Goal: Task Accomplishment & Management: Use online tool/utility

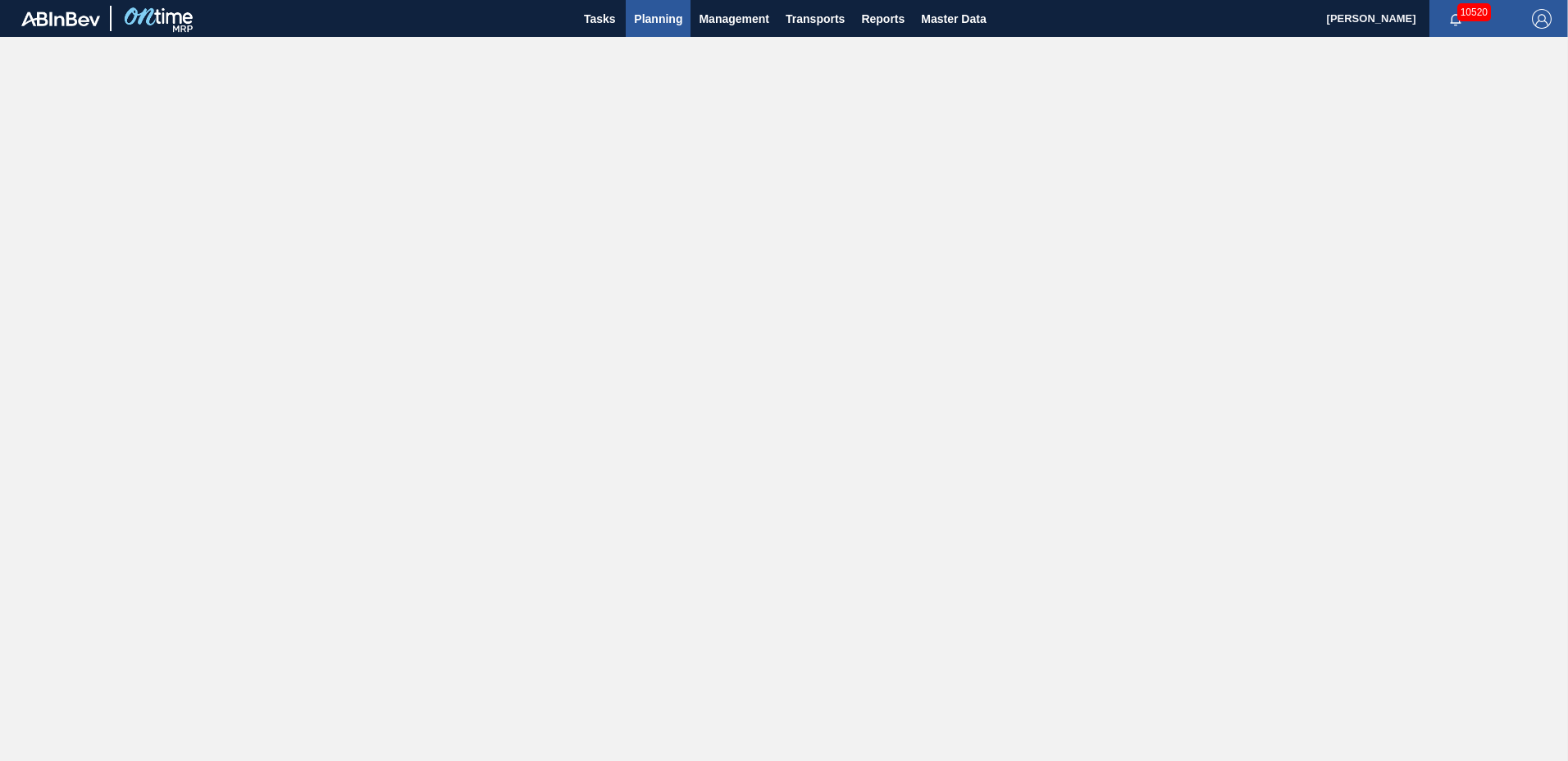
click at [669, 23] on span "Planning" at bounding box center [658, 19] width 48 height 20
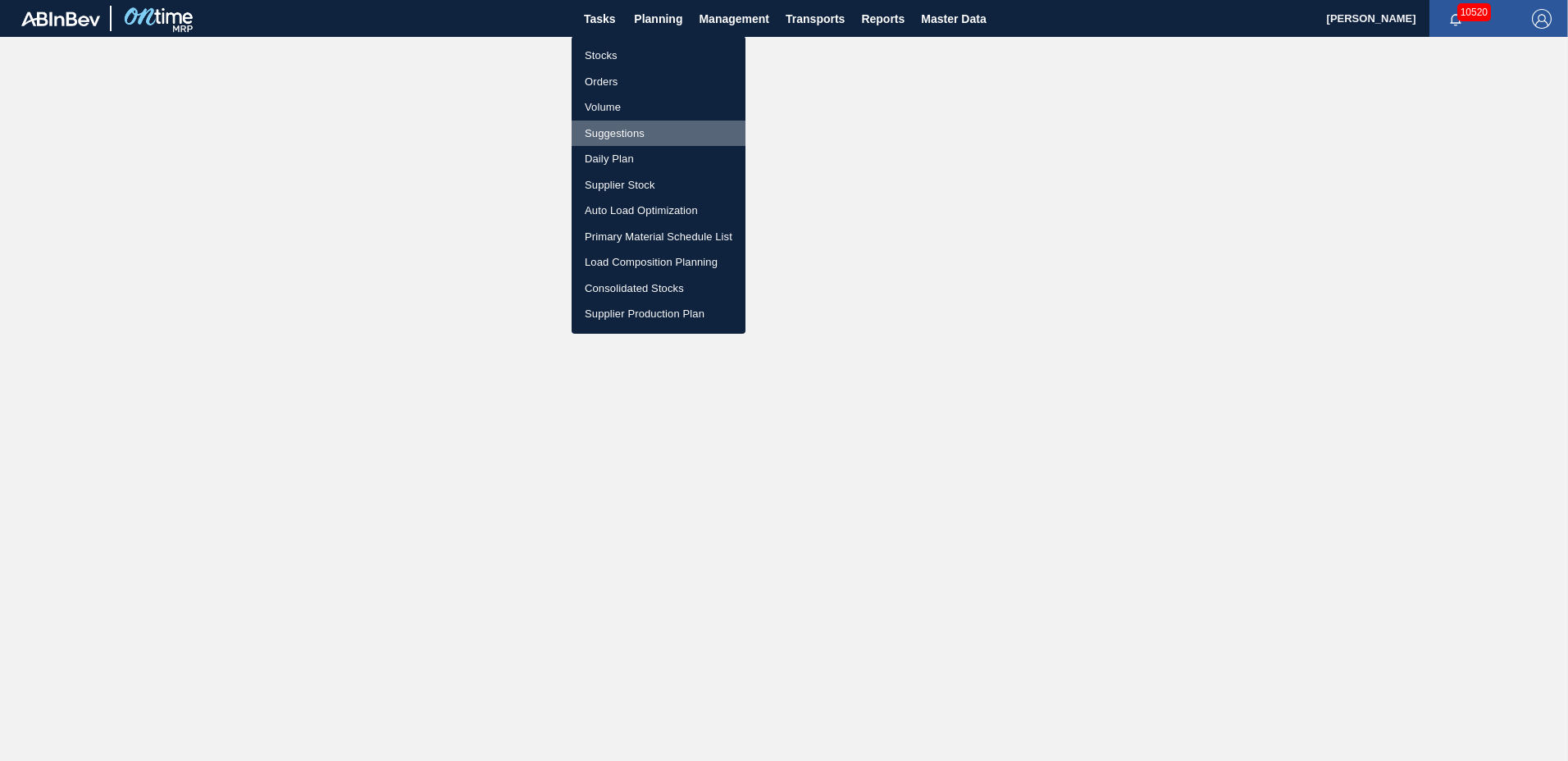
click at [653, 135] on li "Suggestions" at bounding box center [658, 134] width 174 height 26
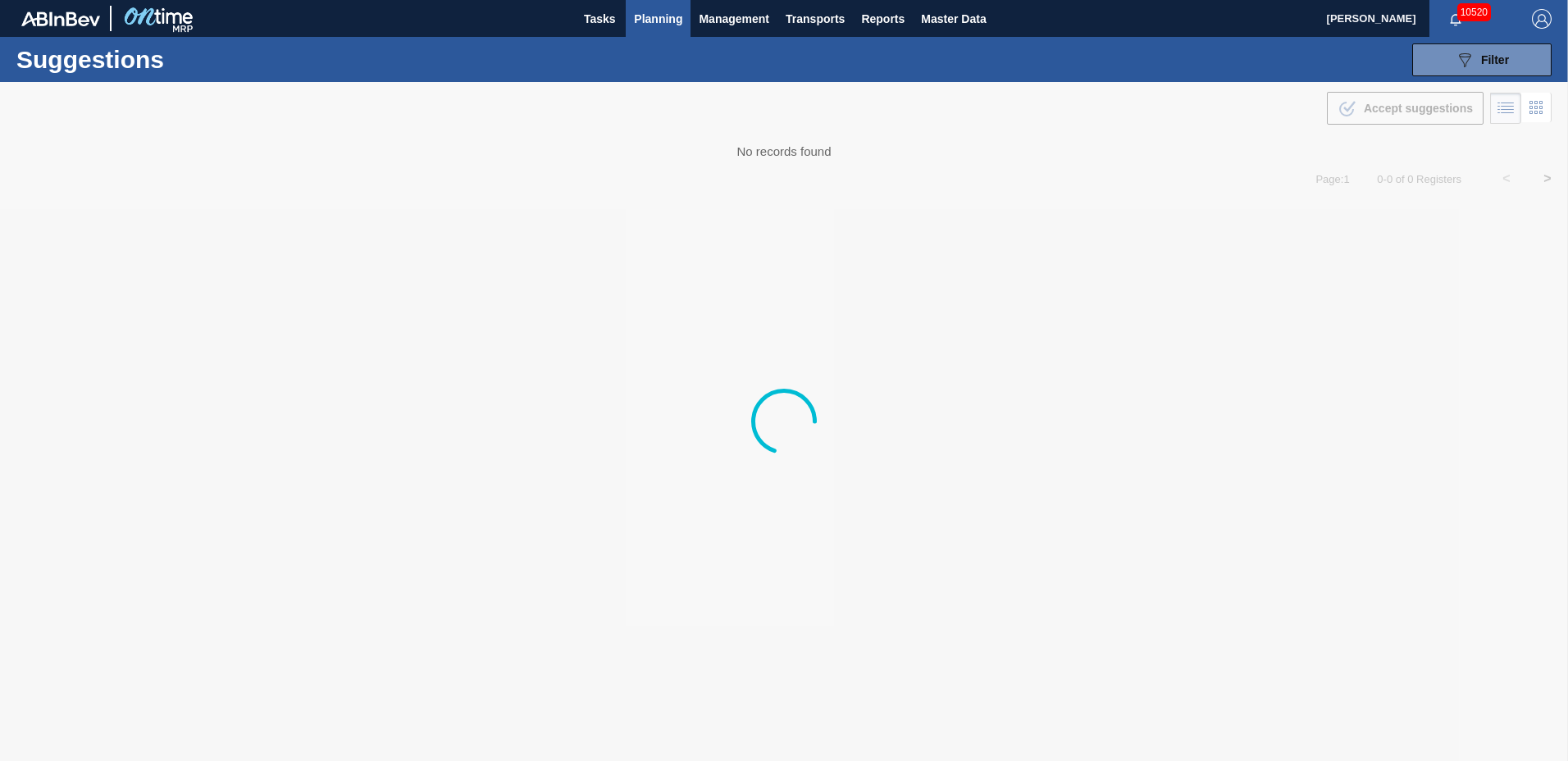
type to "[DATE]"
click at [1509, 59] on span "Filter" at bounding box center [1495, 60] width 28 height 13
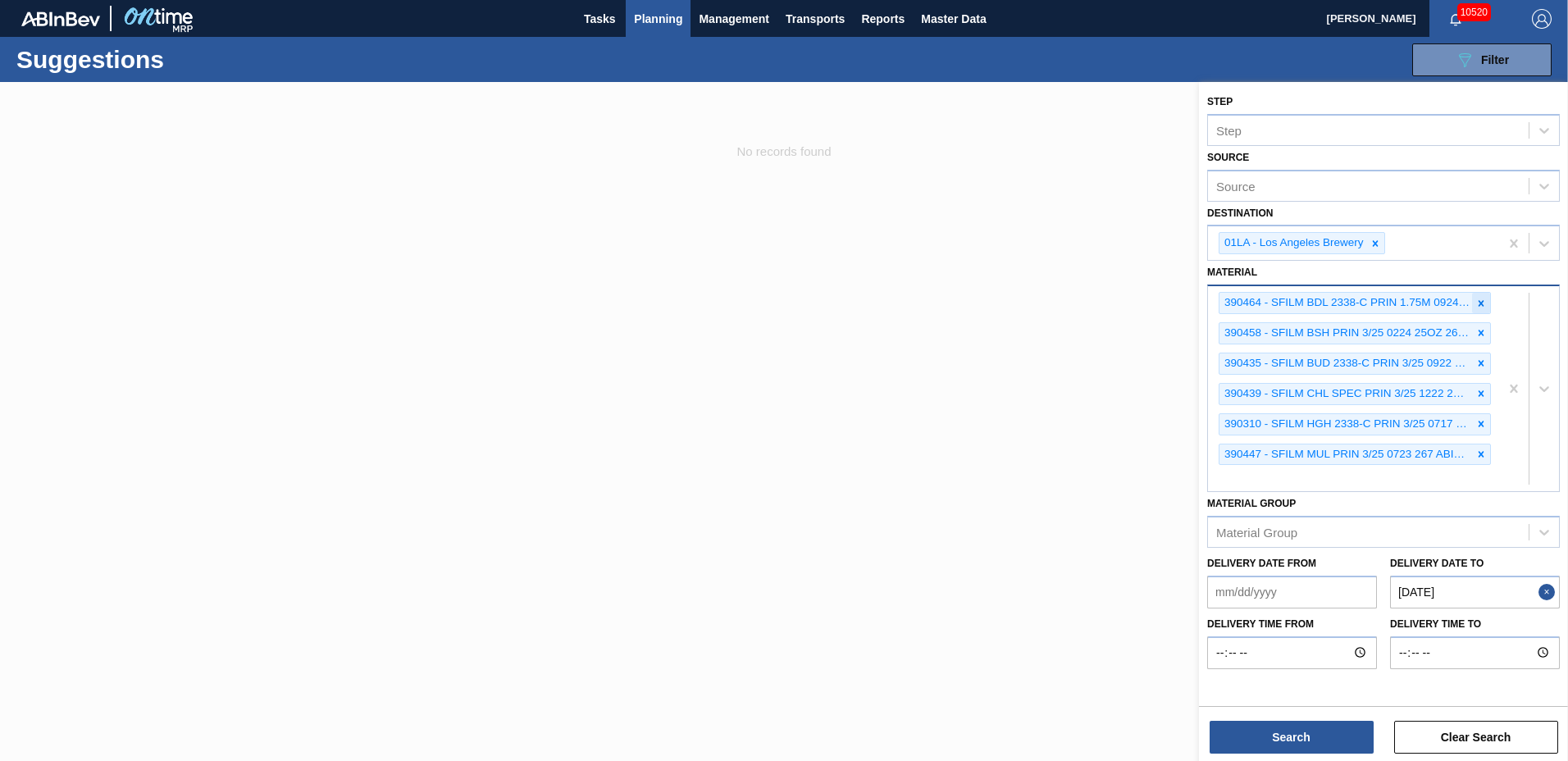
click at [1481, 299] on icon at bounding box center [1481, 304] width 11 height 11
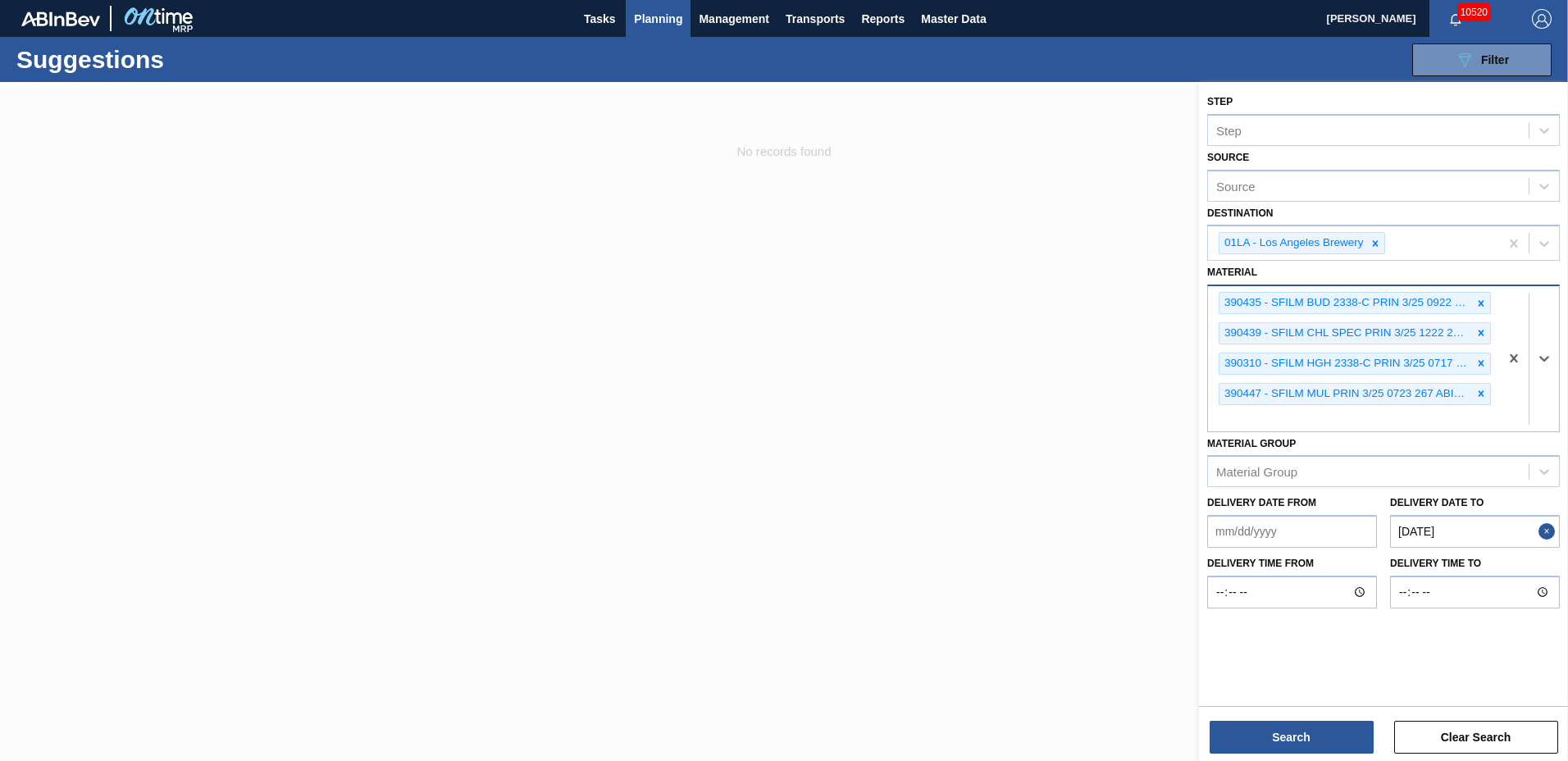
click at [1481, 298] on icon at bounding box center [1481, 304] width 11 height 11
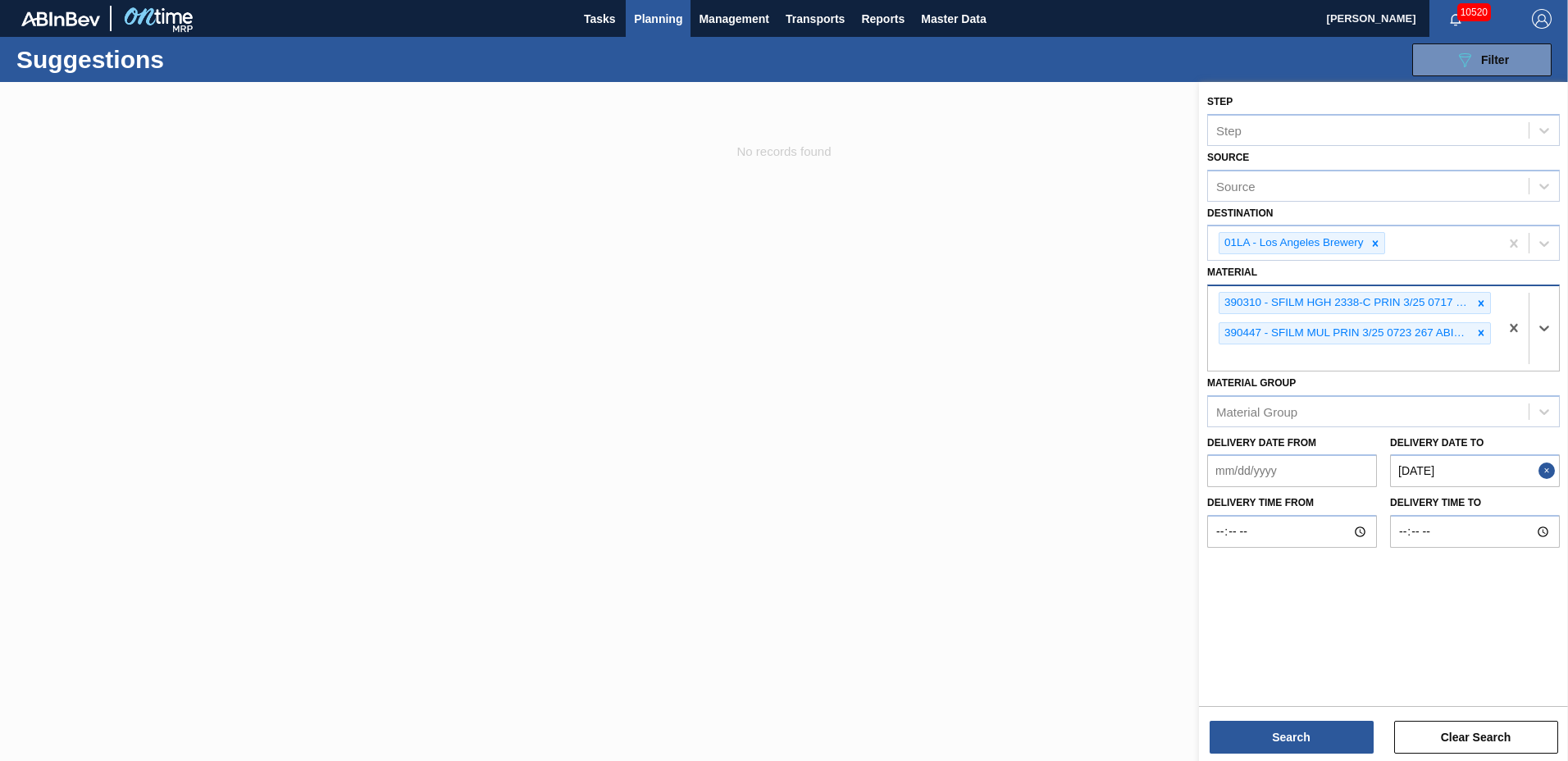
click at [1481, 298] on icon at bounding box center [1481, 304] width 11 height 11
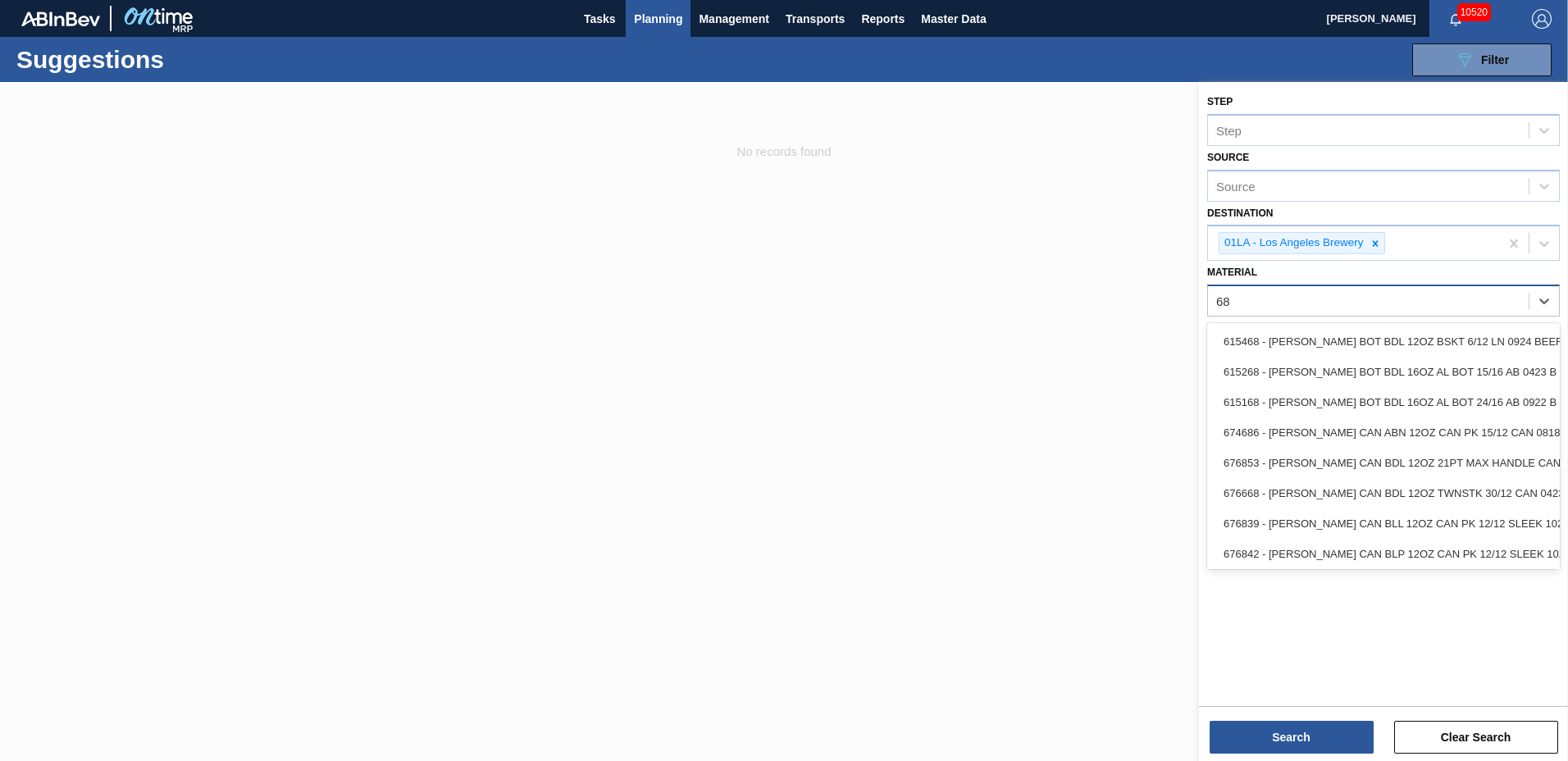
type input "6"
type input "8"
type input "683479"
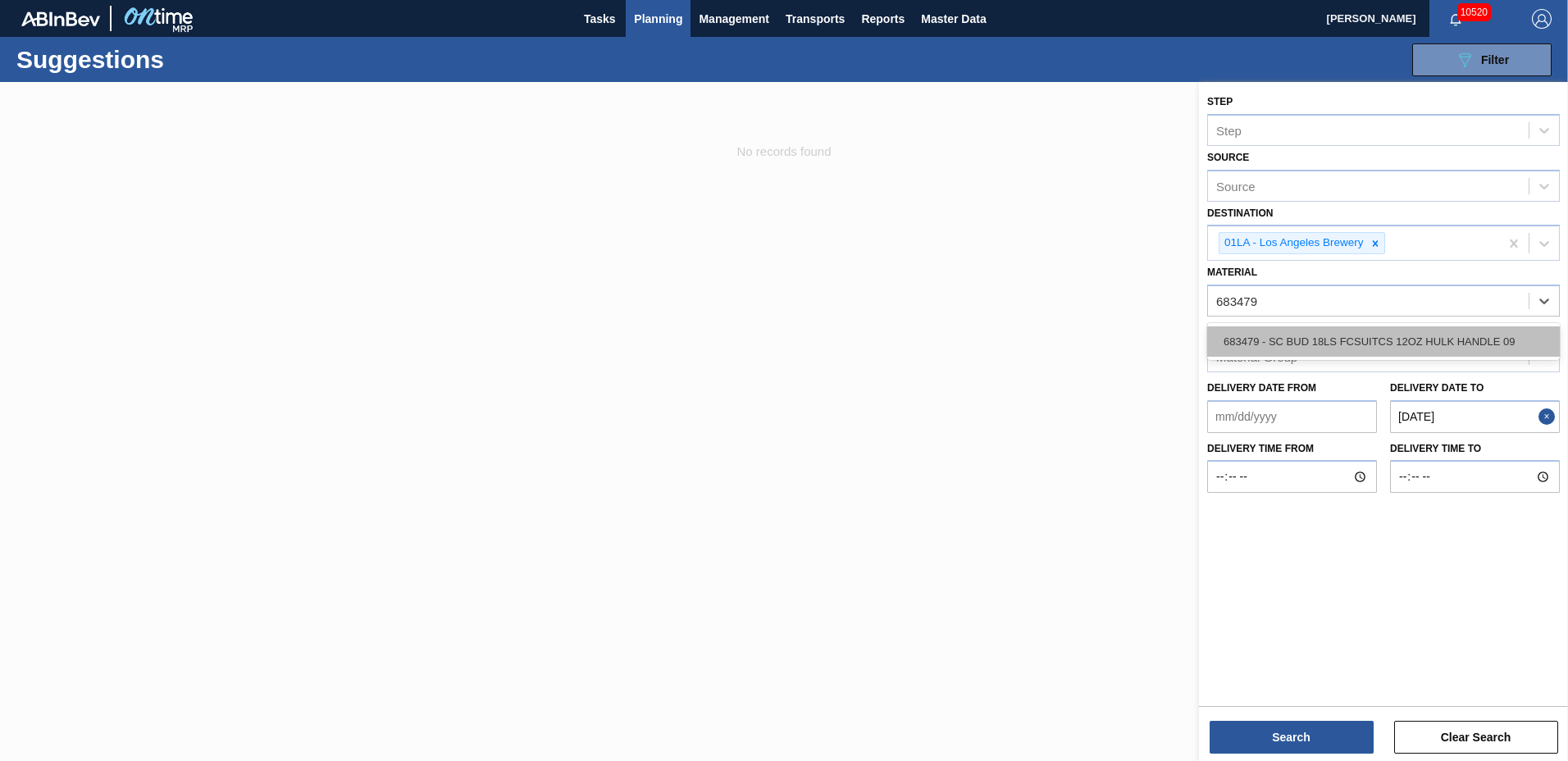
click at [1411, 346] on div "683479 - SC BUD 18LS FCSUITCS 12OZ HULK HANDLE 09" at bounding box center [1384, 342] width 353 height 30
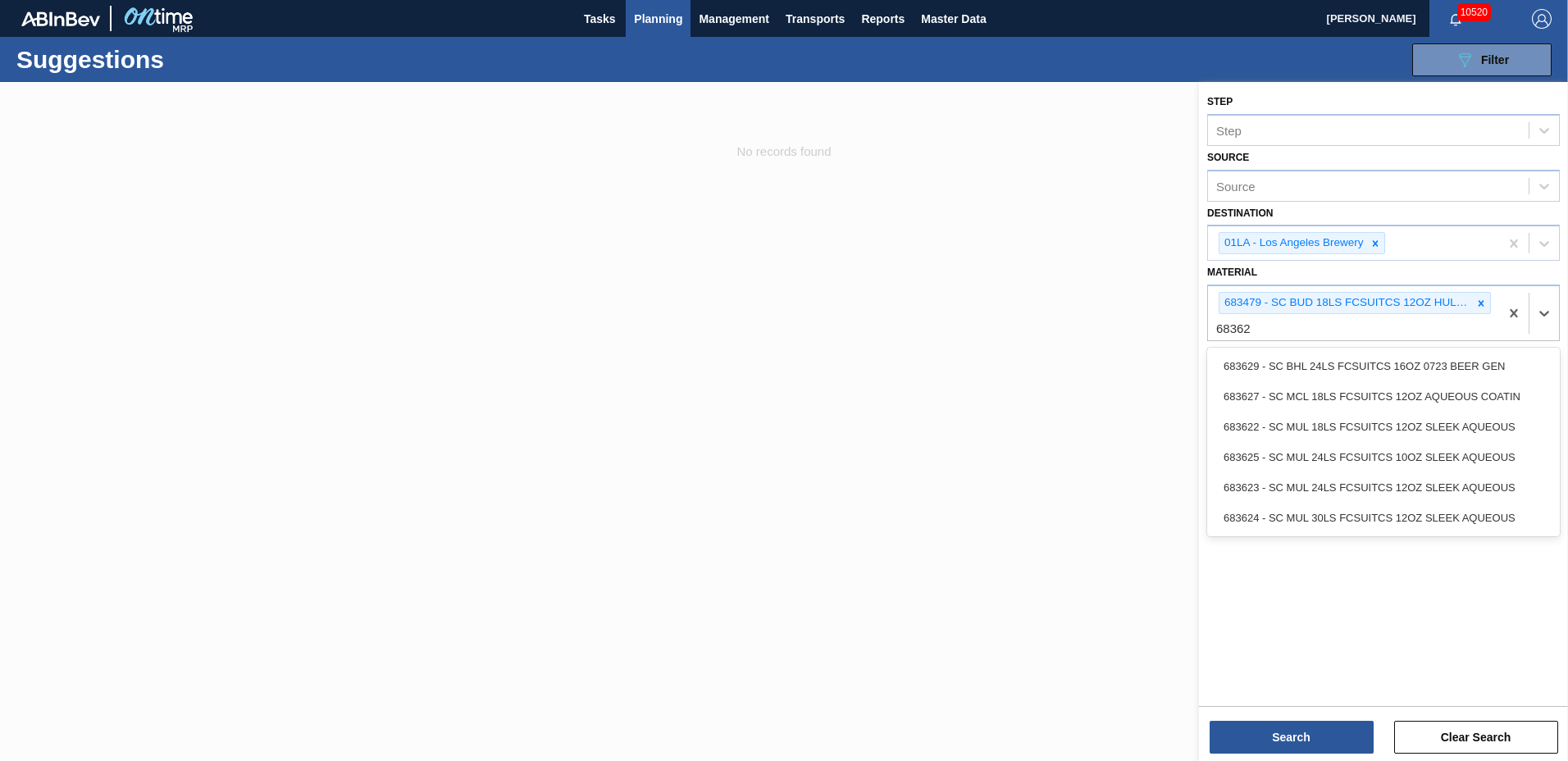
type input "683623"
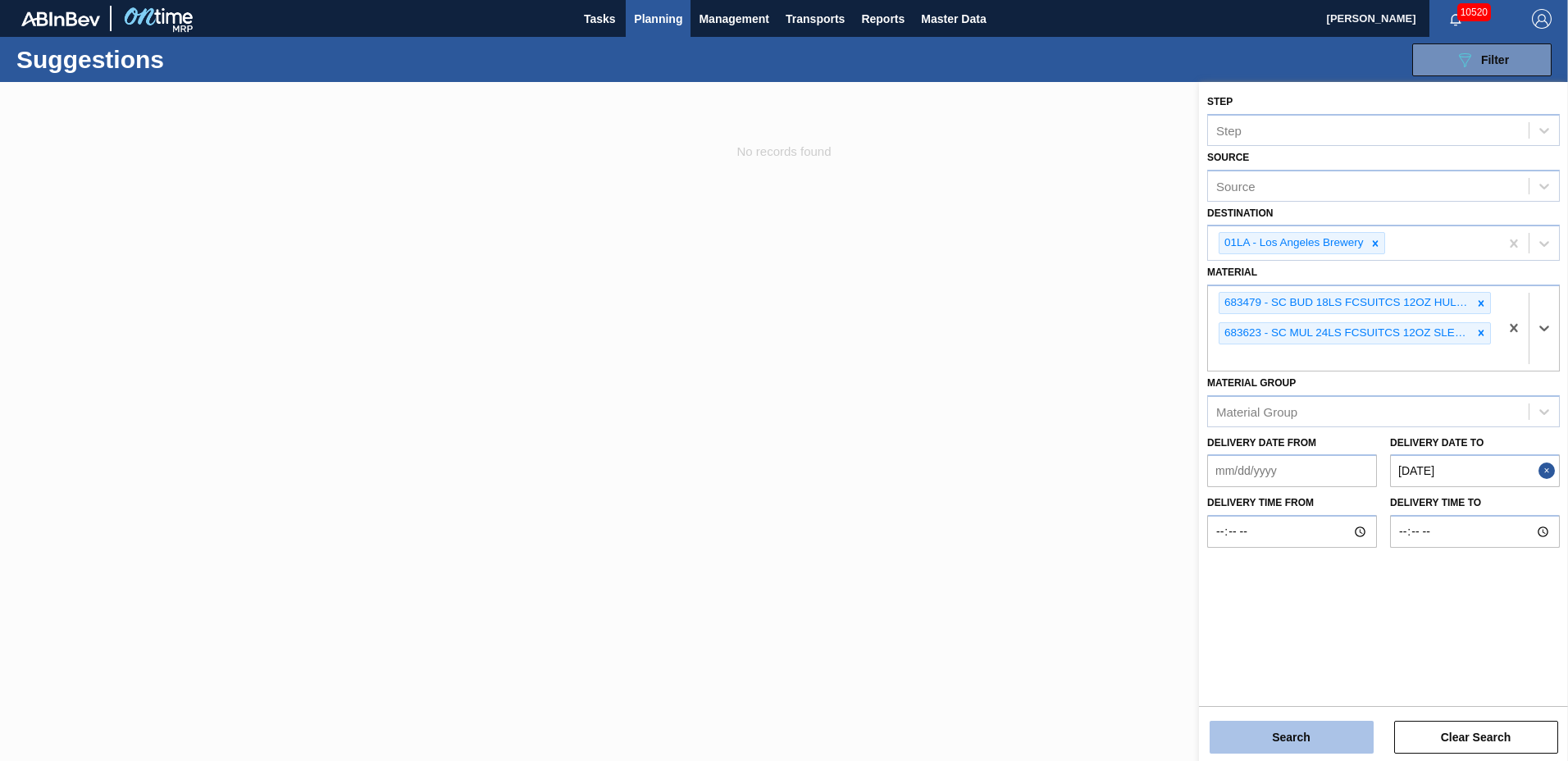
click at [1236, 727] on button "Search" at bounding box center [1292, 737] width 164 height 33
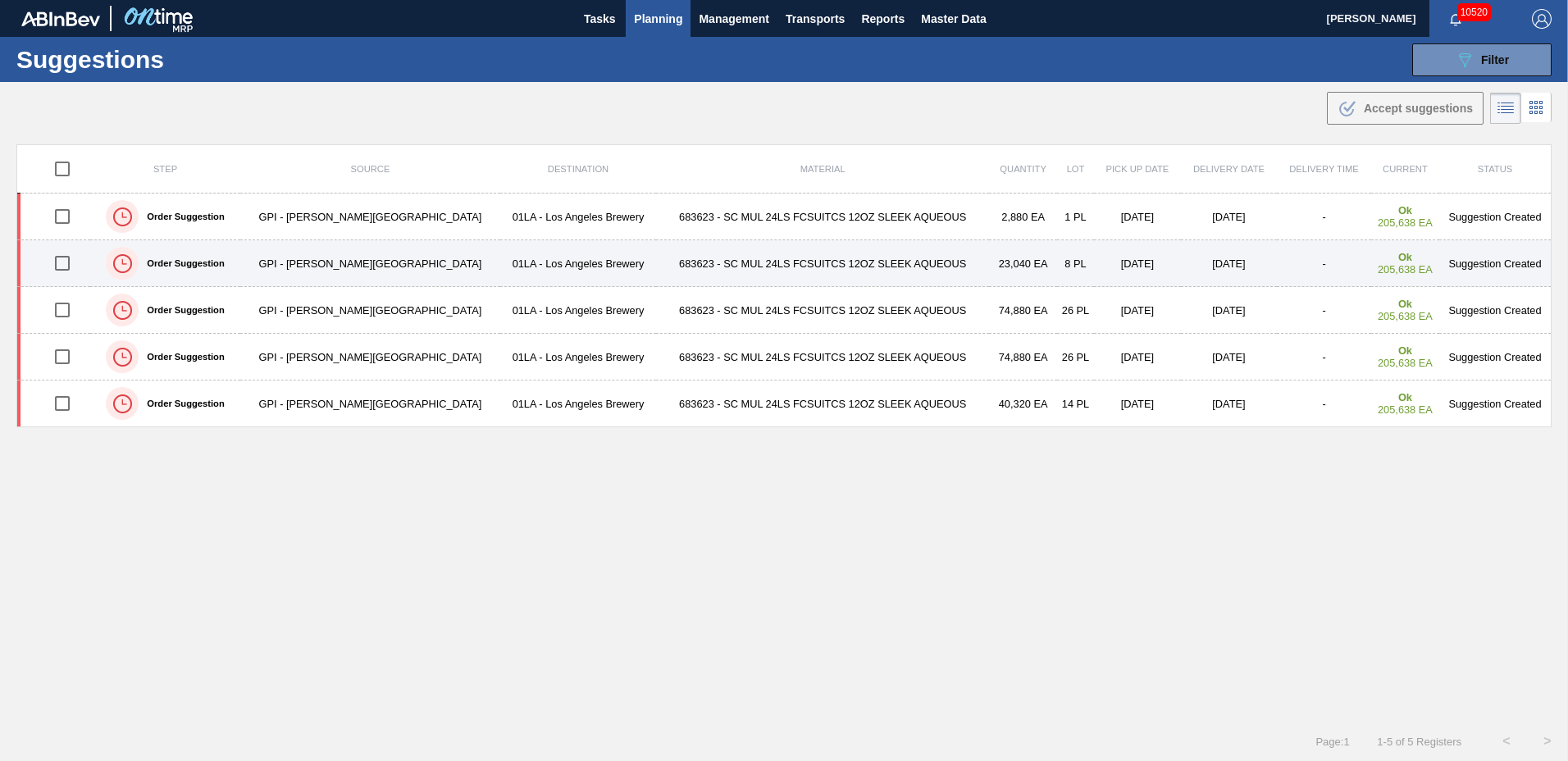
click at [71, 263] on input "checkbox" at bounding box center [62, 264] width 34 height 34
checkbox input "true"
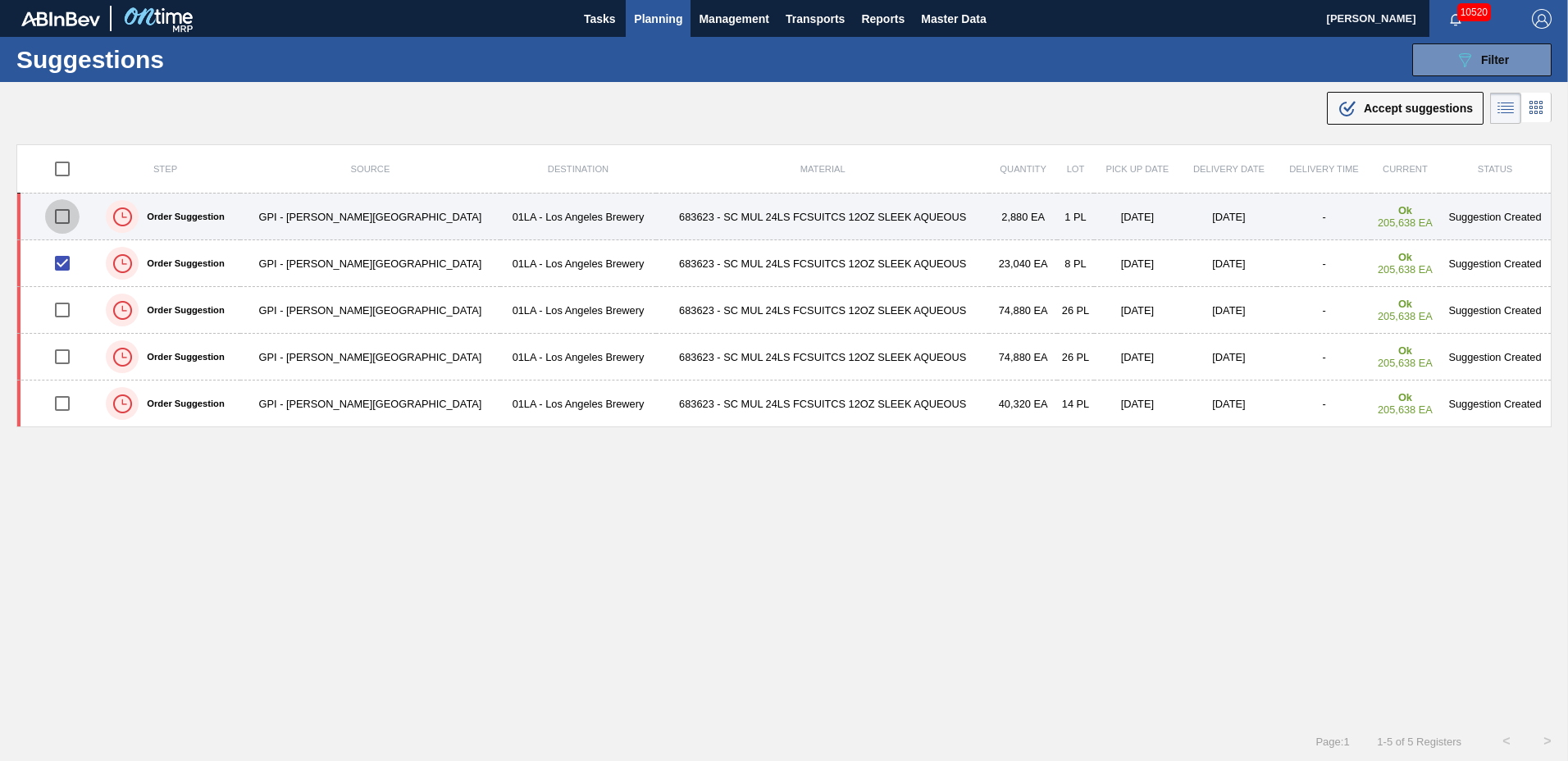
click at [68, 215] on input "checkbox" at bounding box center [62, 217] width 34 height 34
checkbox input "true"
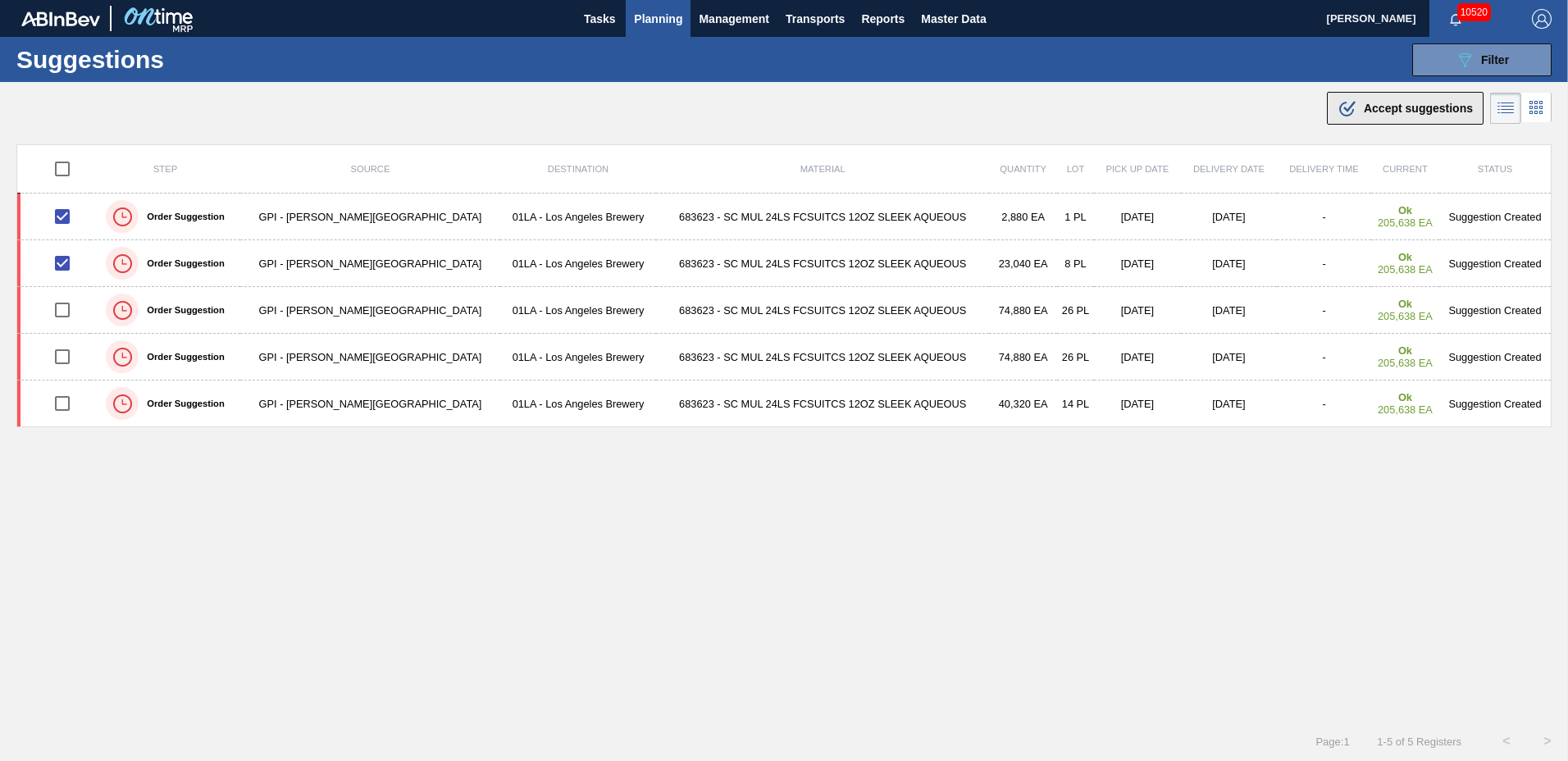
click at [1391, 113] on span "Accept suggestions" at bounding box center [1418, 108] width 109 height 13
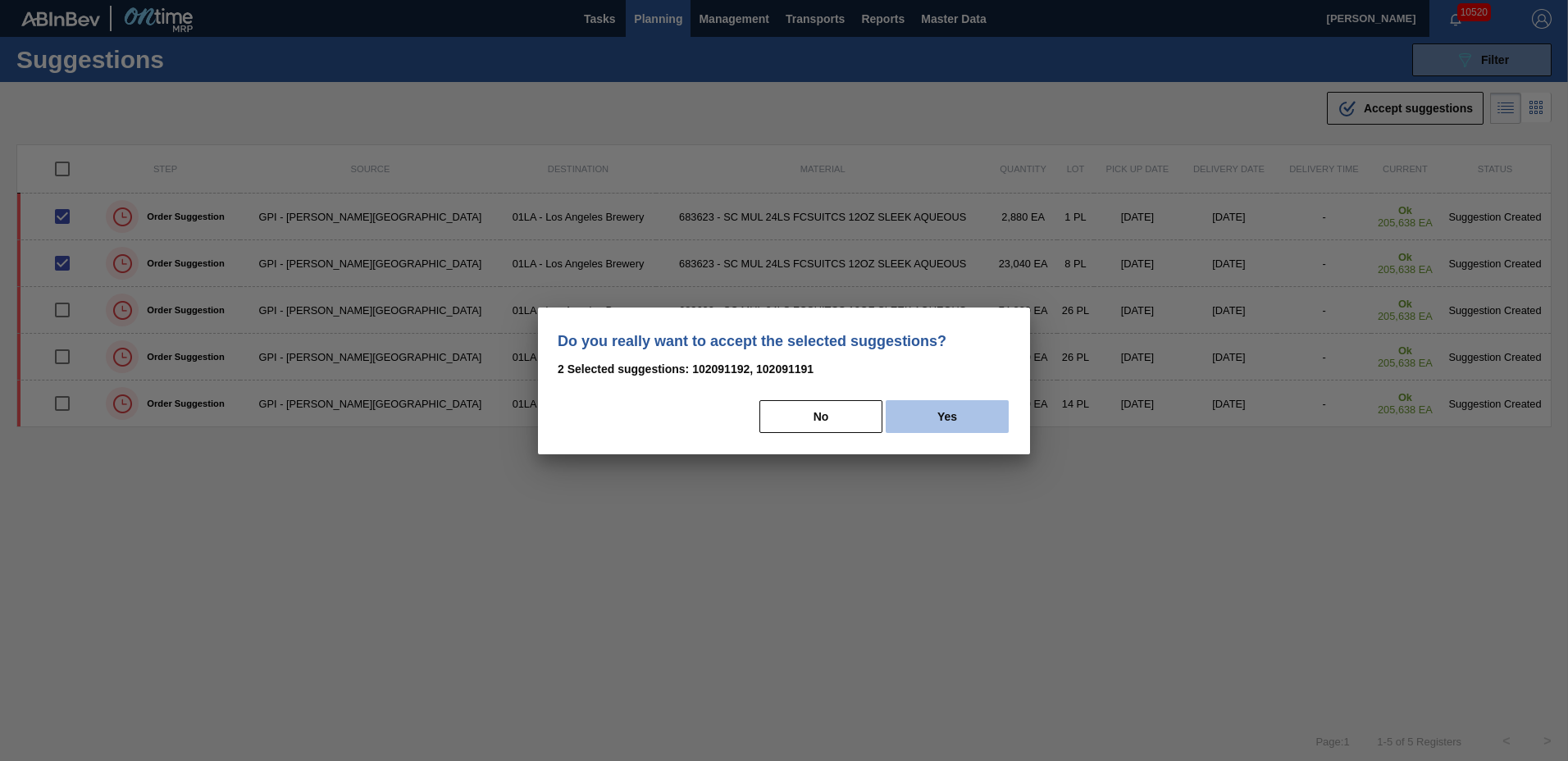
drag, startPoint x: 964, startPoint y: 415, endPoint x: 947, endPoint y: 416, distance: 17.0
click at [964, 415] on button "Yes" at bounding box center [947, 417] width 123 height 33
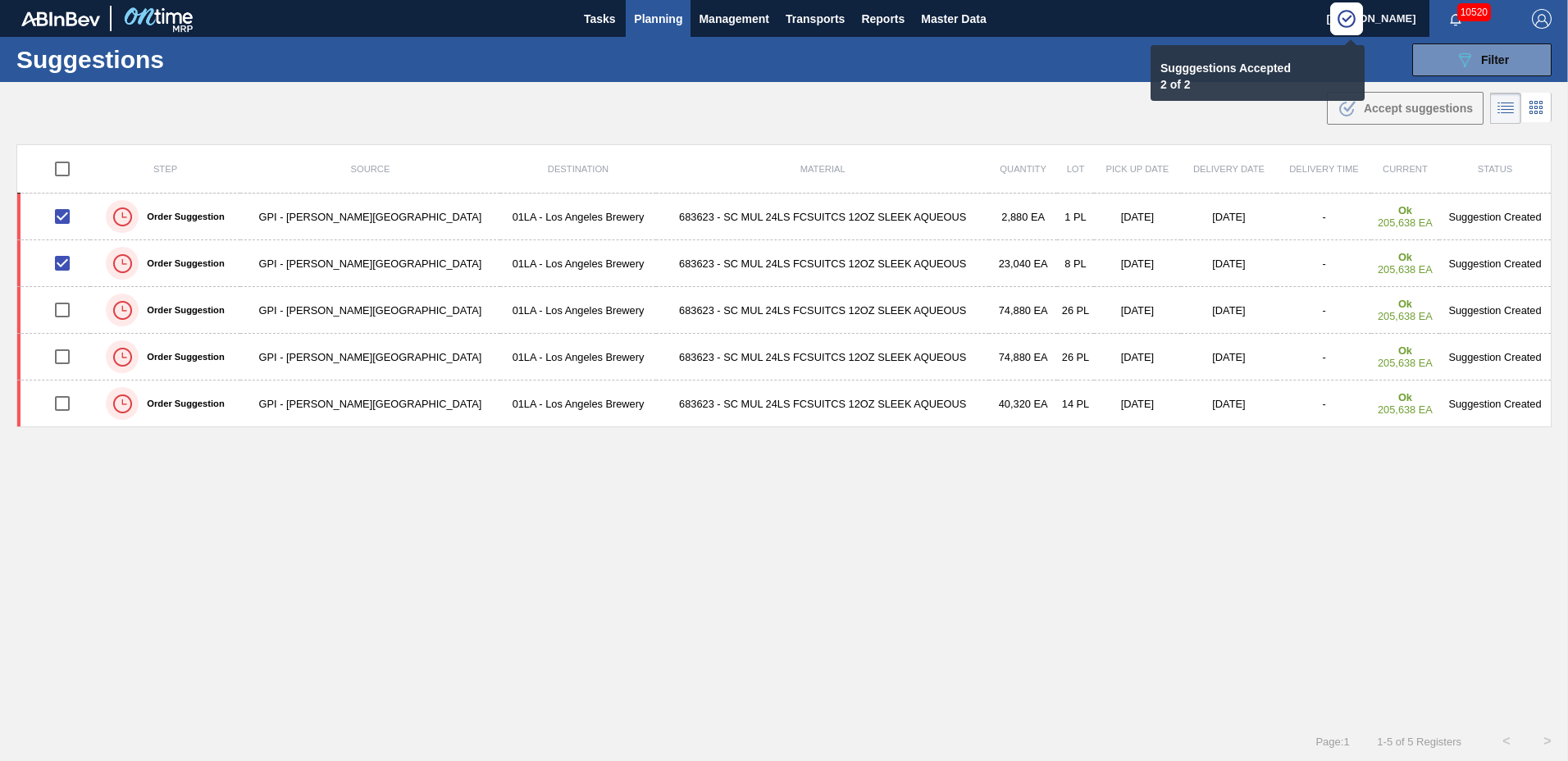
click at [660, 19] on span "Planning" at bounding box center [658, 19] width 48 height 20
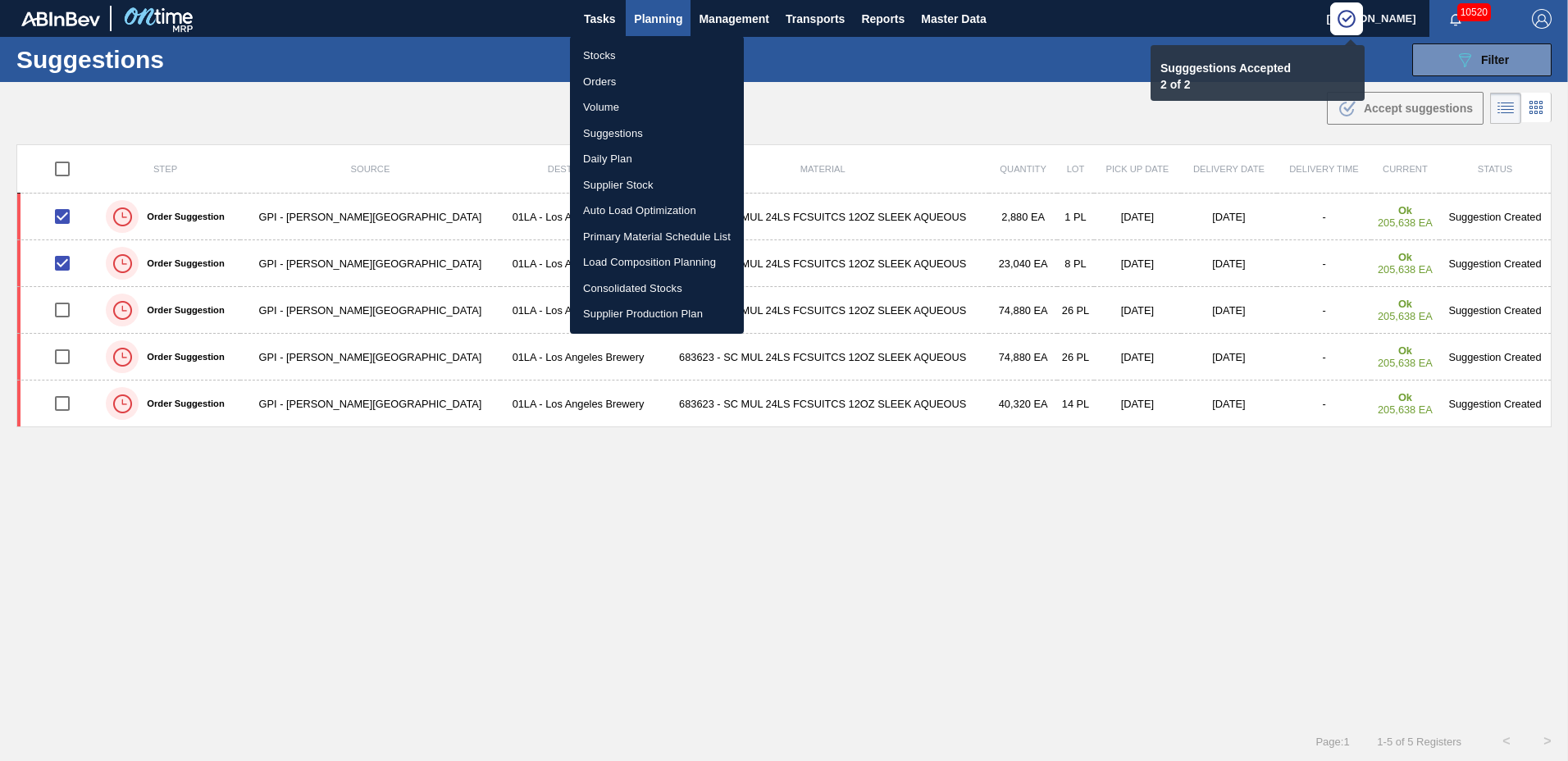
click at [629, 259] on li "Load Composition Planning" at bounding box center [657, 263] width 174 height 26
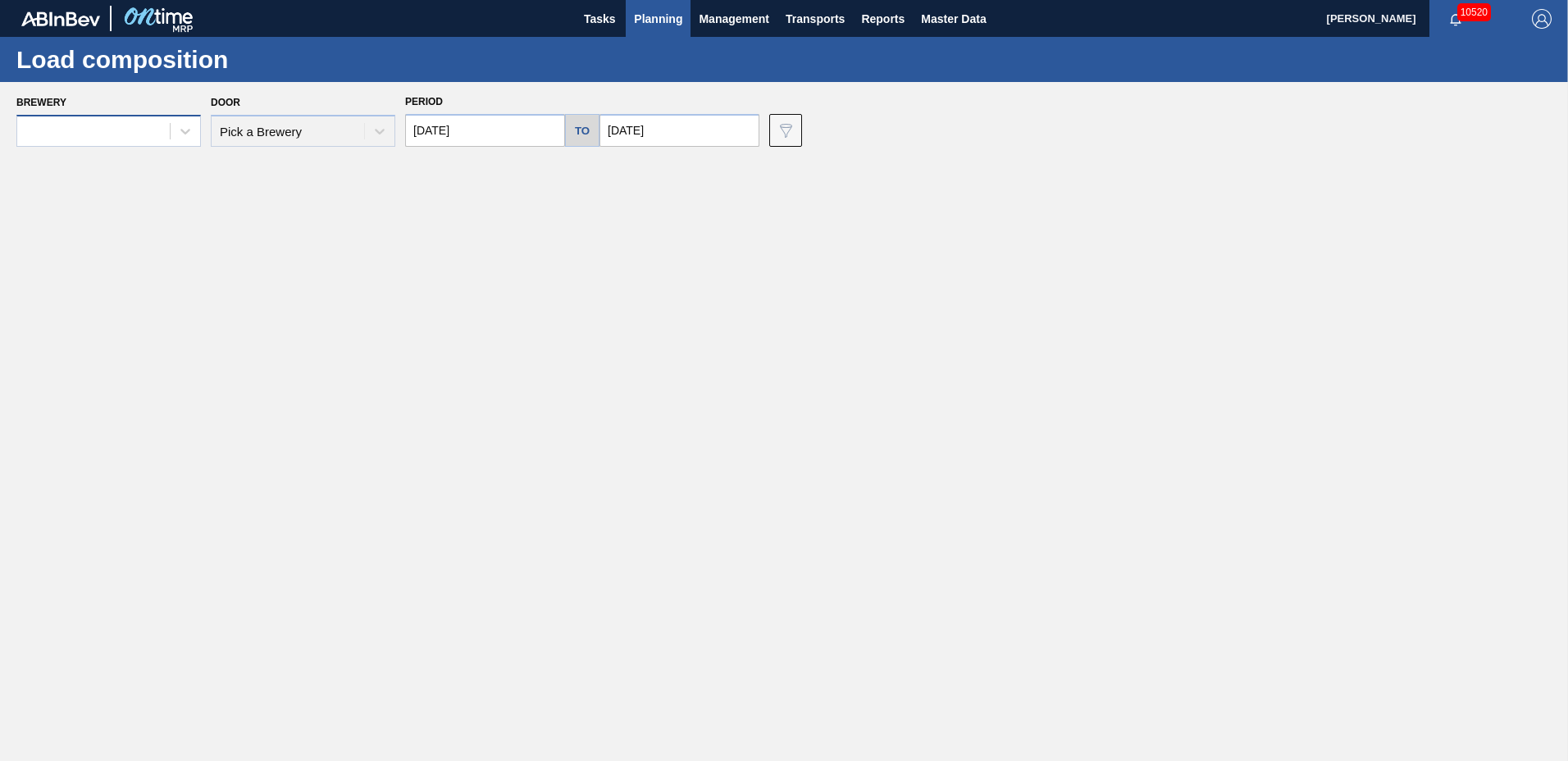
click at [101, 134] on div at bounding box center [94, 131] width 153 height 24
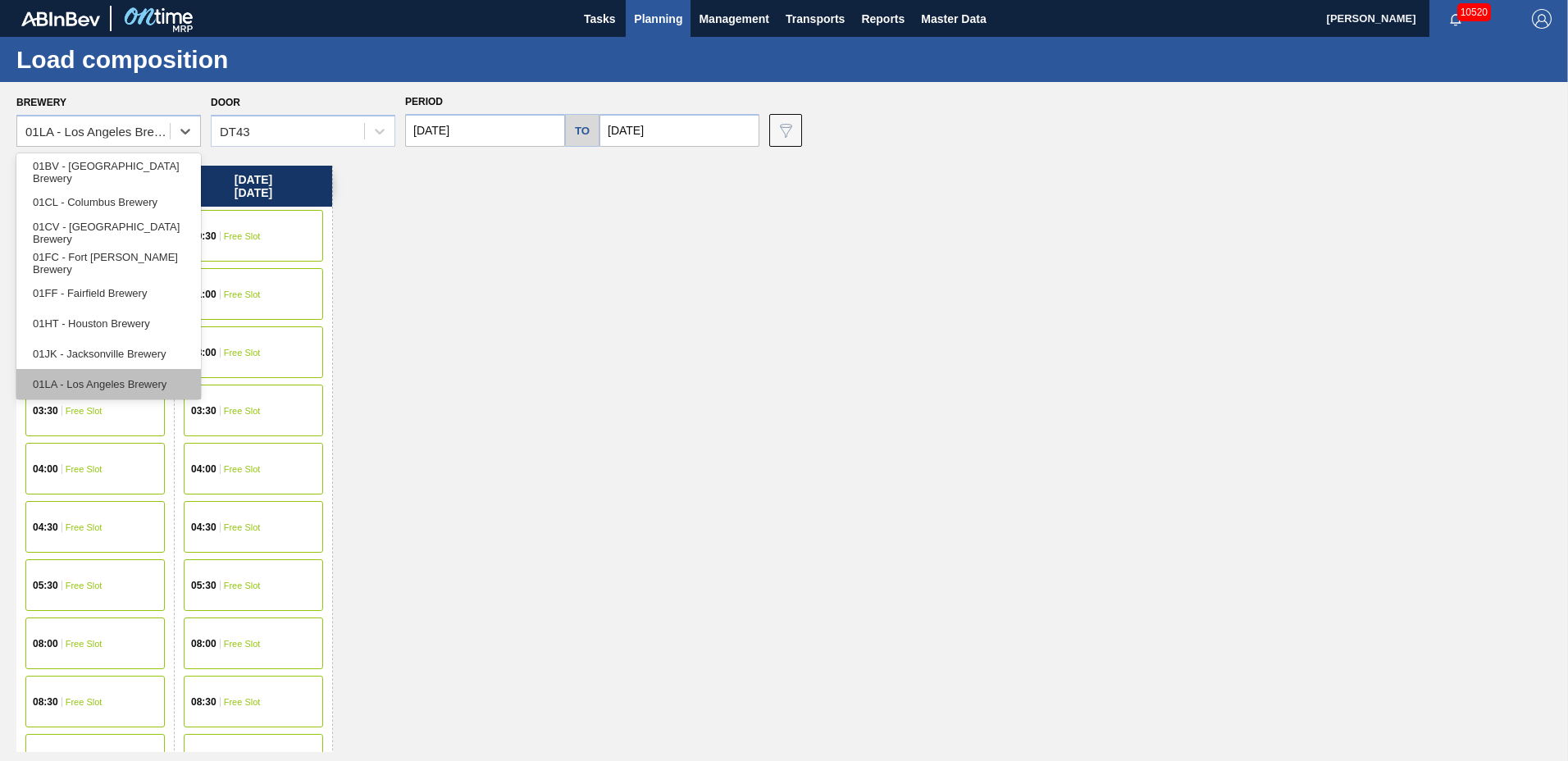
click at [112, 381] on div "01LA - Los Angeles Brewery" at bounding box center [108, 384] width 185 height 30
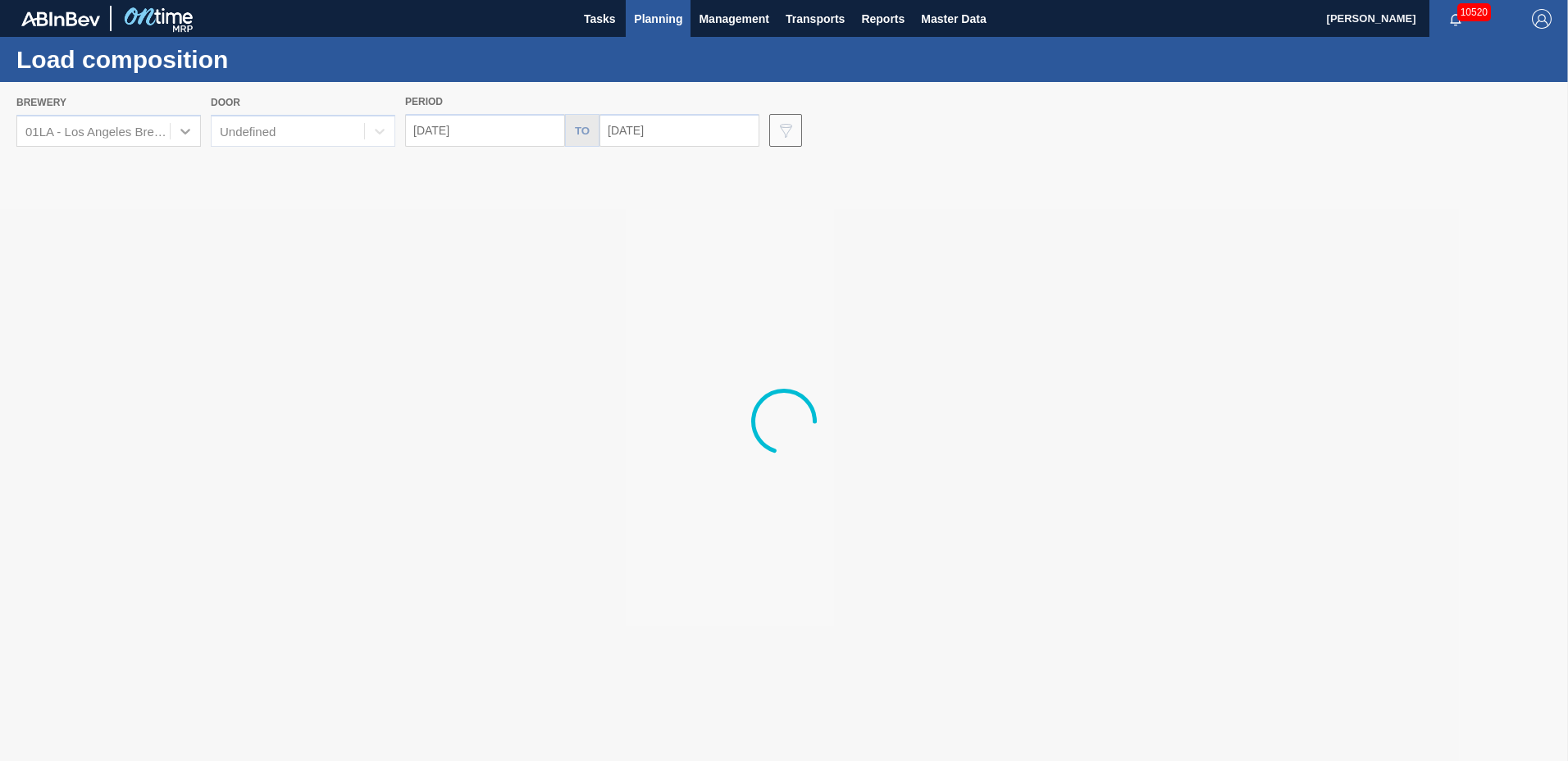
click at [272, 124] on div at bounding box center [784, 421] width 1568 height 679
click at [273, 131] on div at bounding box center [784, 421] width 1568 height 679
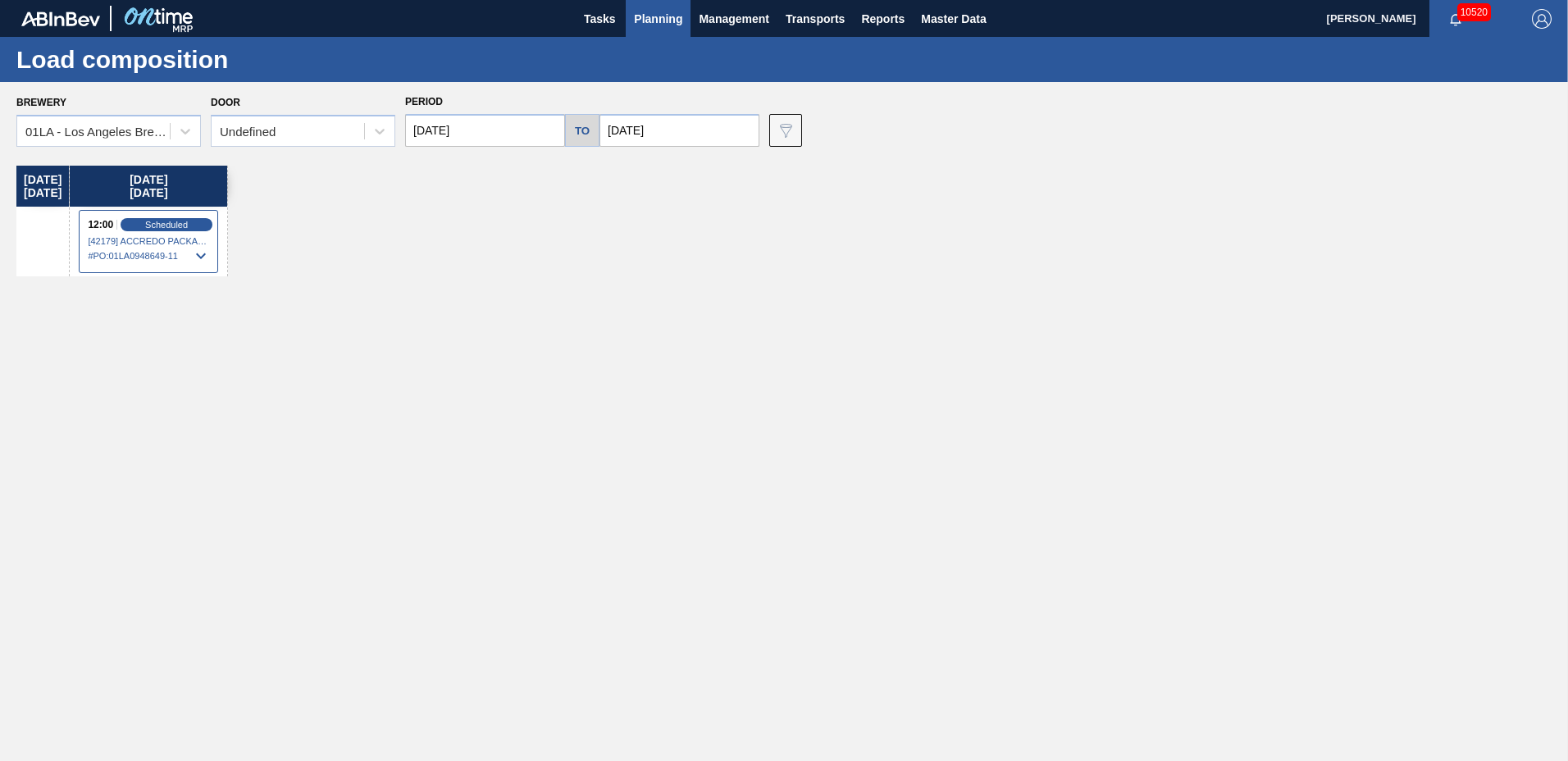
click at [273, 133] on div "Undefined" at bounding box center [248, 131] width 56 height 14
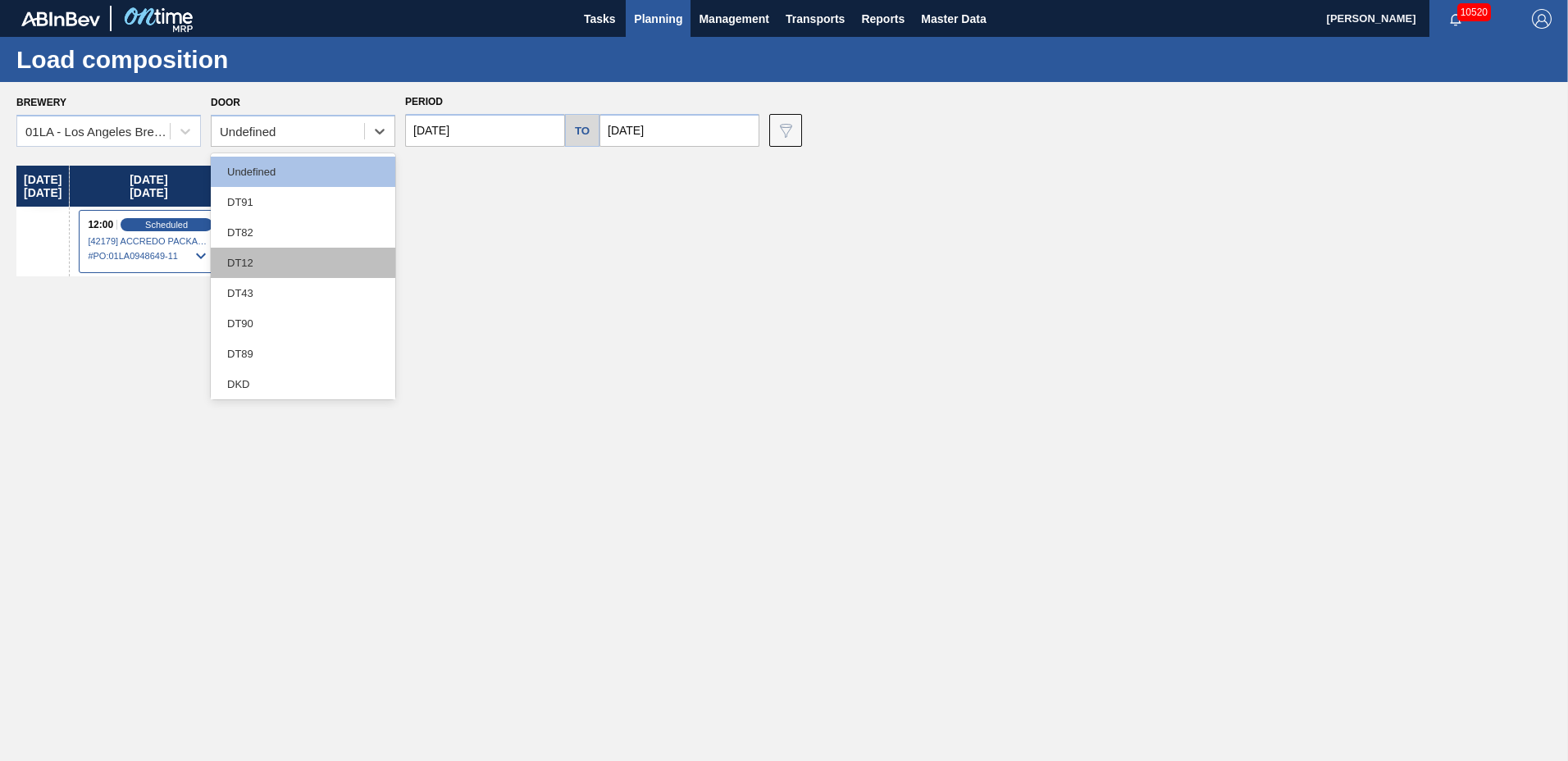
click at [262, 266] on div "DT12" at bounding box center [303, 263] width 185 height 30
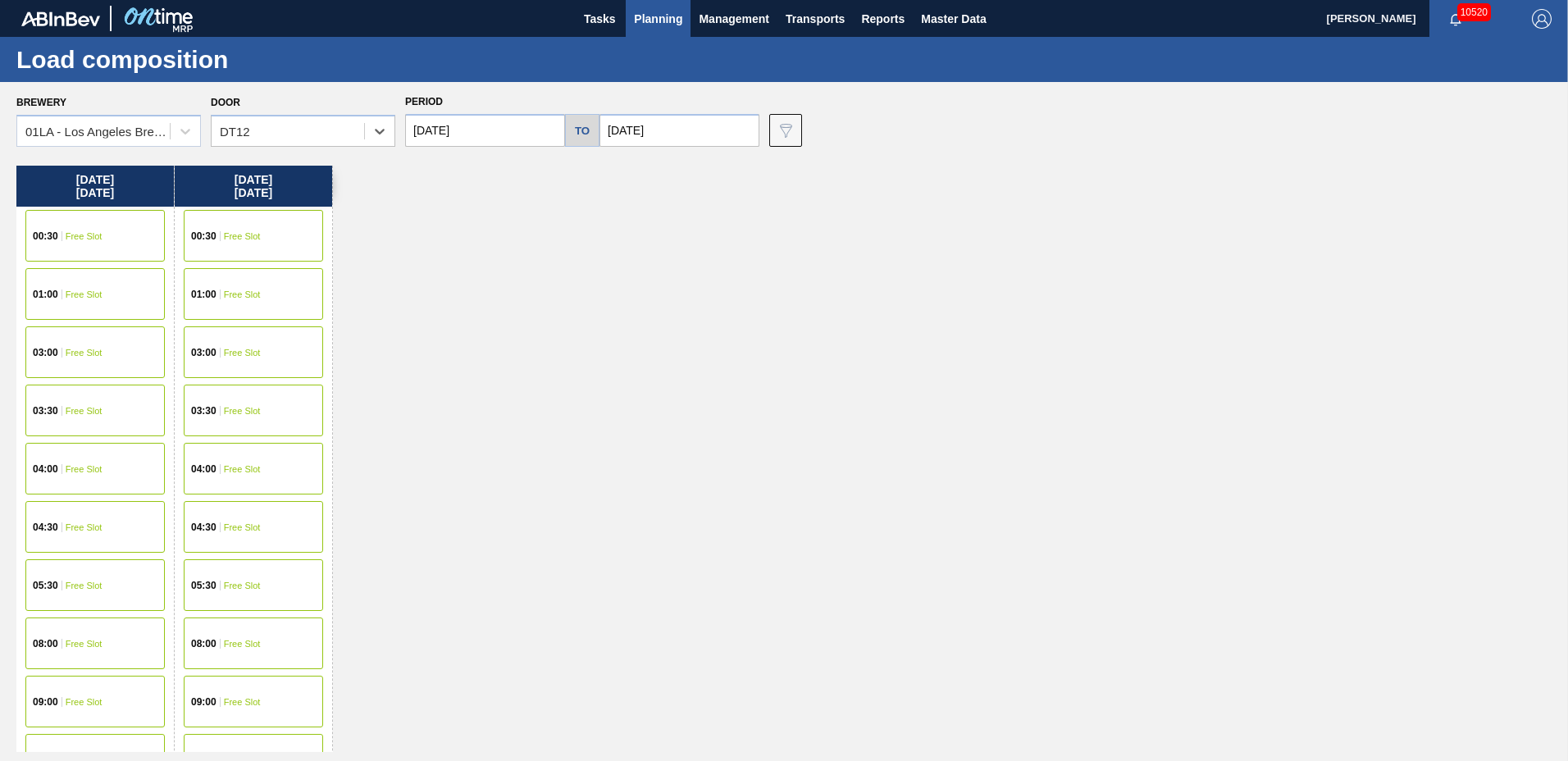
click at [475, 140] on input "[DATE]" at bounding box center [485, 131] width 160 height 33
click at [428, 168] on div "[DATE]" at bounding box center [505, 169] width 197 height 14
click at [427, 170] on div "[DATE]" at bounding box center [505, 169] width 197 height 14
click at [425, 172] on button "Previous Month" at bounding box center [420, 170] width 11 height 11
click at [452, 219] on div "1" at bounding box center [452, 222] width 22 height 22
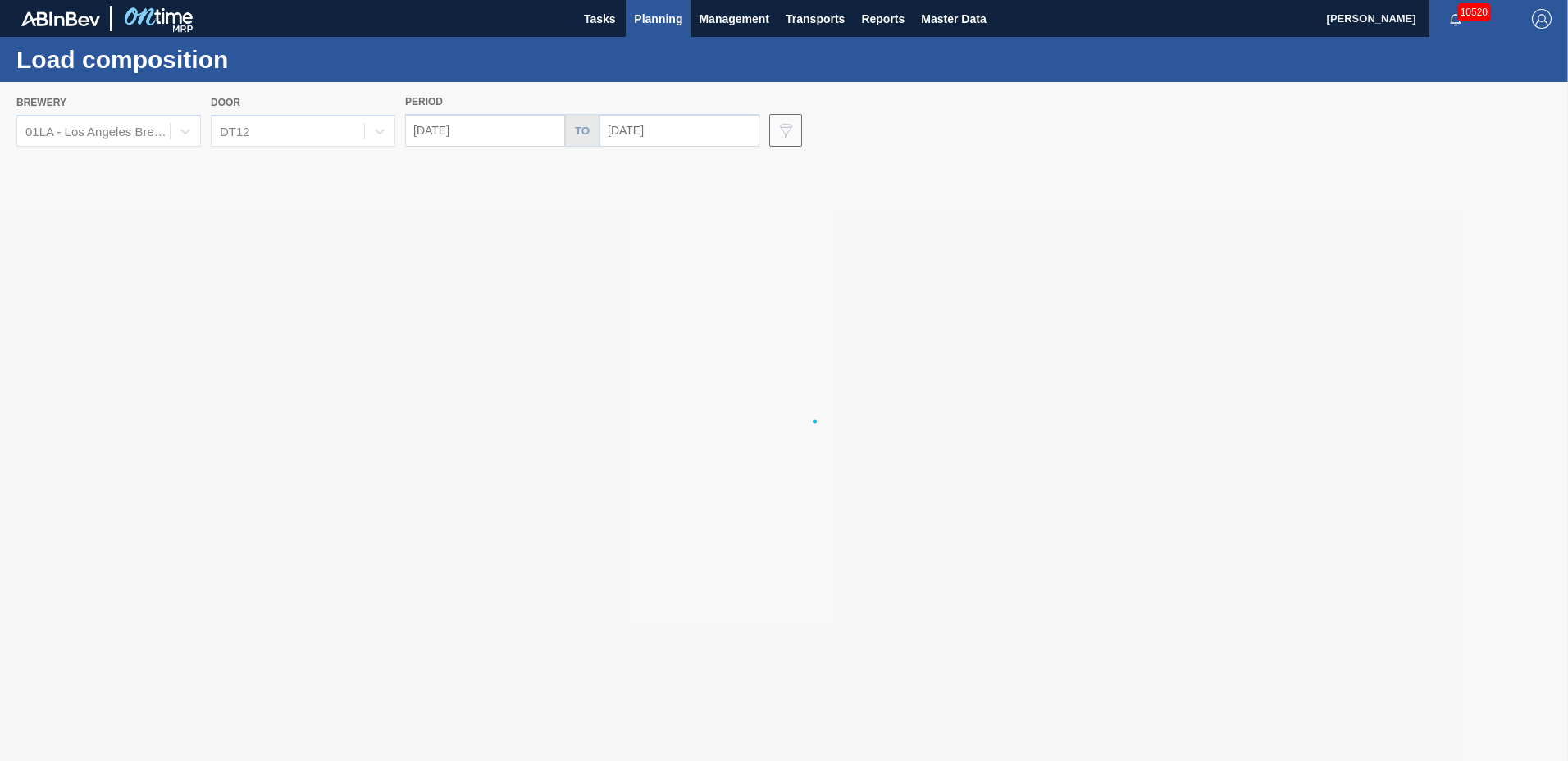
type input "[DATE]"
click at [680, 124] on div at bounding box center [784, 421] width 1568 height 679
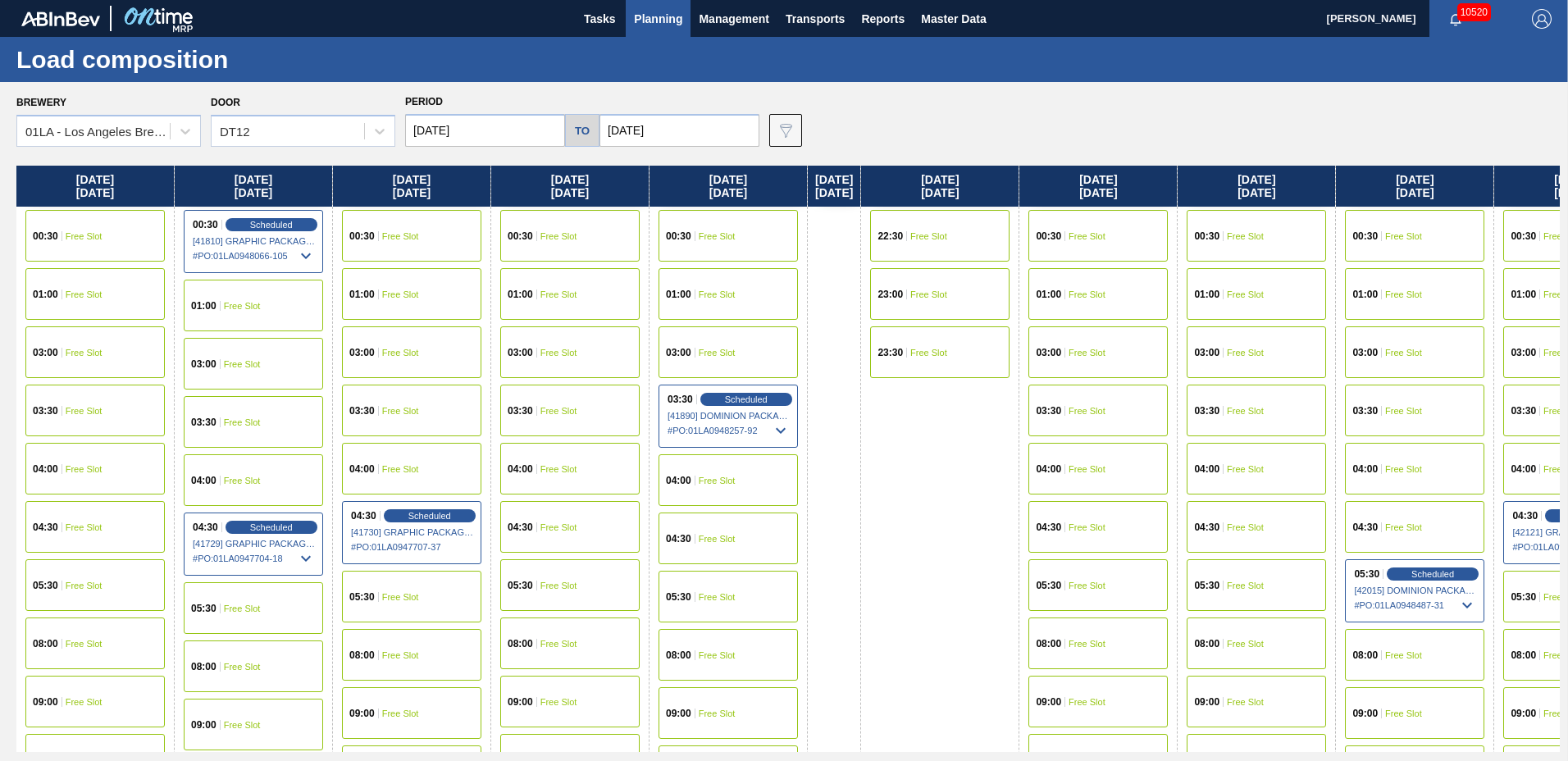
click at [680, 124] on input "[DATE]" at bounding box center [679, 131] width 160 height 33
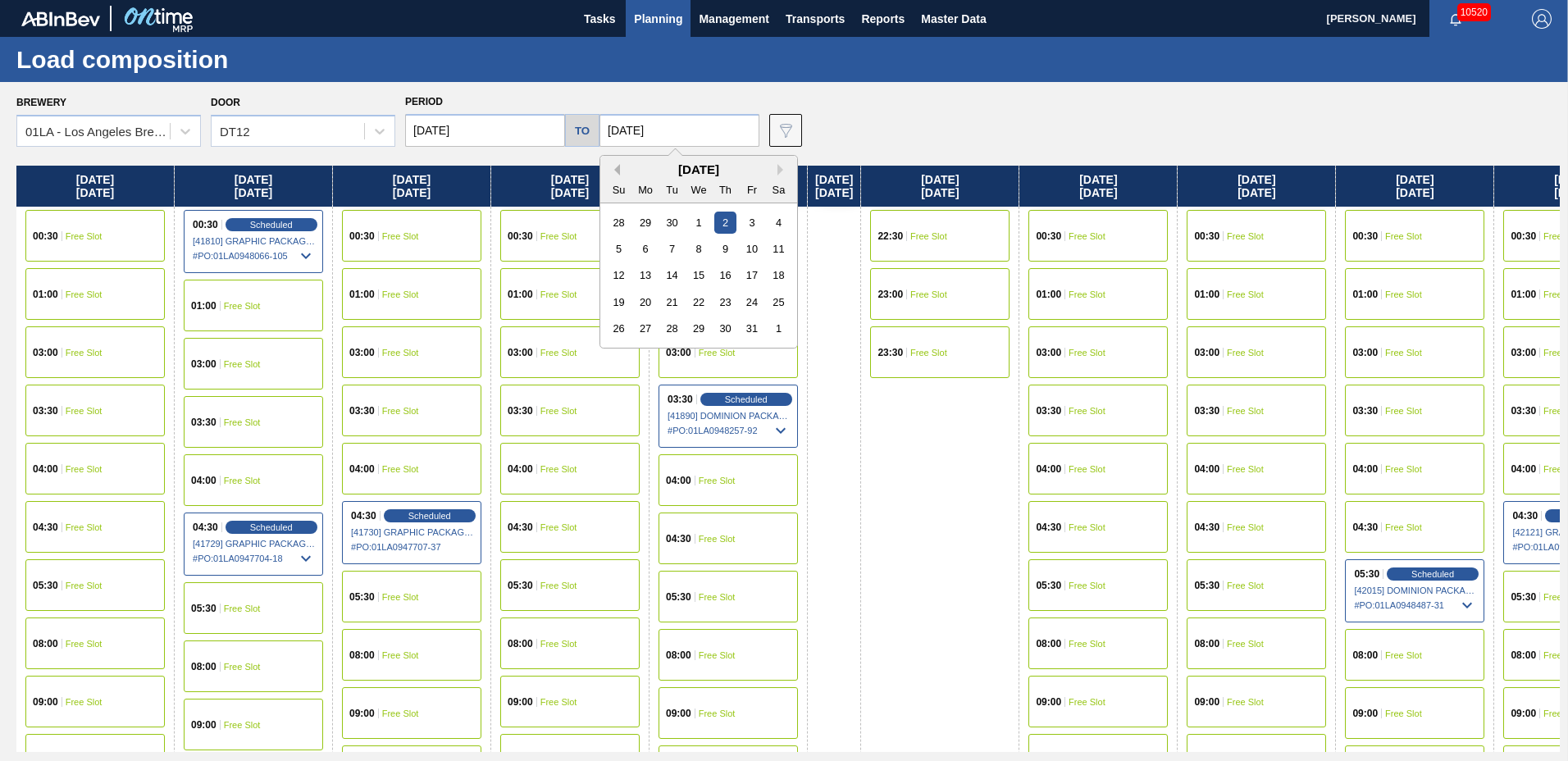
click at [611, 170] on button "Previous Month" at bounding box center [614, 170] width 11 height 11
click at [700, 250] on div "10" at bounding box center [698, 249] width 22 height 22
type input "[DATE]"
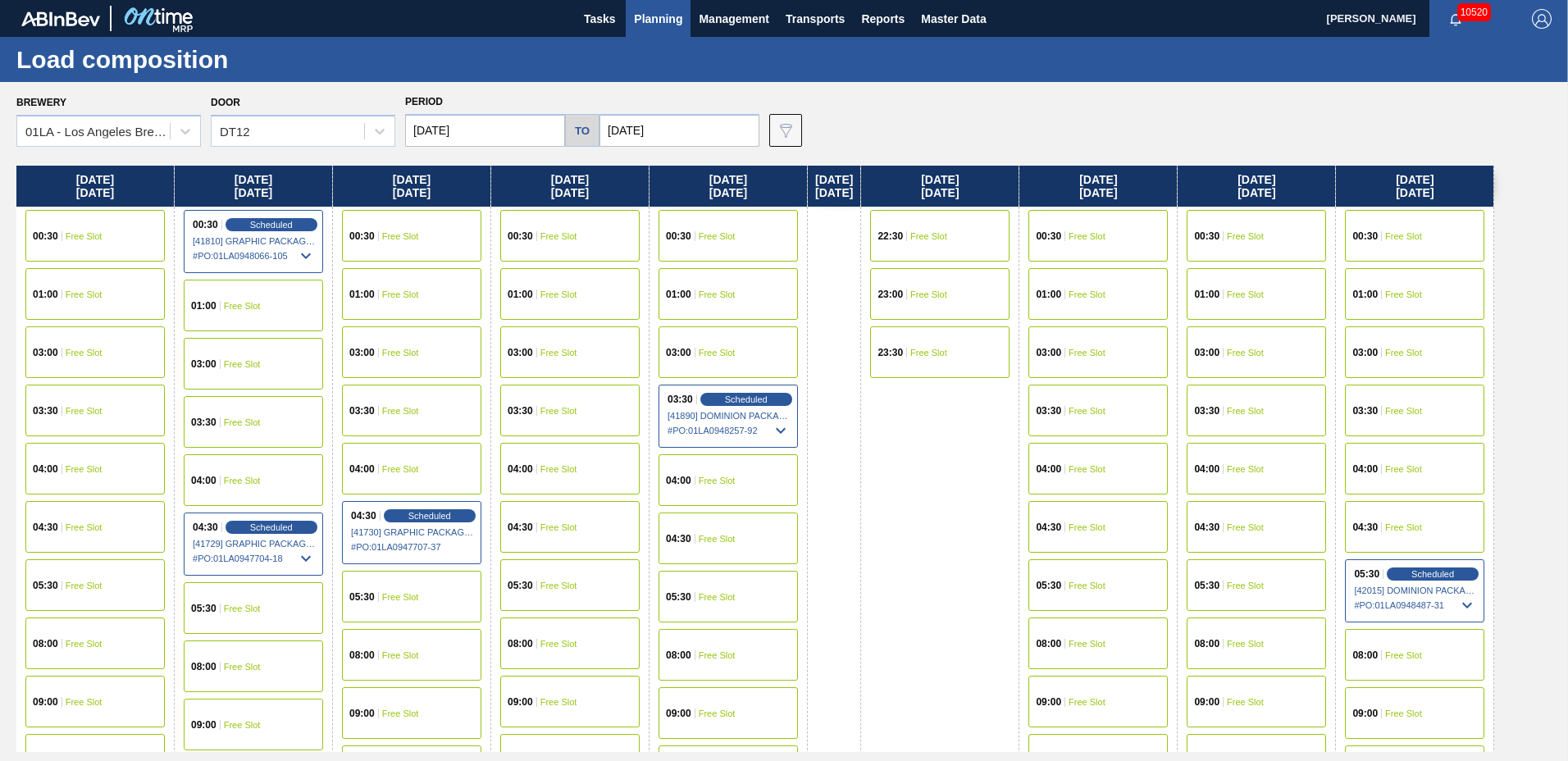
scroll to position [629, 0]
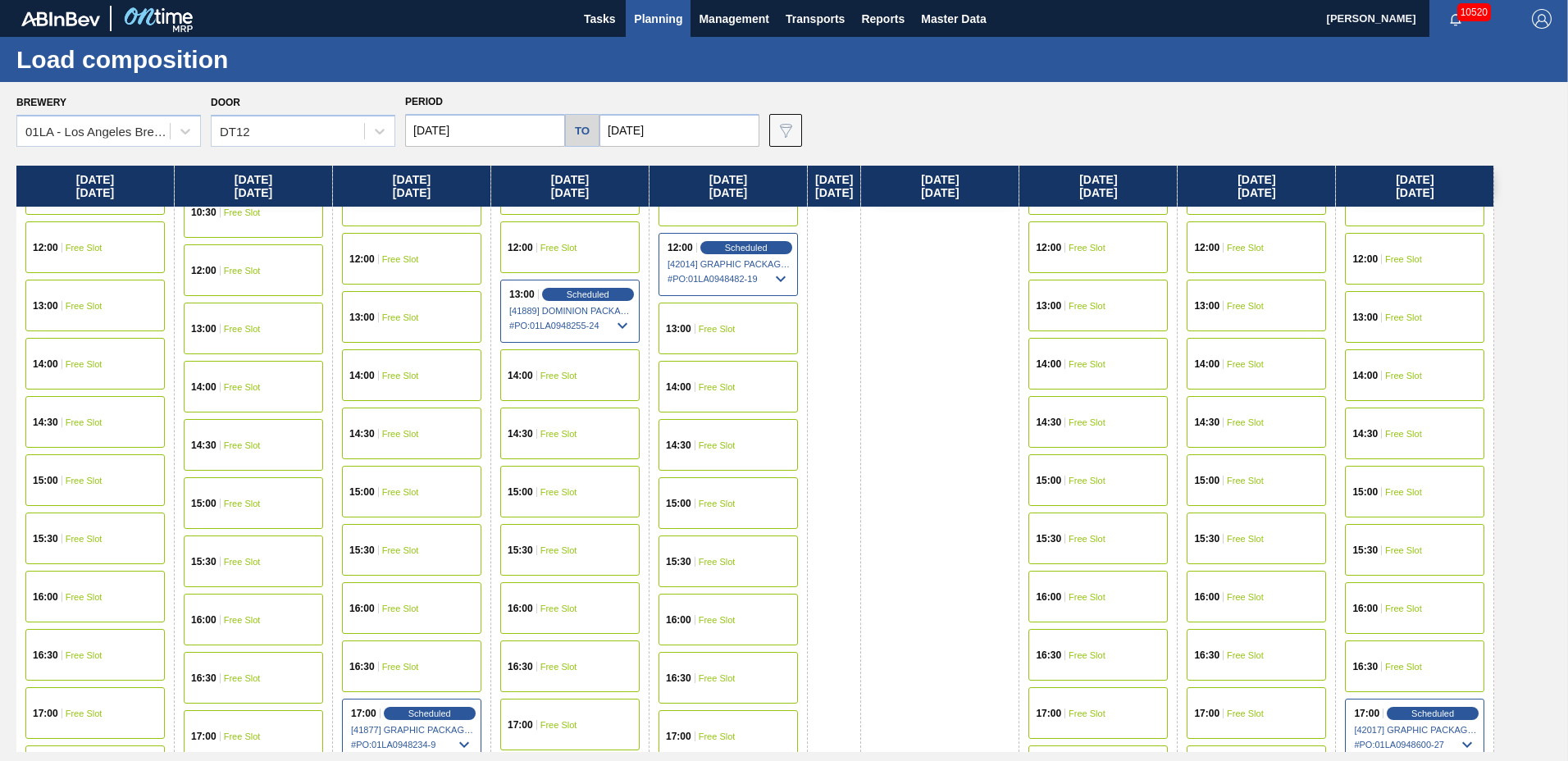
click at [1442, 260] on div "12:00 Free Slot" at bounding box center [1414, 259] width 140 height 52
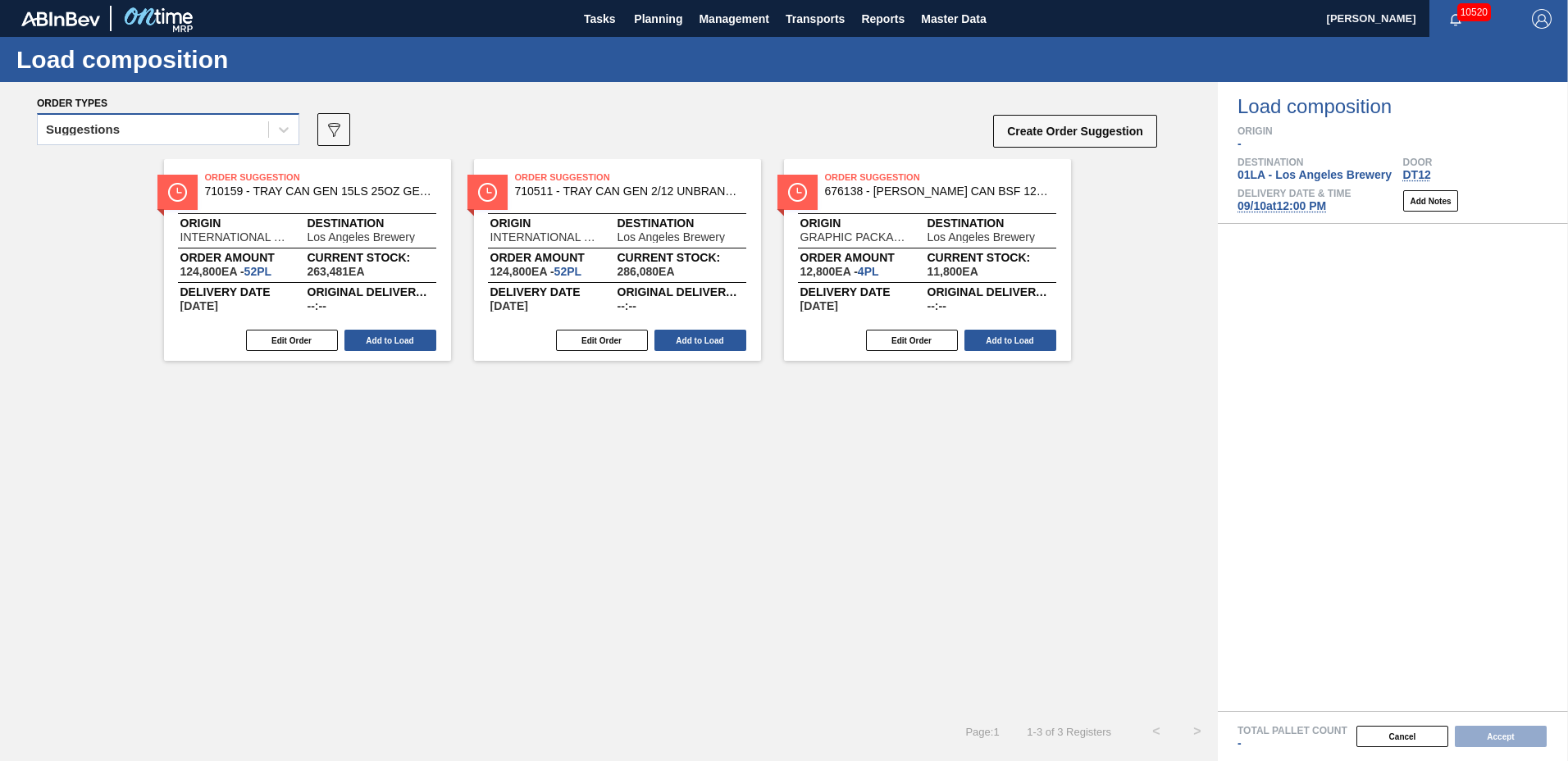
click at [213, 135] on div "Suggestions" at bounding box center [153, 130] width 231 height 24
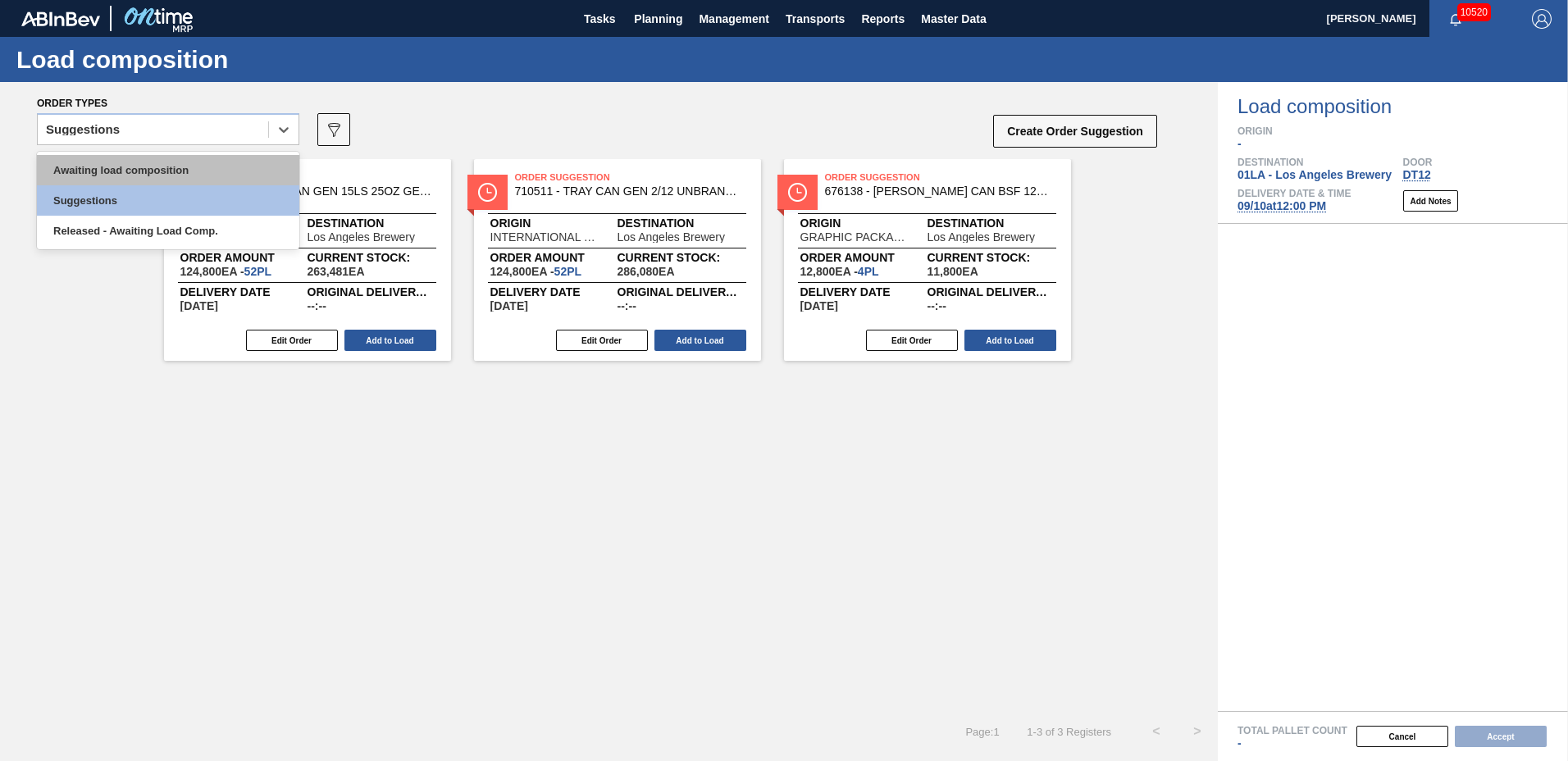
click at [212, 162] on div "Awaiting load composition" at bounding box center [168, 170] width 263 height 30
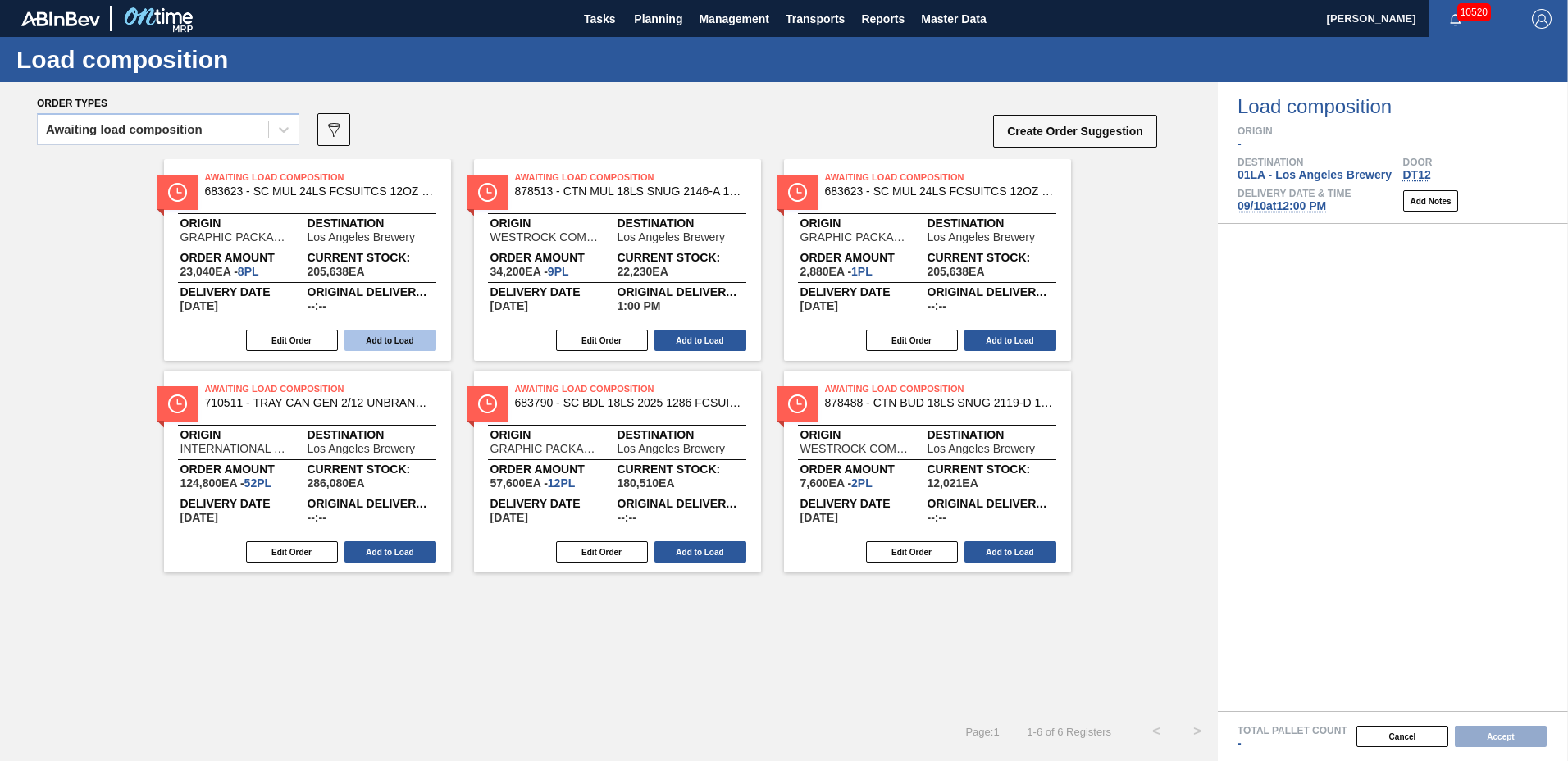
click at [414, 340] on button "Add to Load" at bounding box center [391, 341] width 92 height 21
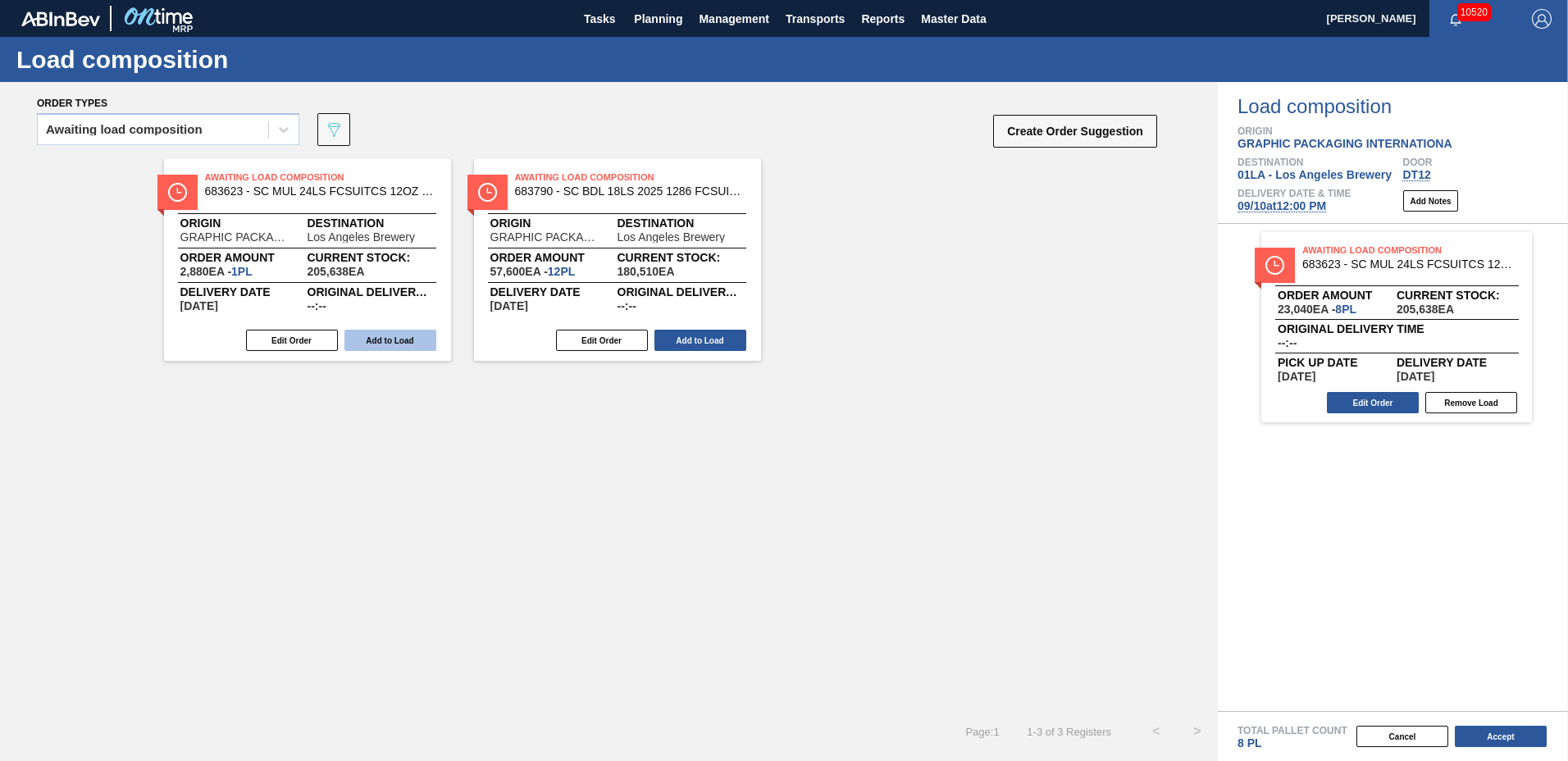
click at [407, 337] on button "Add to Load" at bounding box center [391, 341] width 92 height 21
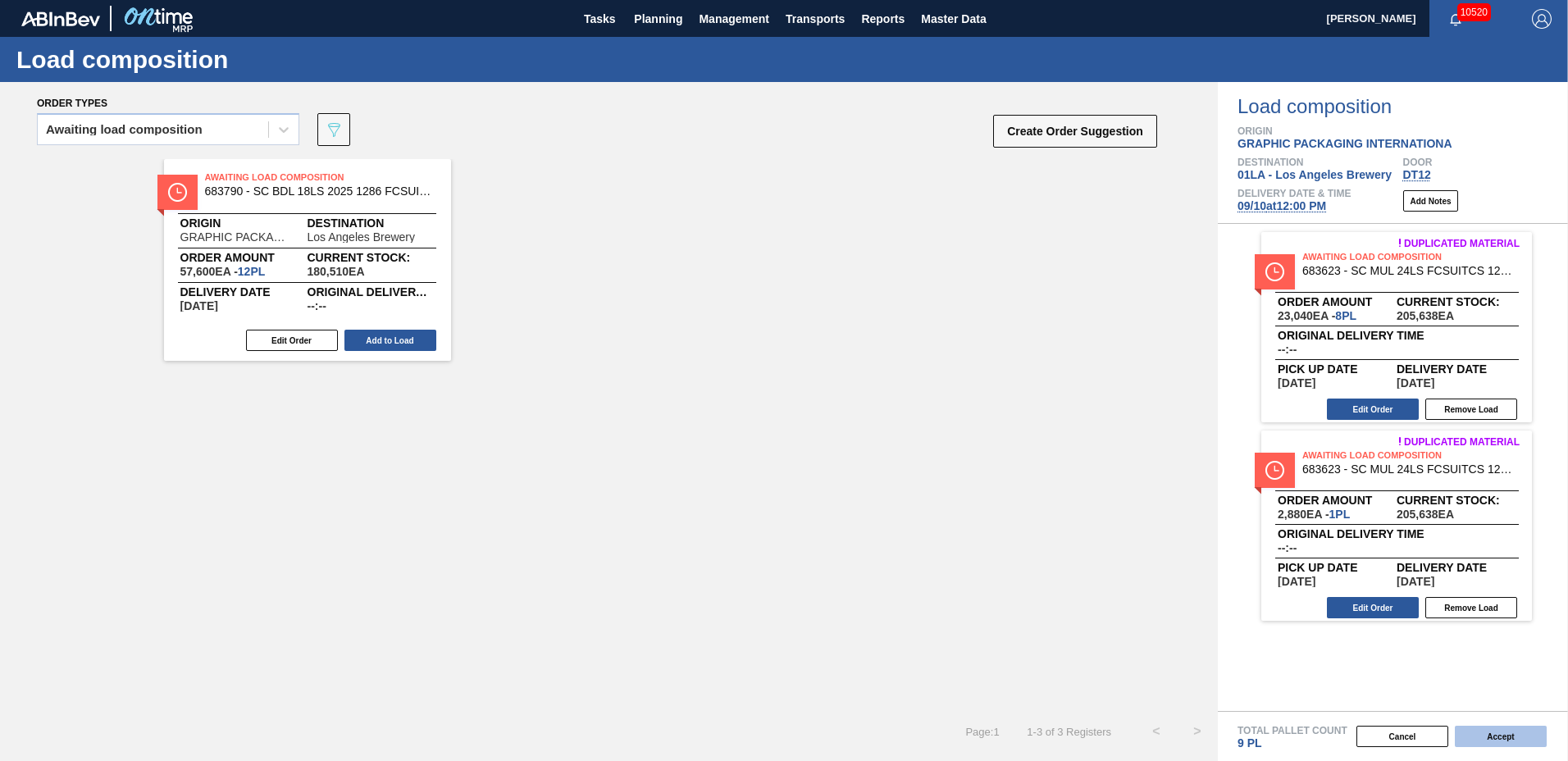
click at [1466, 731] on button "Accept" at bounding box center [1501, 736] width 92 height 21
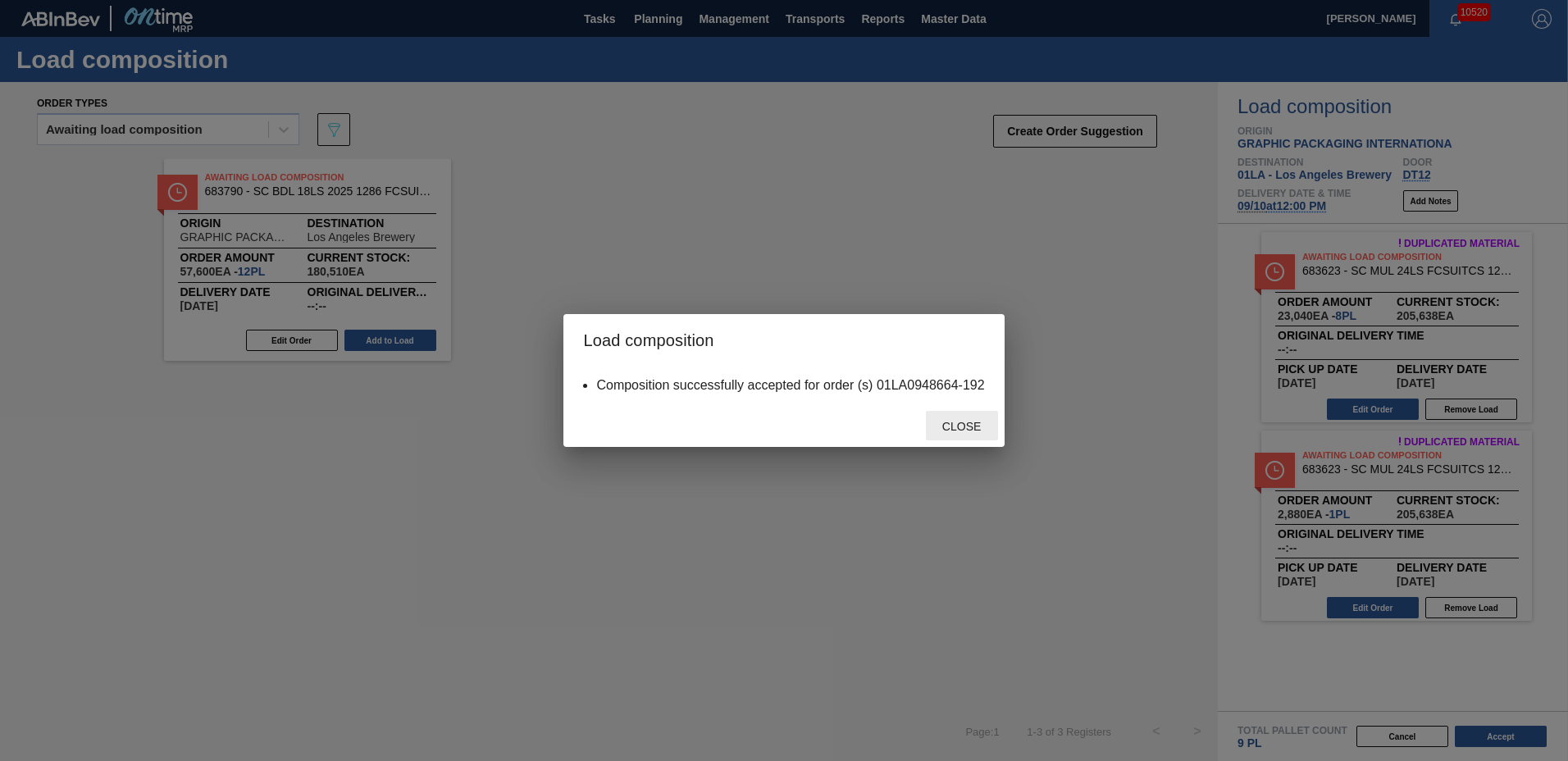
click at [973, 429] on span "Close" at bounding box center [961, 427] width 65 height 13
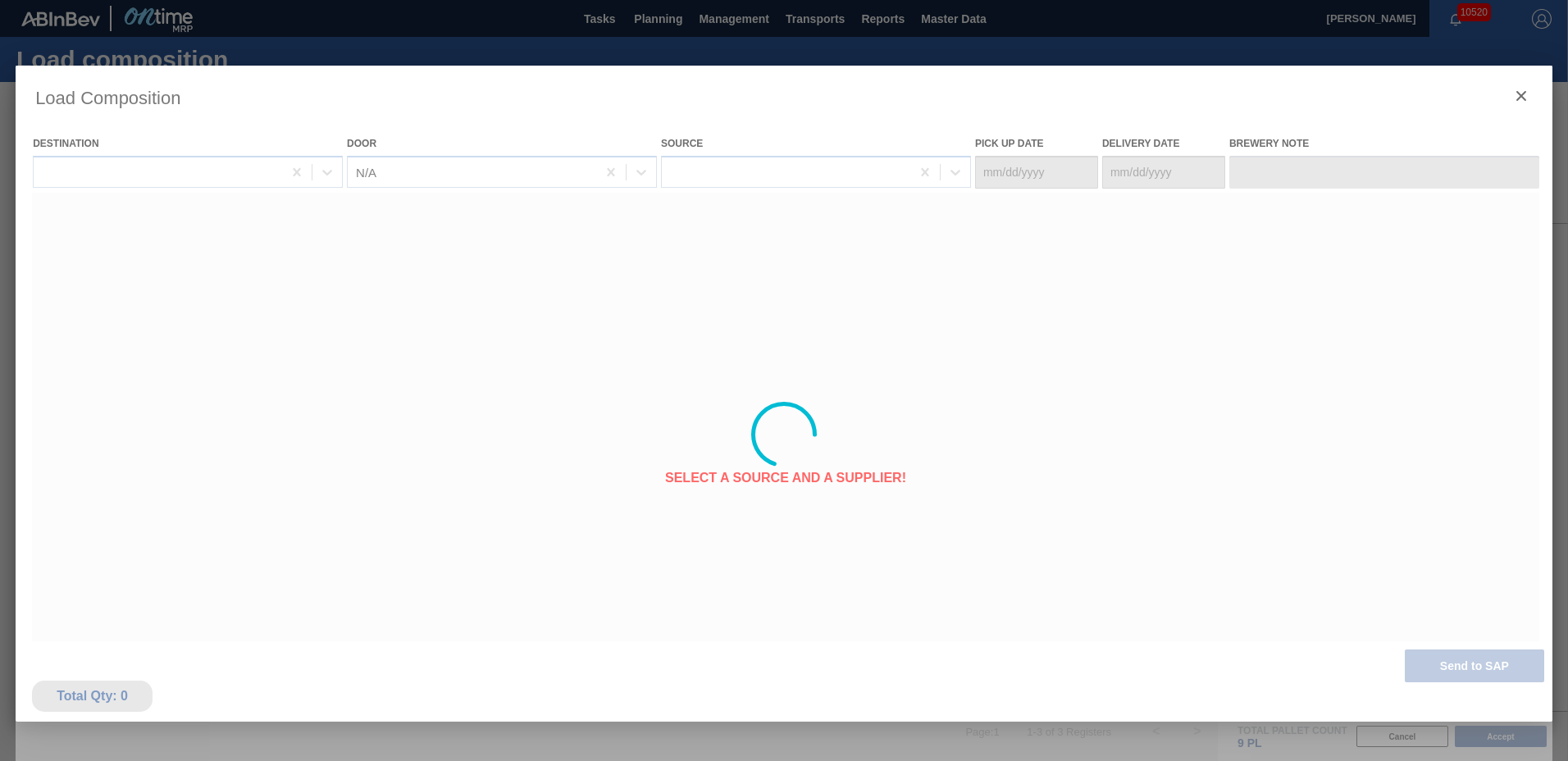
type Date "[DATE]"
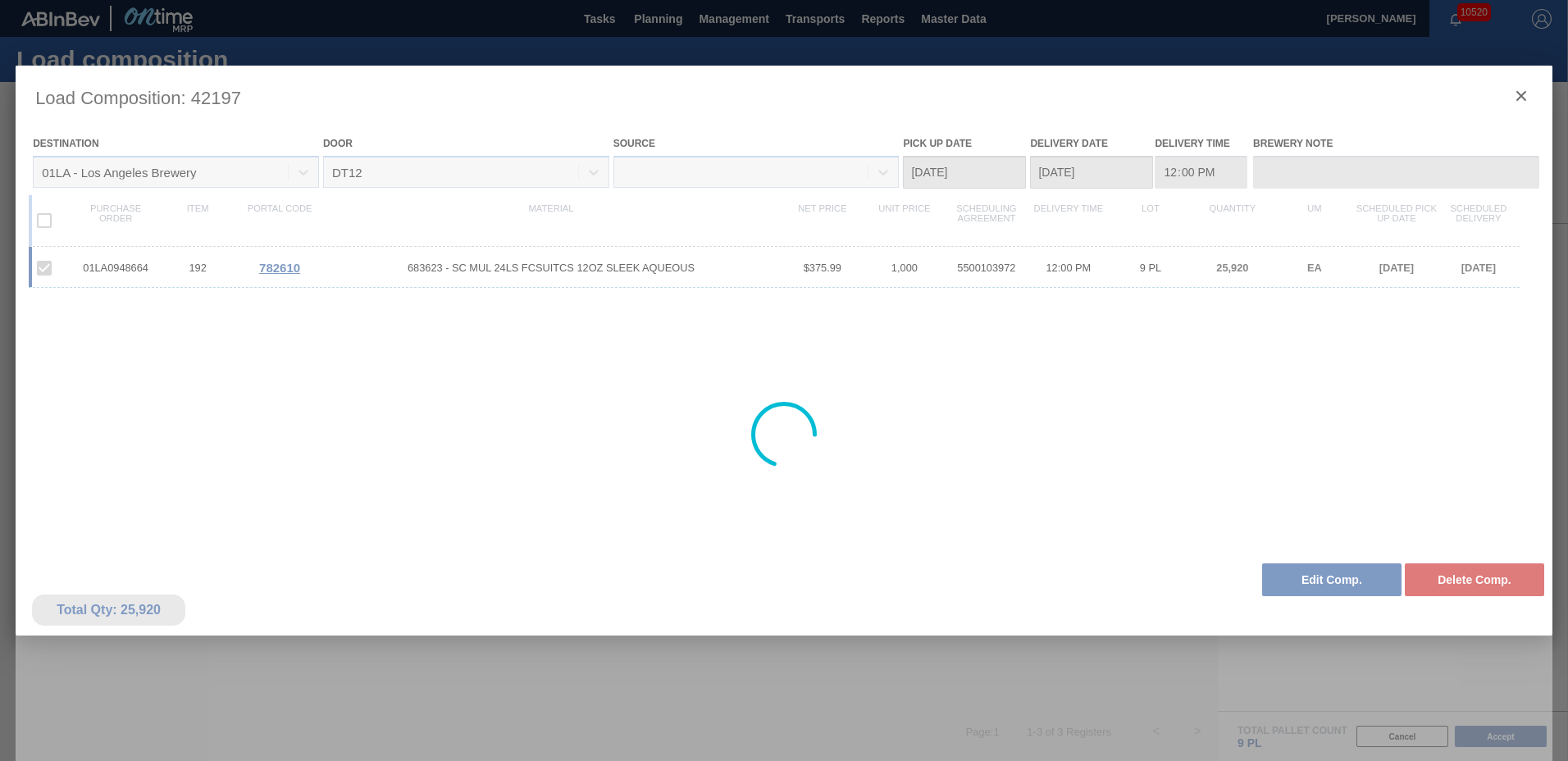
click at [1333, 672] on div at bounding box center [784, 434] width 1537 height 738
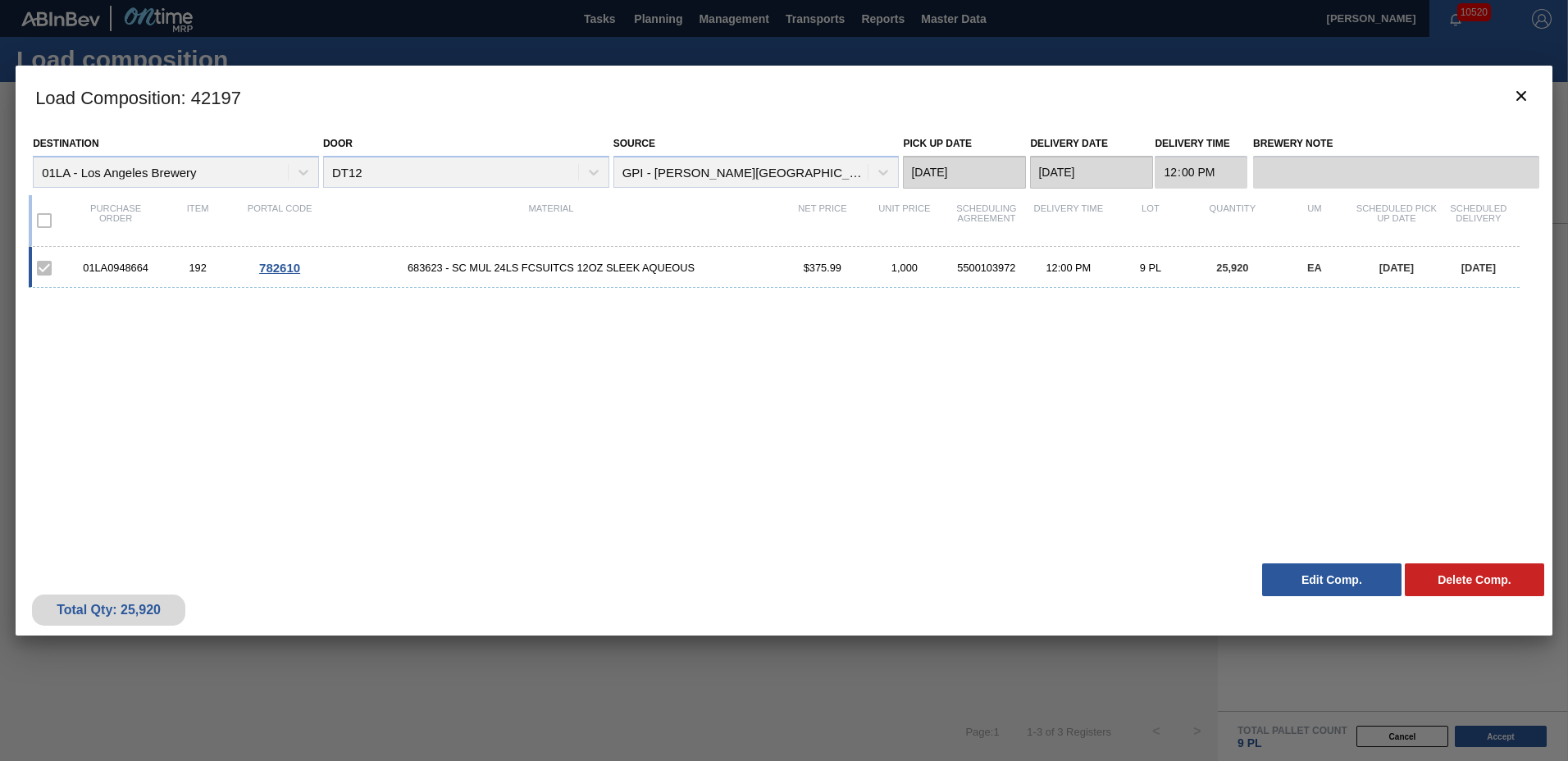
click at [1329, 584] on button "Edit Comp." at bounding box center [1332, 580] width 140 height 33
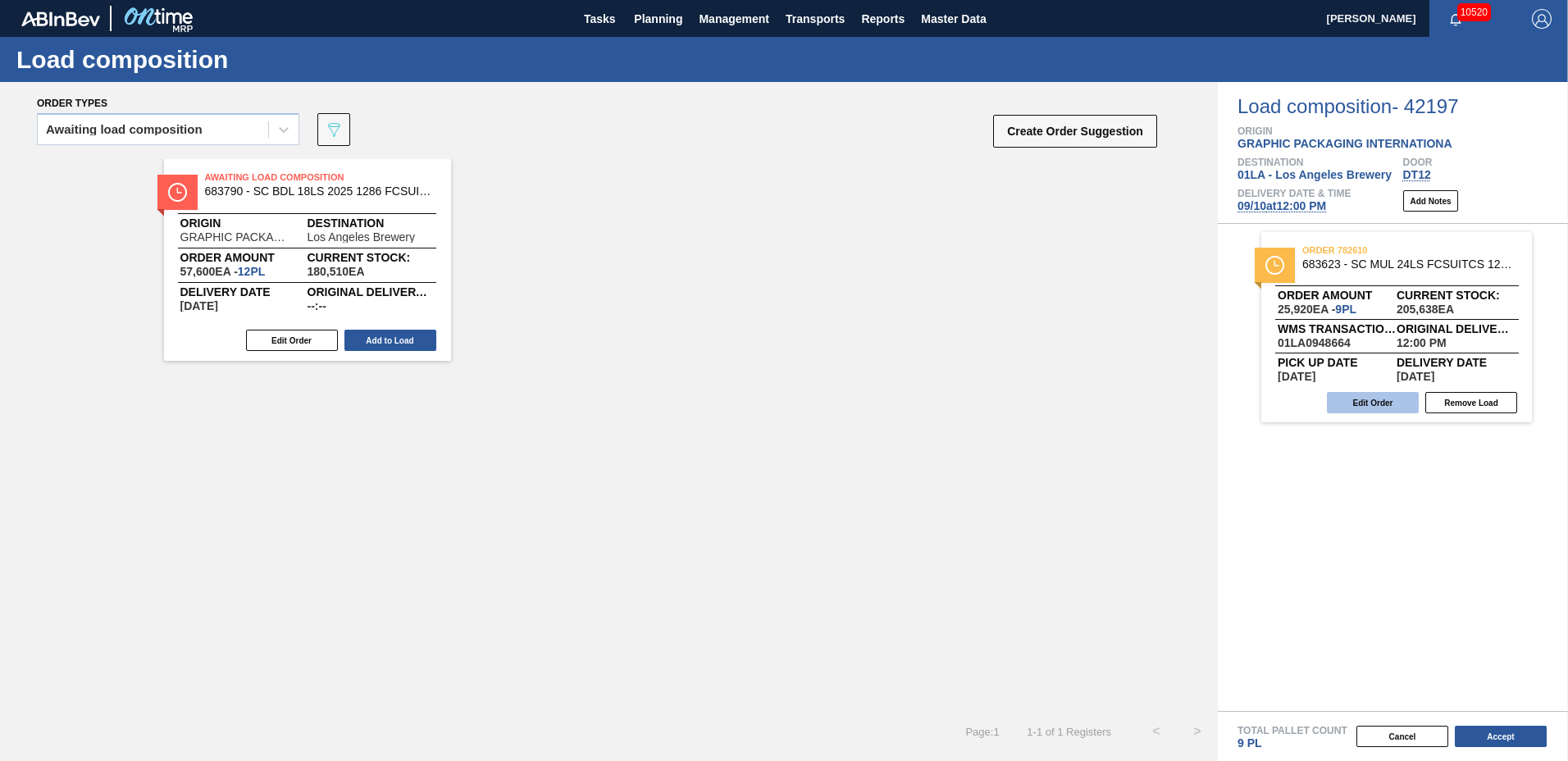
click at [1383, 410] on button "Edit Order" at bounding box center [1373, 403] width 92 height 21
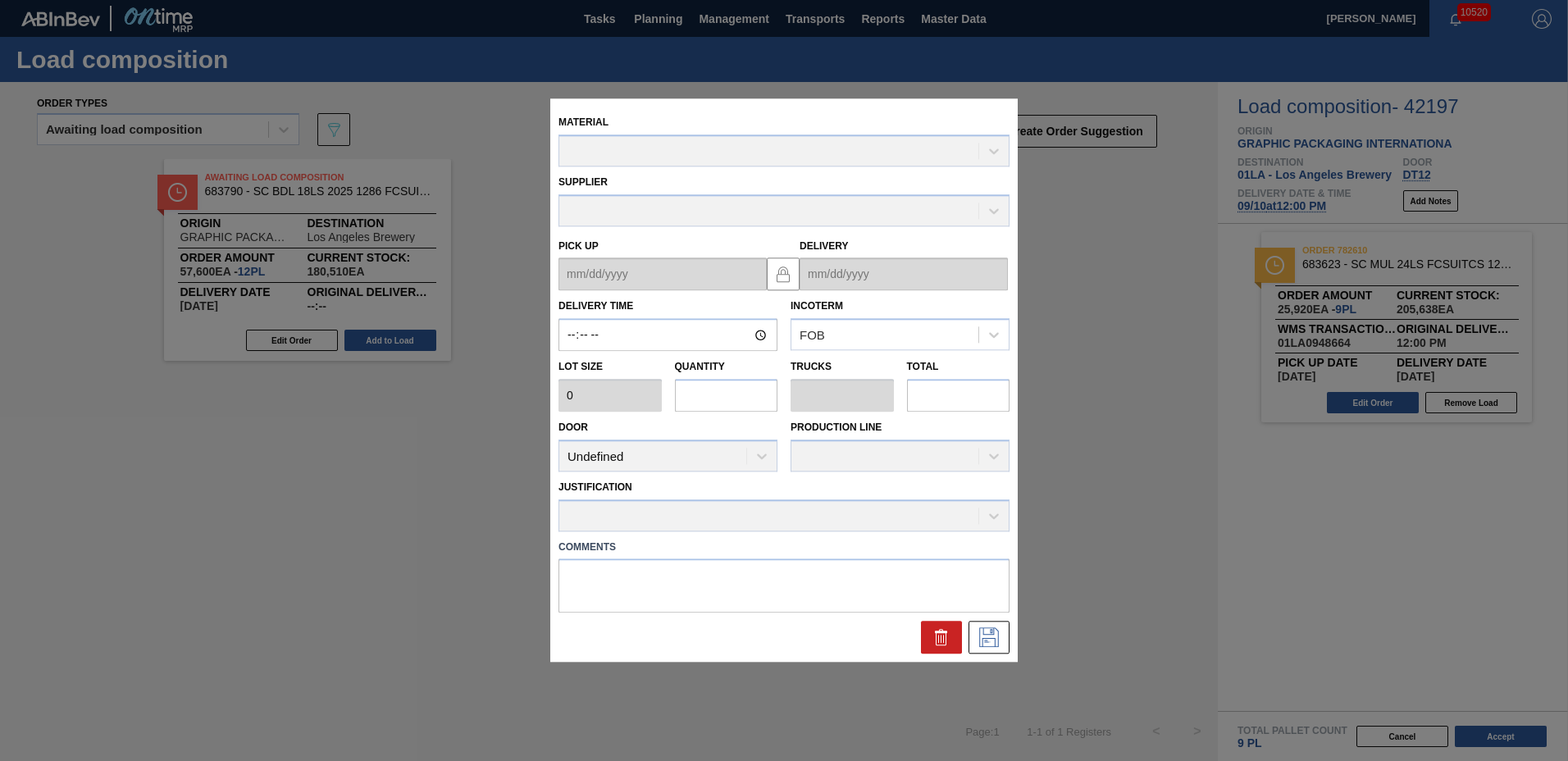
type input "12:00:00"
type input "2,880"
type input "9"
type input "0.346"
type input "25,920"
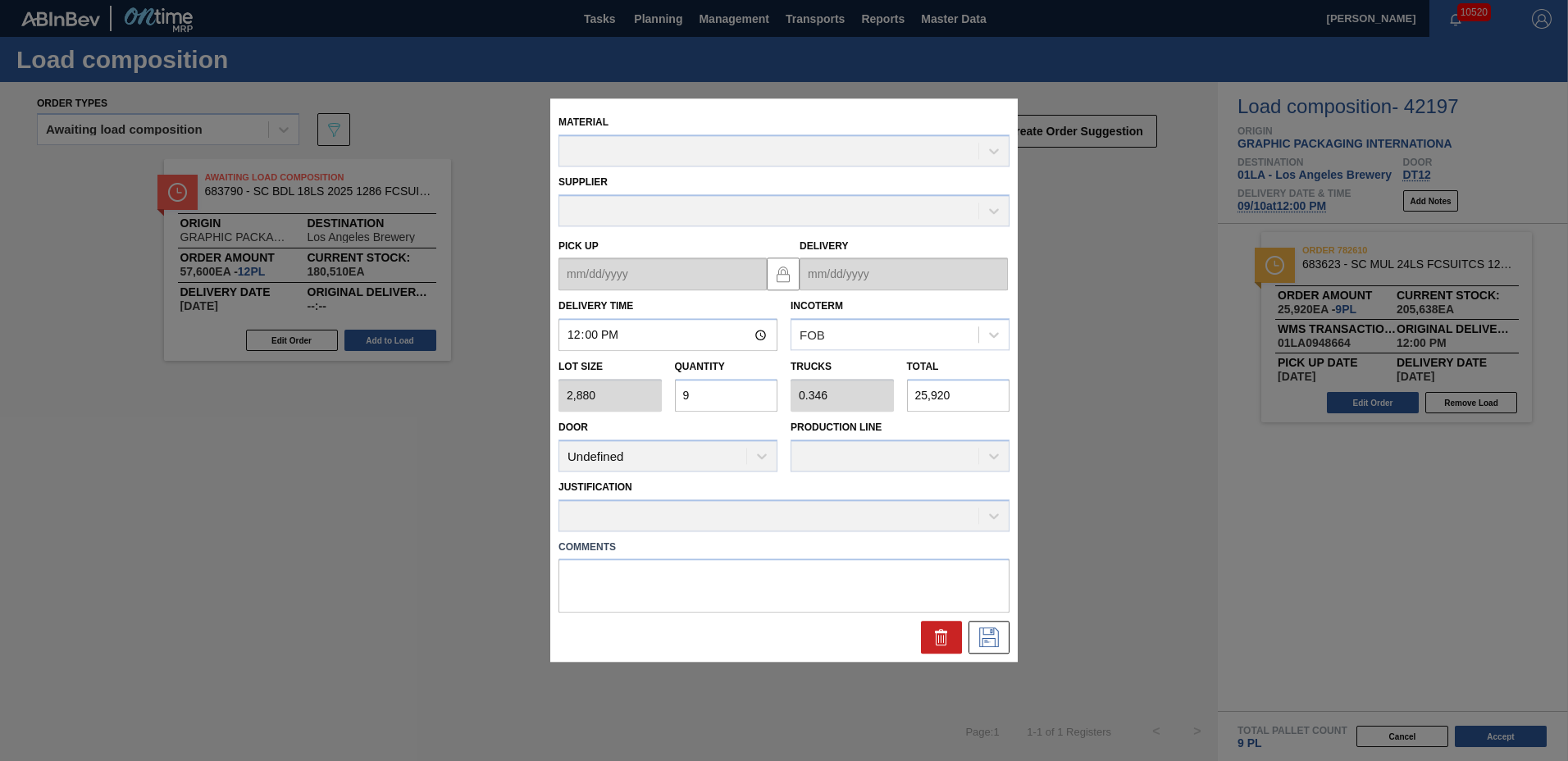
type up "[DATE]"
type input "[DATE]"
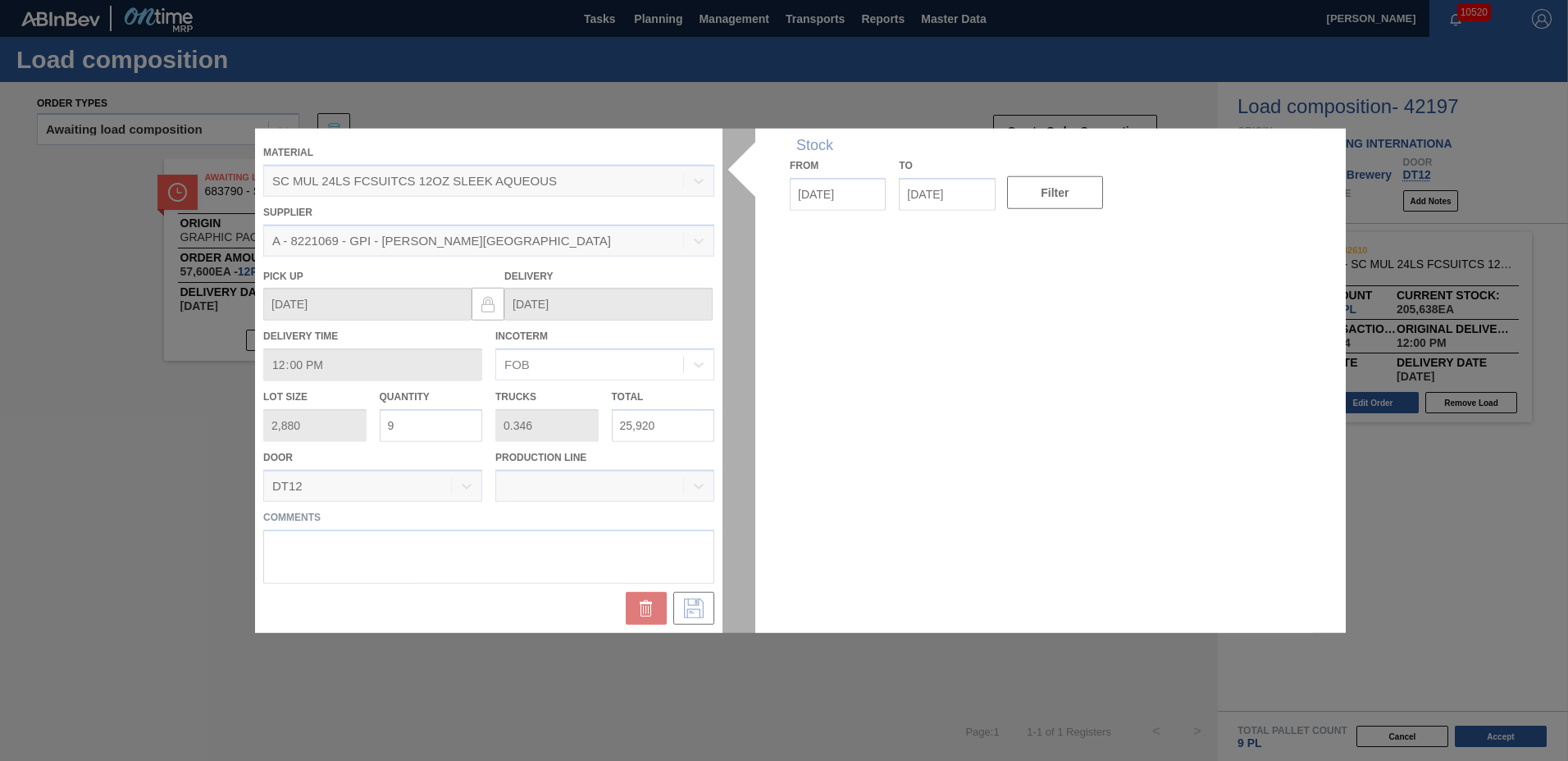
click at [454, 425] on div at bounding box center [784, 381] width 1058 height 504
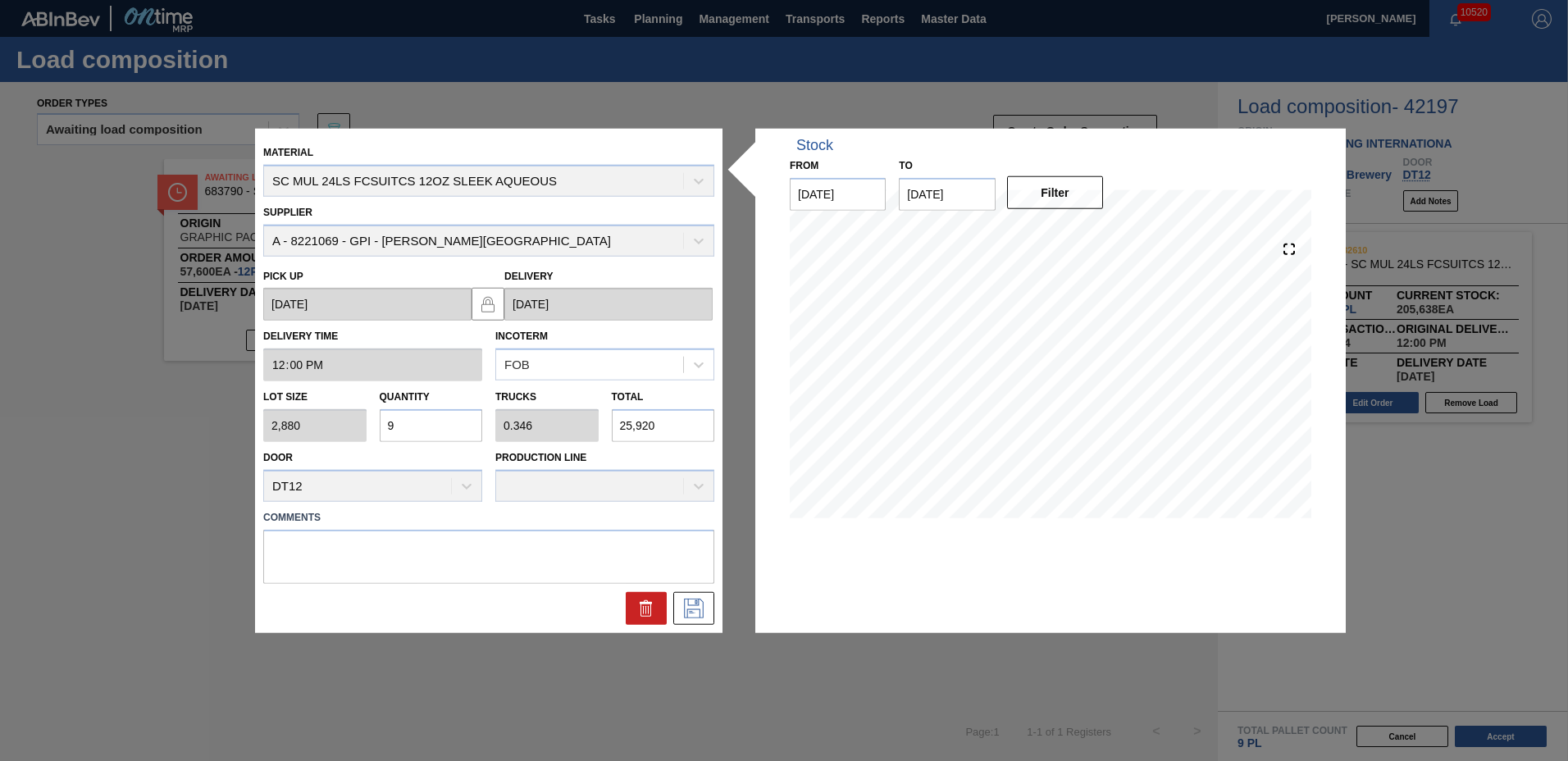
click at [456, 425] on input "9" at bounding box center [432, 426] width 103 height 33
type input "0"
type input "1"
type input "0.038"
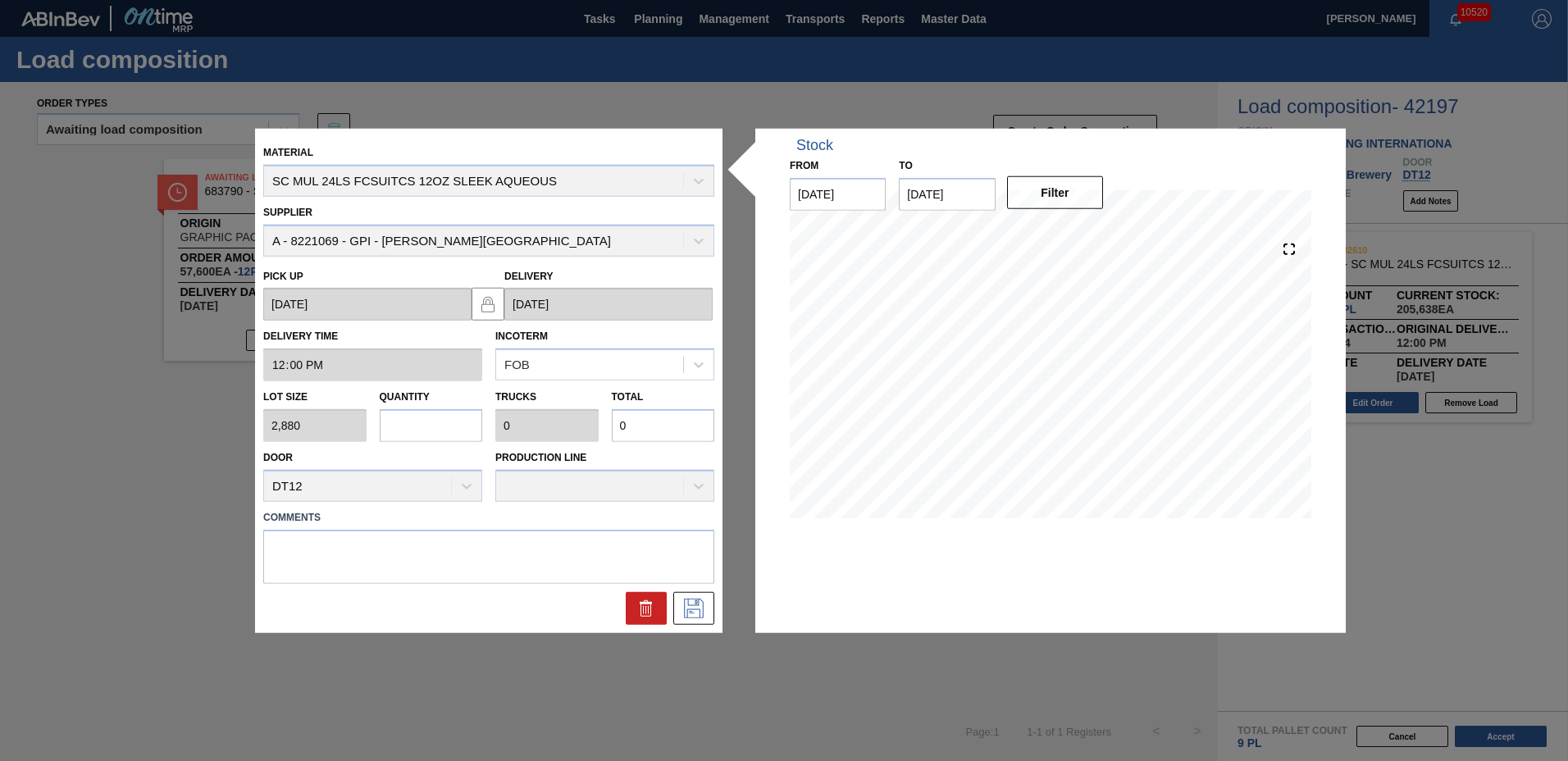
type input "2,880"
type input "10"
type input "0.385"
type input "28,800"
type input "10"
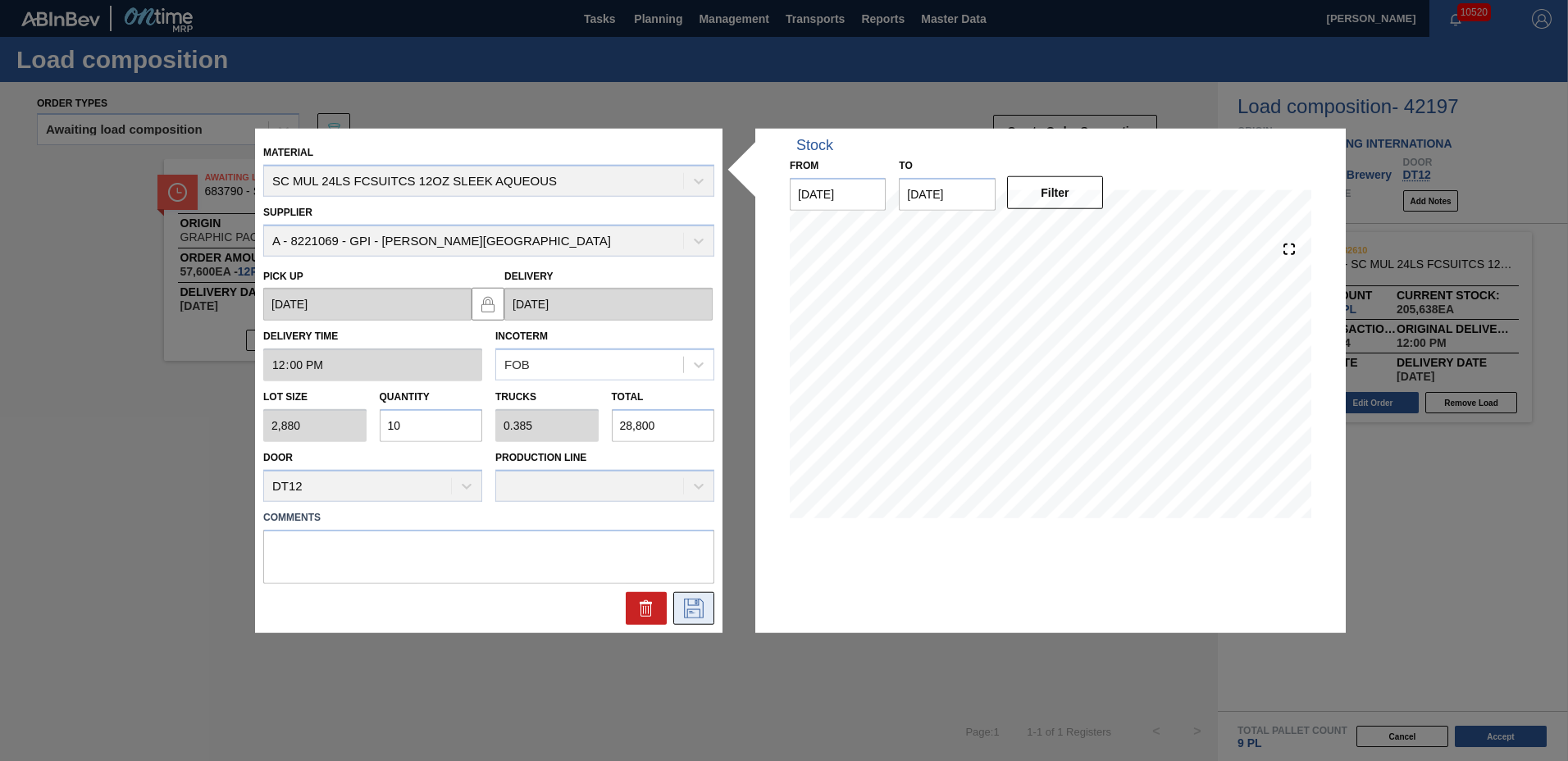
click at [698, 607] on icon at bounding box center [694, 607] width 26 height 20
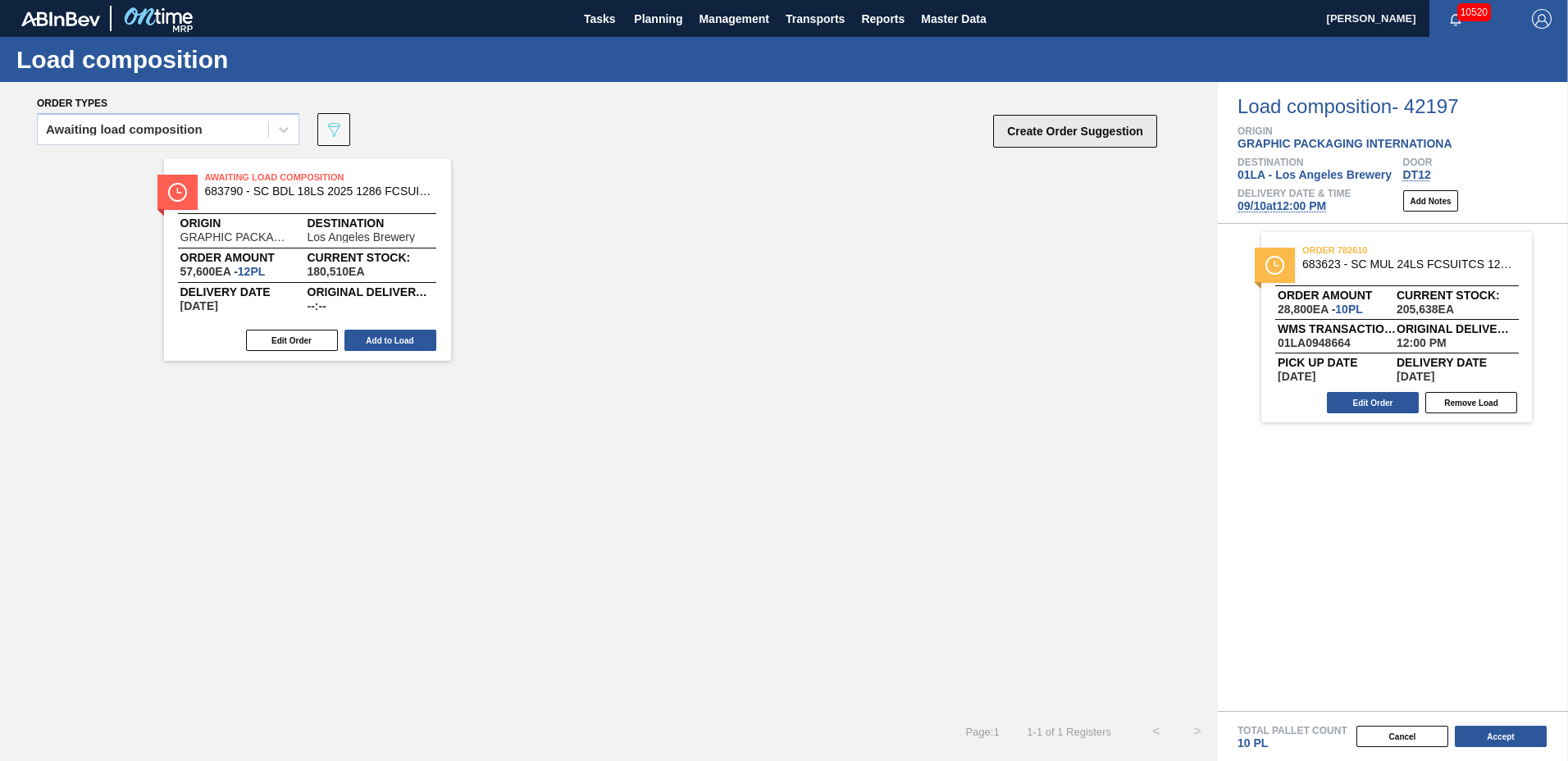
click at [1040, 136] on button "Create Order Suggestion" at bounding box center [1075, 131] width 164 height 33
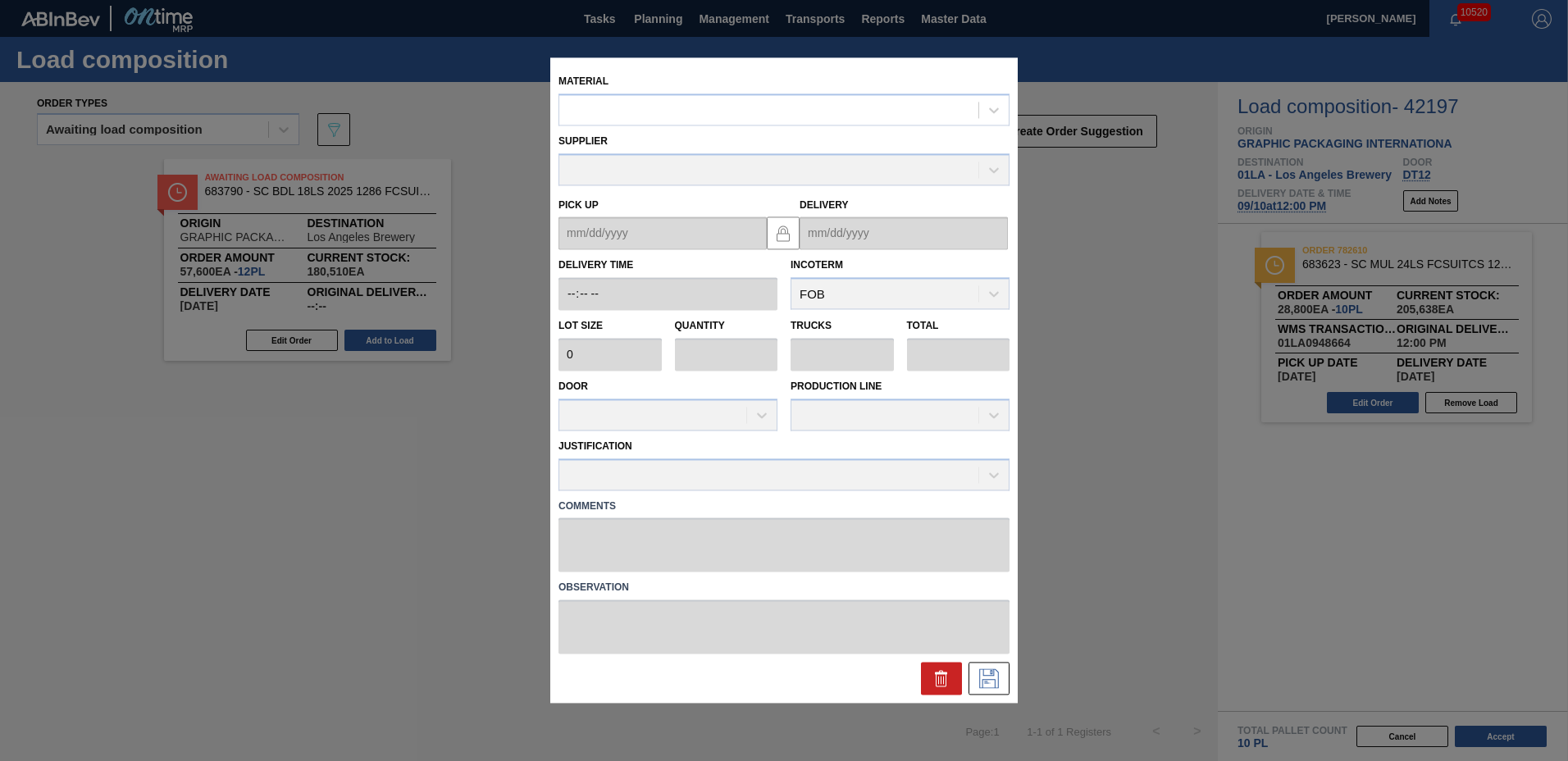
click at [696, 127] on div "Supplier" at bounding box center [783, 155] width 464 height 60
click at [690, 112] on div at bounding box center [768, 110] width 420 height 24
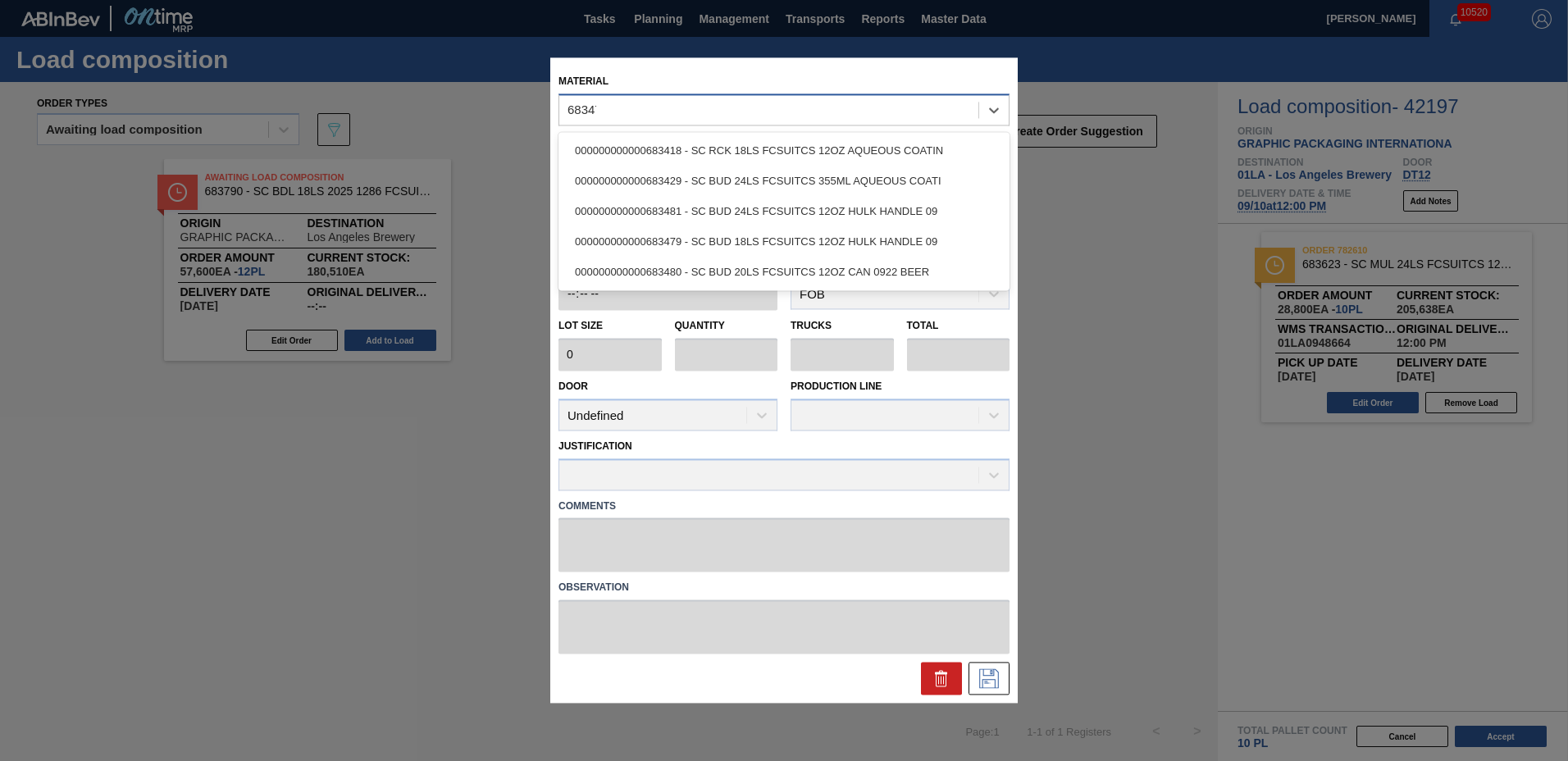
type input "683479"
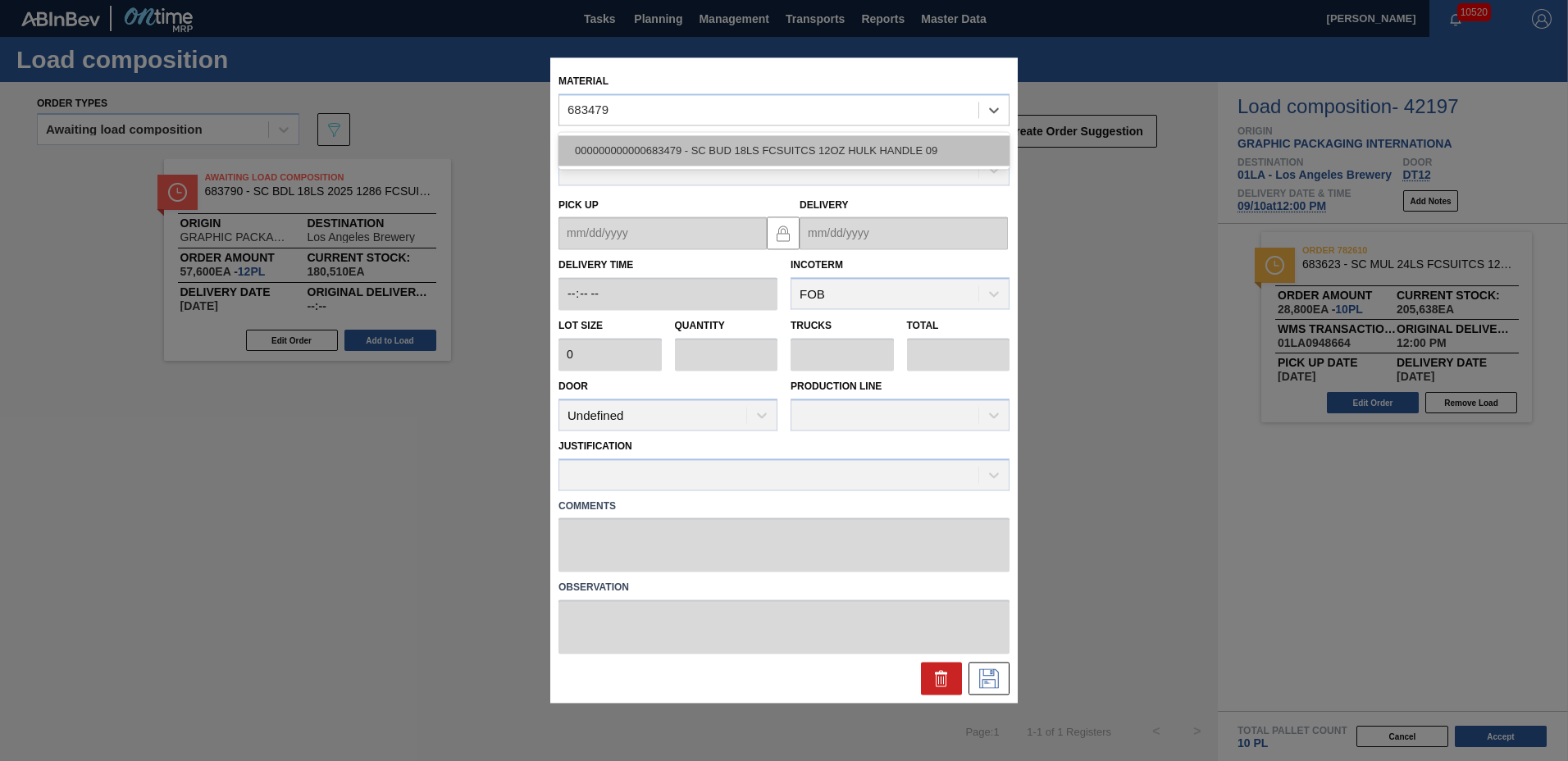
click at [677, 146] on div "000000000000683479 - SC BUD 18LS FCSUITCS 12OZ HULK HANDLE 09" at bounding box center [783, 150] width 451 height 30
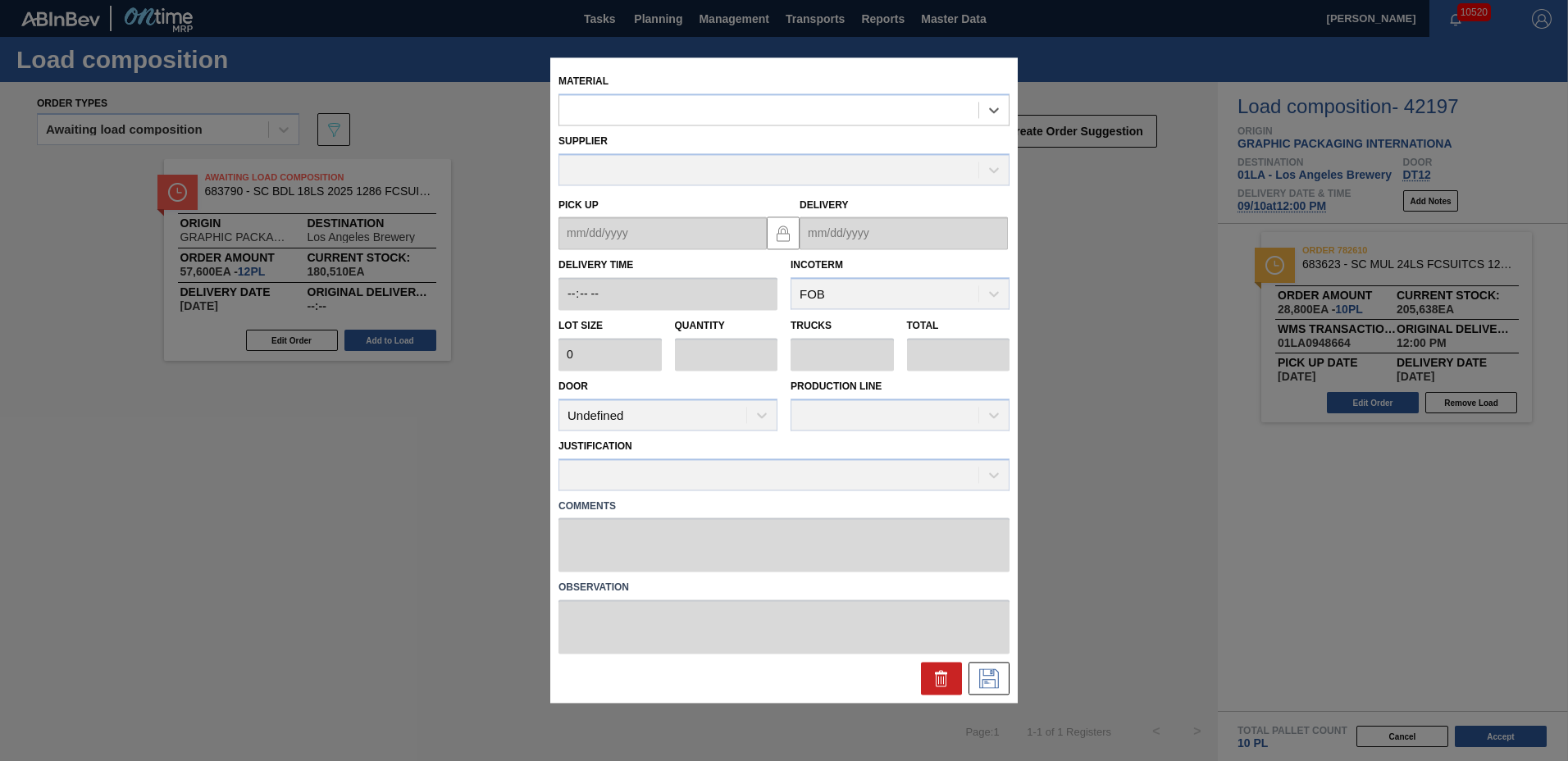
type input "4,800"
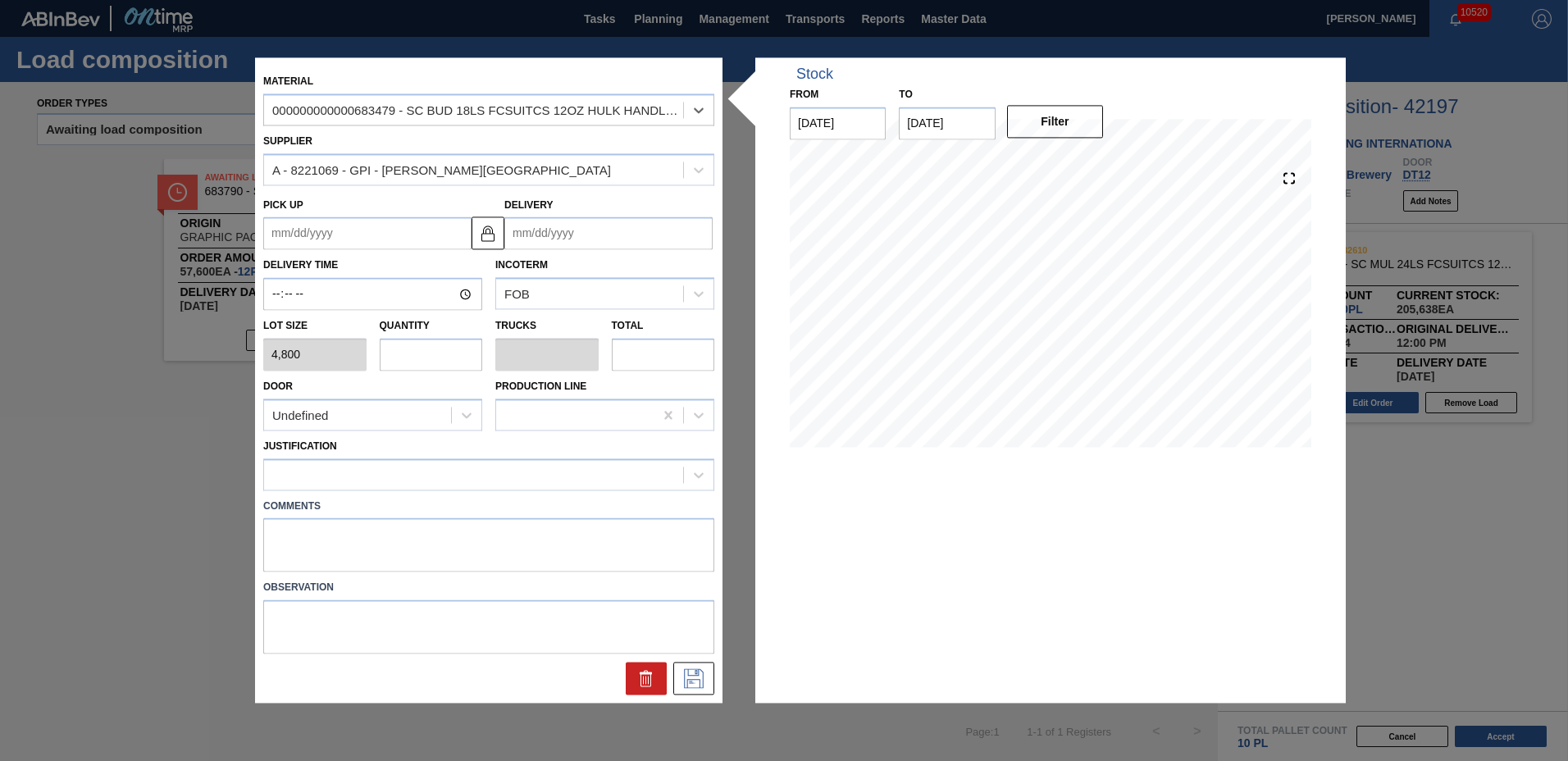
click at [545, 245] on input "Delivery" at bounding box center [608, 234] width 209 height 33
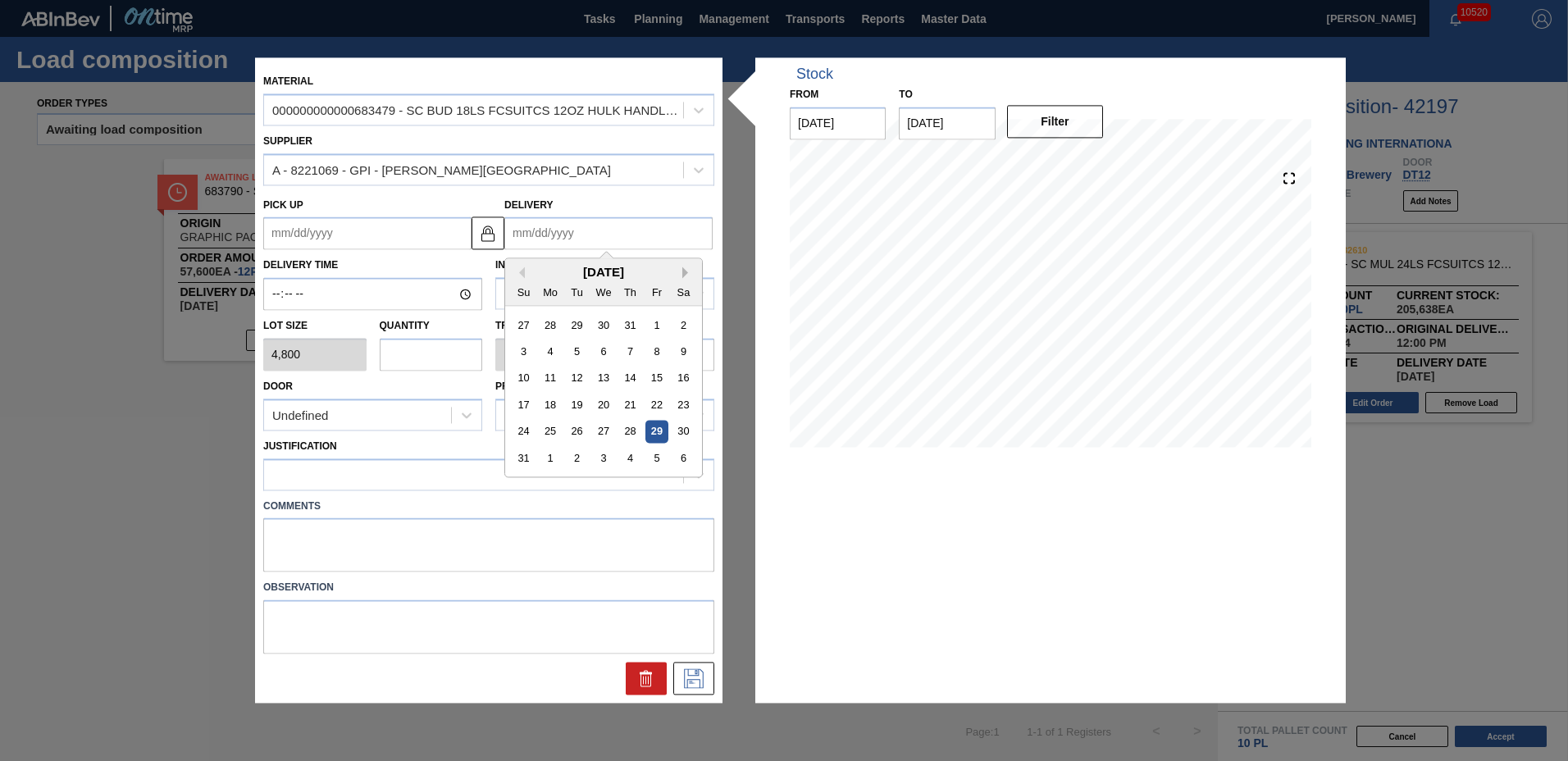
click at [683, 268] on button "Next Month" at bounding box center [688, 273] width 11 height 11
click at [606, 351] on div "10" at bounding box center [603, 352] width 22 height 22
type up "[DATE]"
type input "[DATE]"
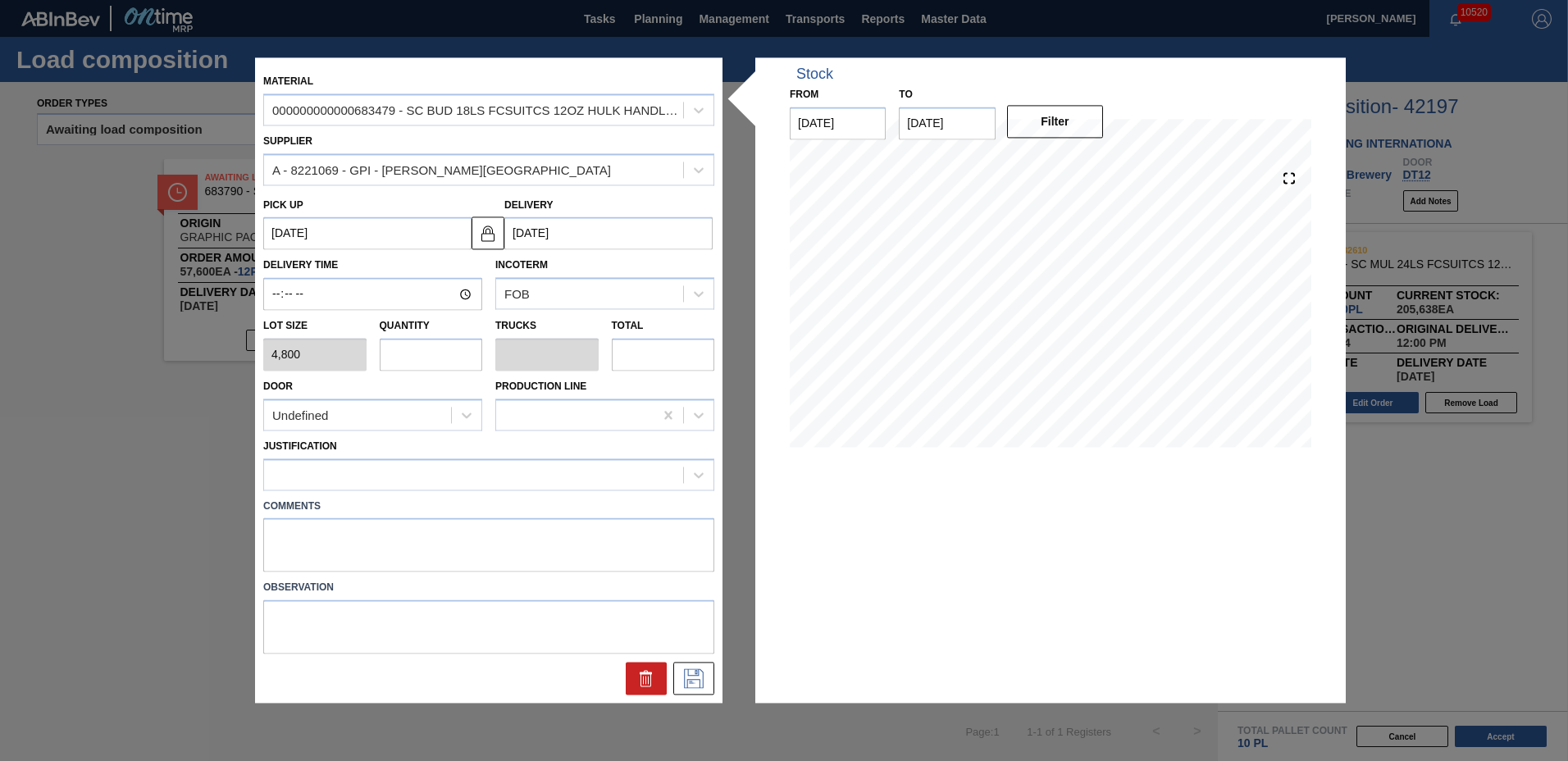
click at [435, 352] on input "text" at bounding box center [432, 355] width 103 height 33
type input "6"
type input "0.231"
type input "28,800"
type input "6"
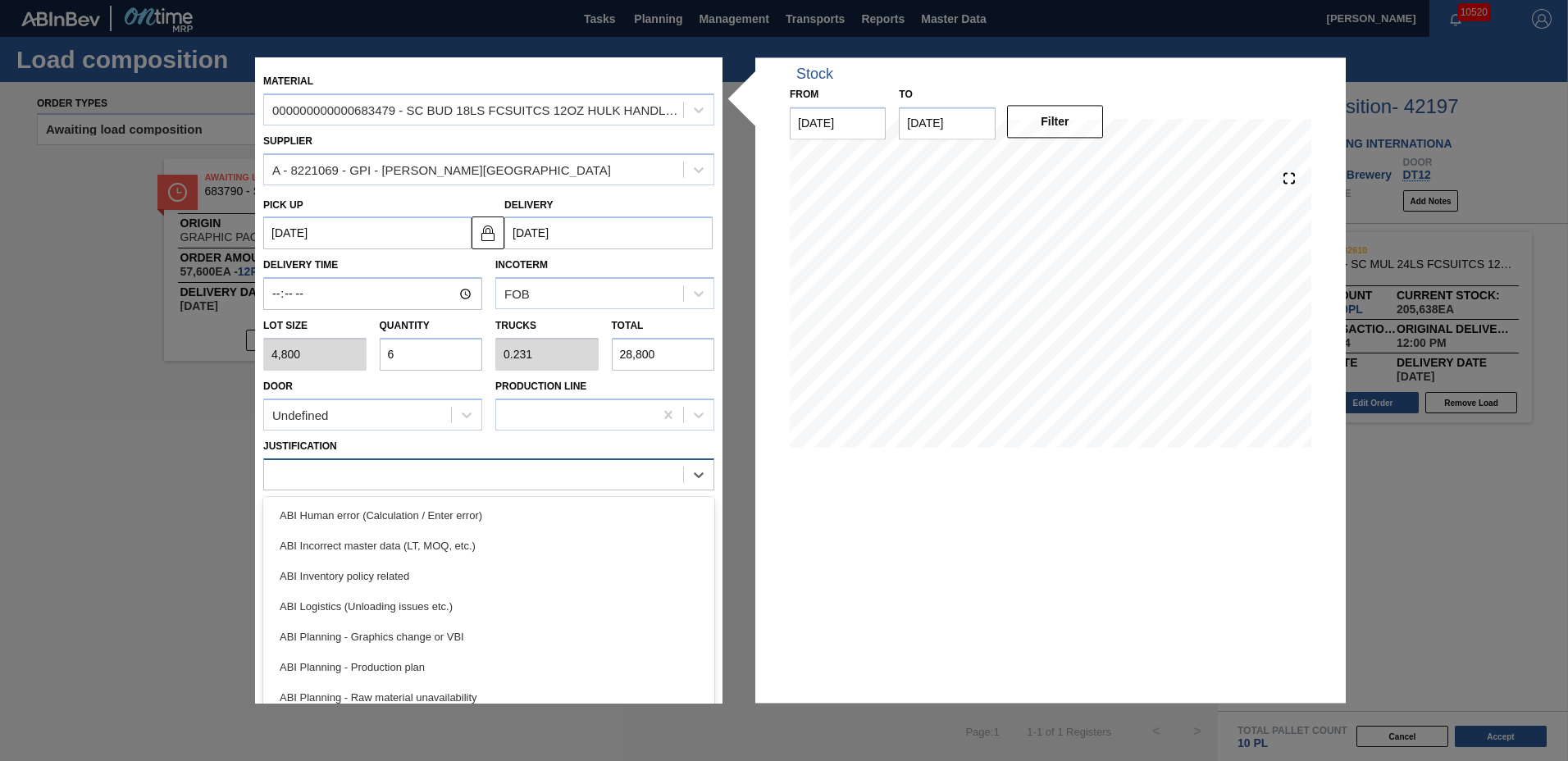
click at [296, 487] on div at bounding box center [488, 474] width 451 height 32
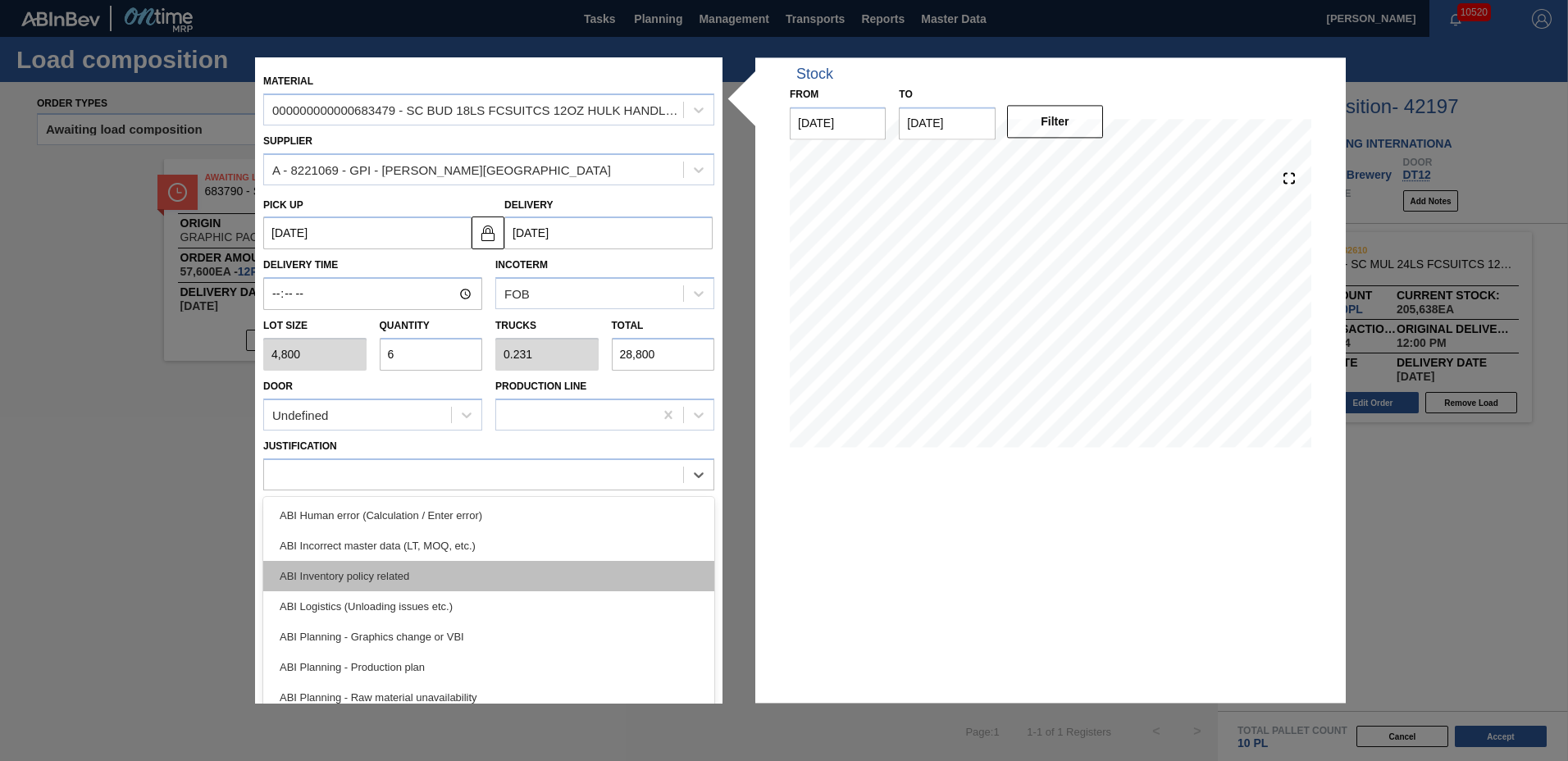
click at [341, 574] on div "ABI Inventory policy related" at bounding box center [488, 575] width 451 height 30
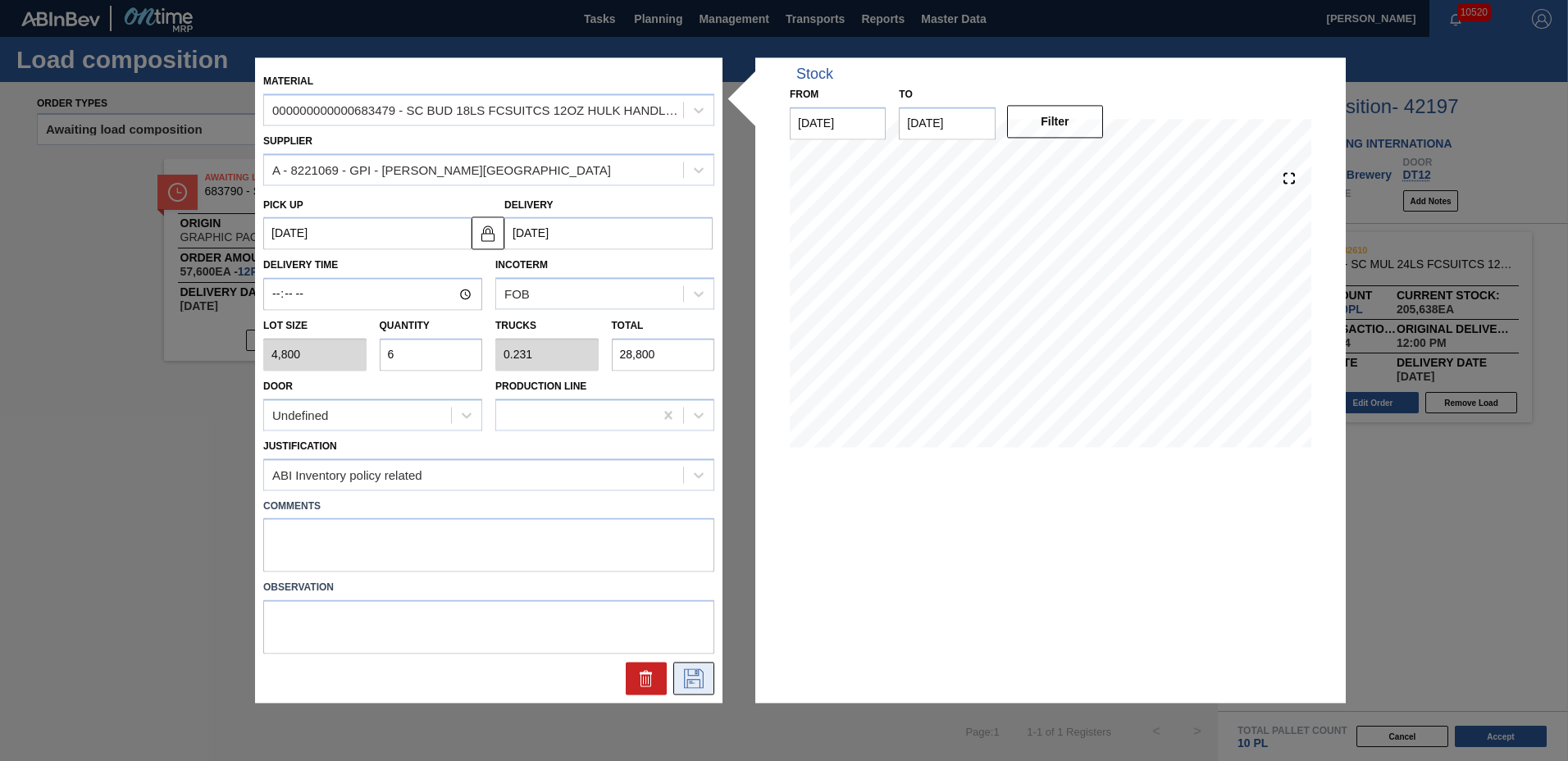
click at [684, 669] on icon at bounding box center [694, 679] width 26 height 20
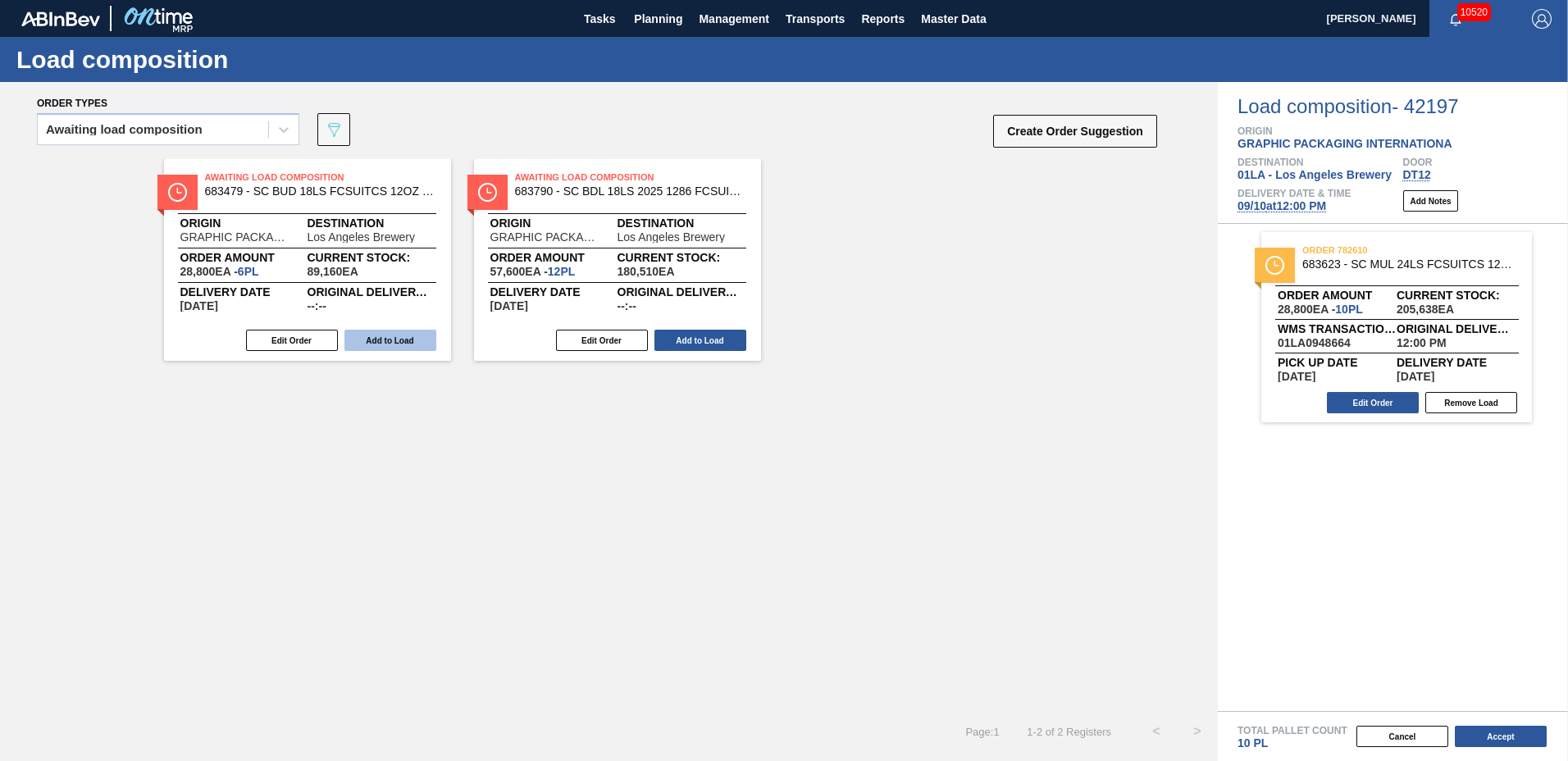
click at [417, 344] on button "Add to Load" at bounding box center [391, 341] width 92 height 21
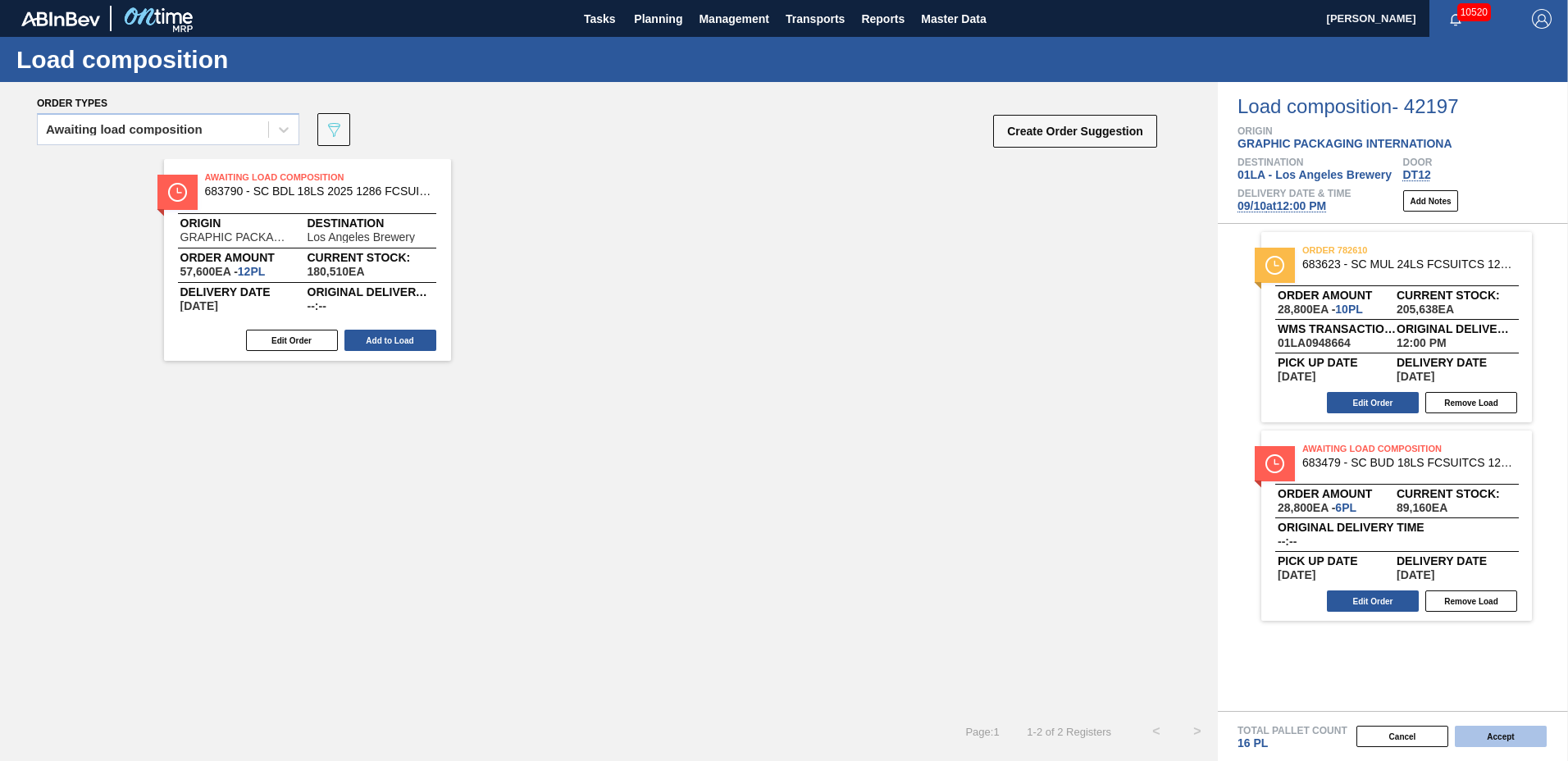
click at [1521, 726] on button "Accept" at bounding box center [1501, 736] width 92 height 21
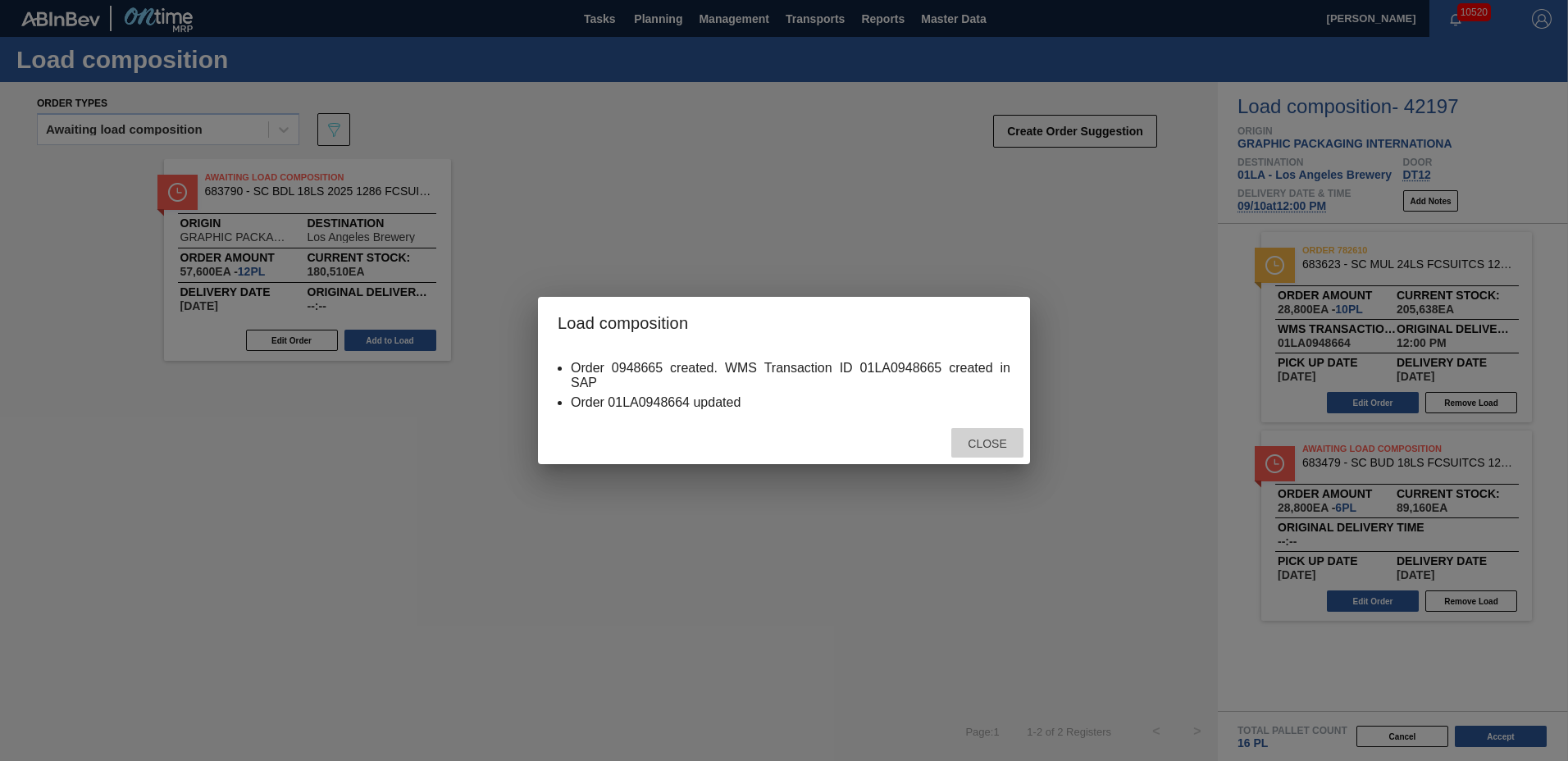
click at [1001, 446] on span "Close" at bounding box center [987, 444] width 65 height 13
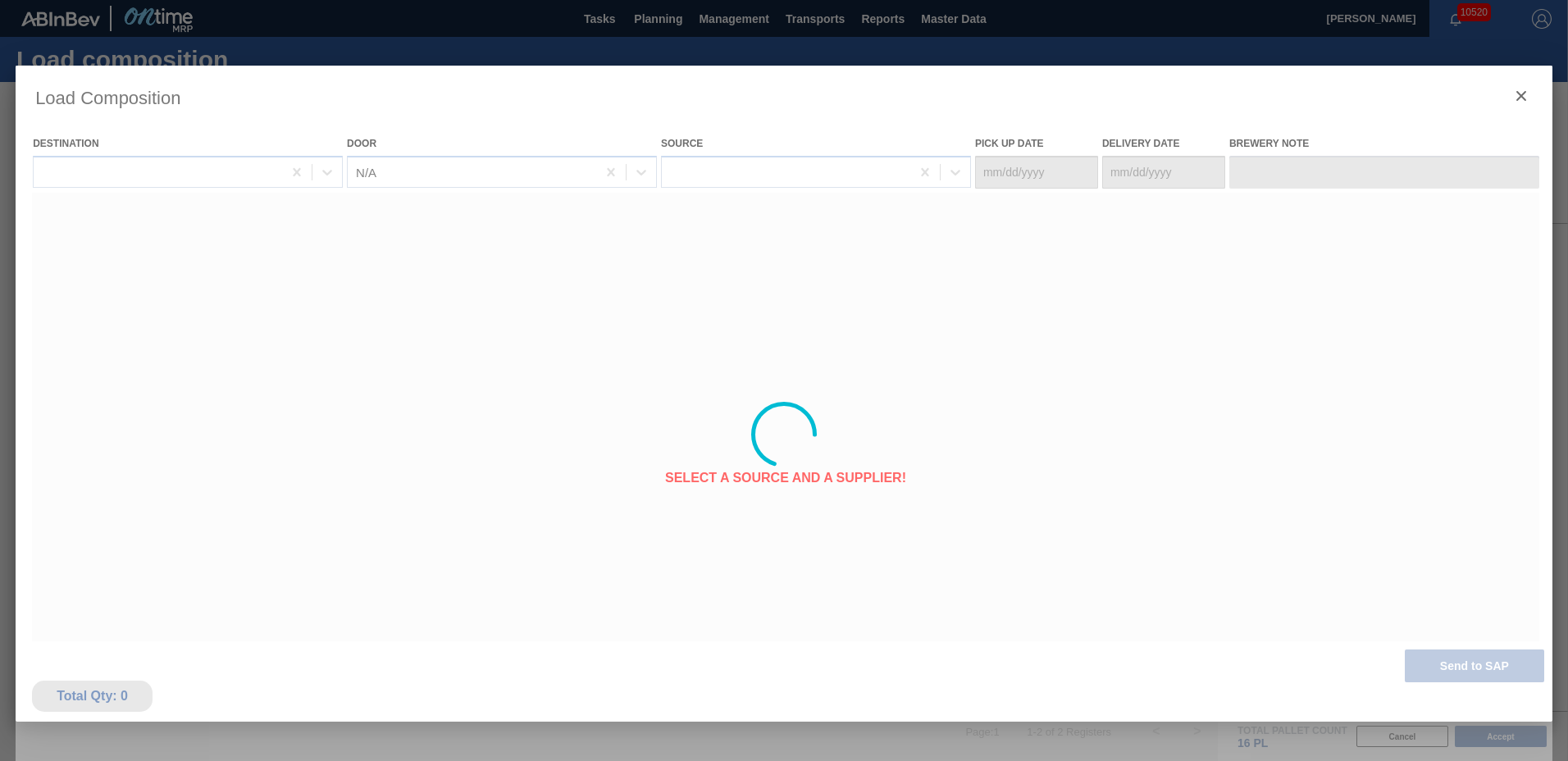
type Date "[DATE]"
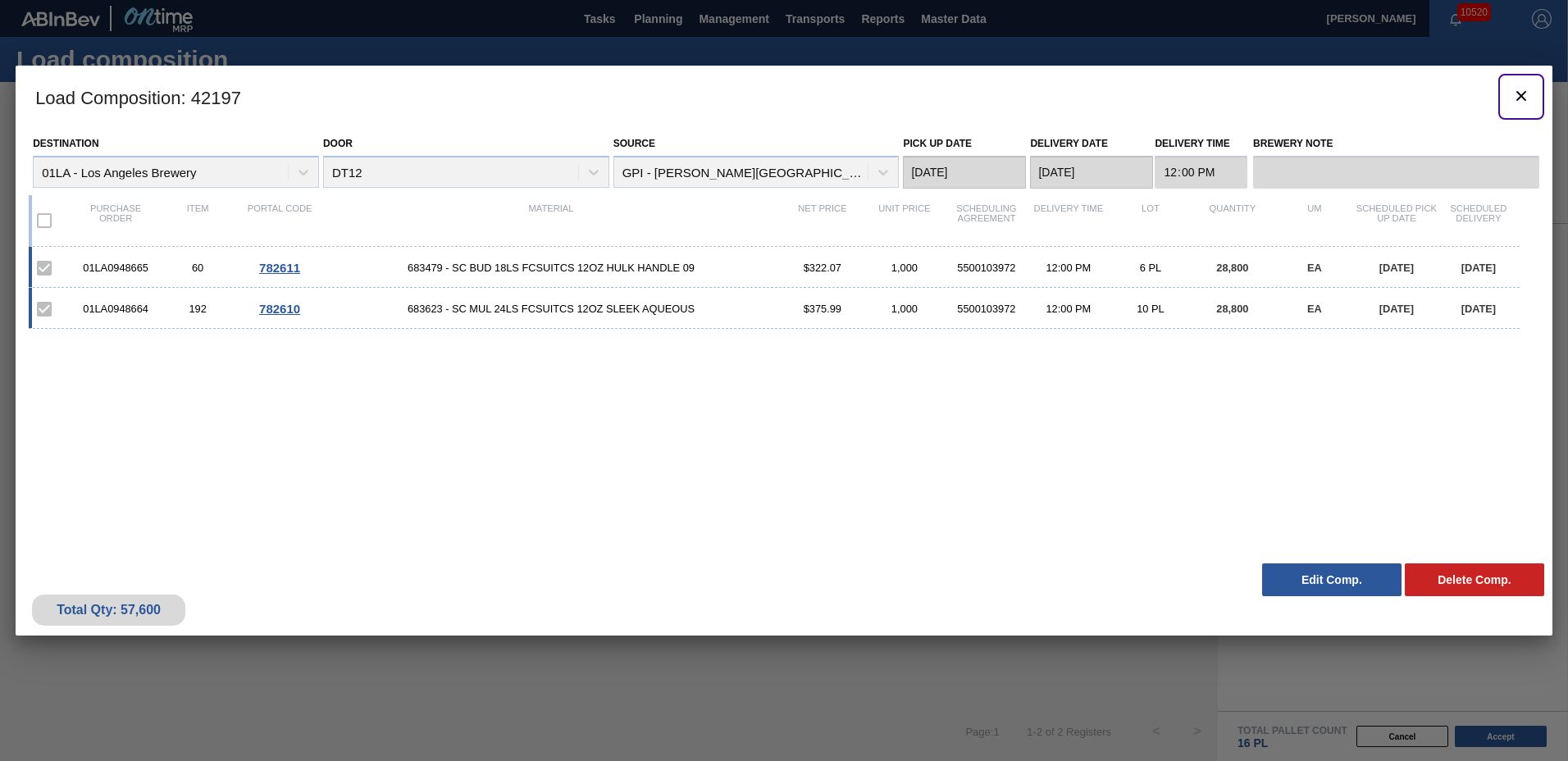
click at [1520, 92] on icon "botão de ícone" at bounding box center [1521, 96] width 20 height 20
